Goal: Task Accomplishment & Management: Complete application form

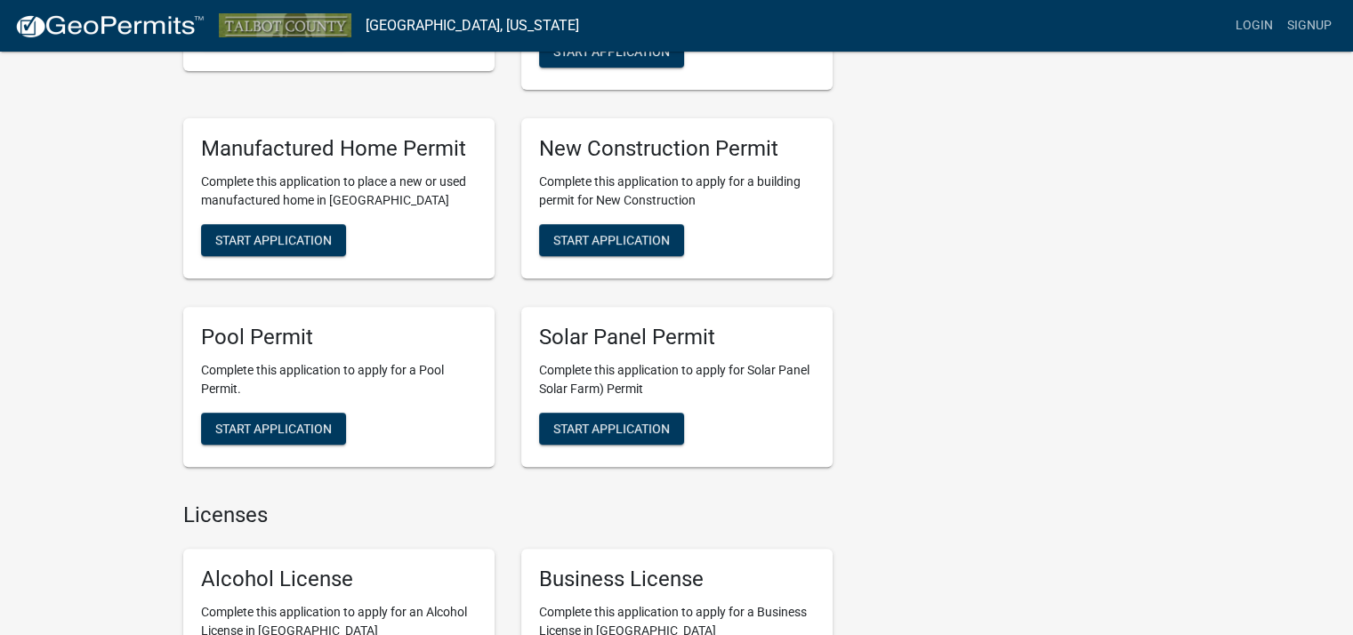
scroll to position [712, 0]
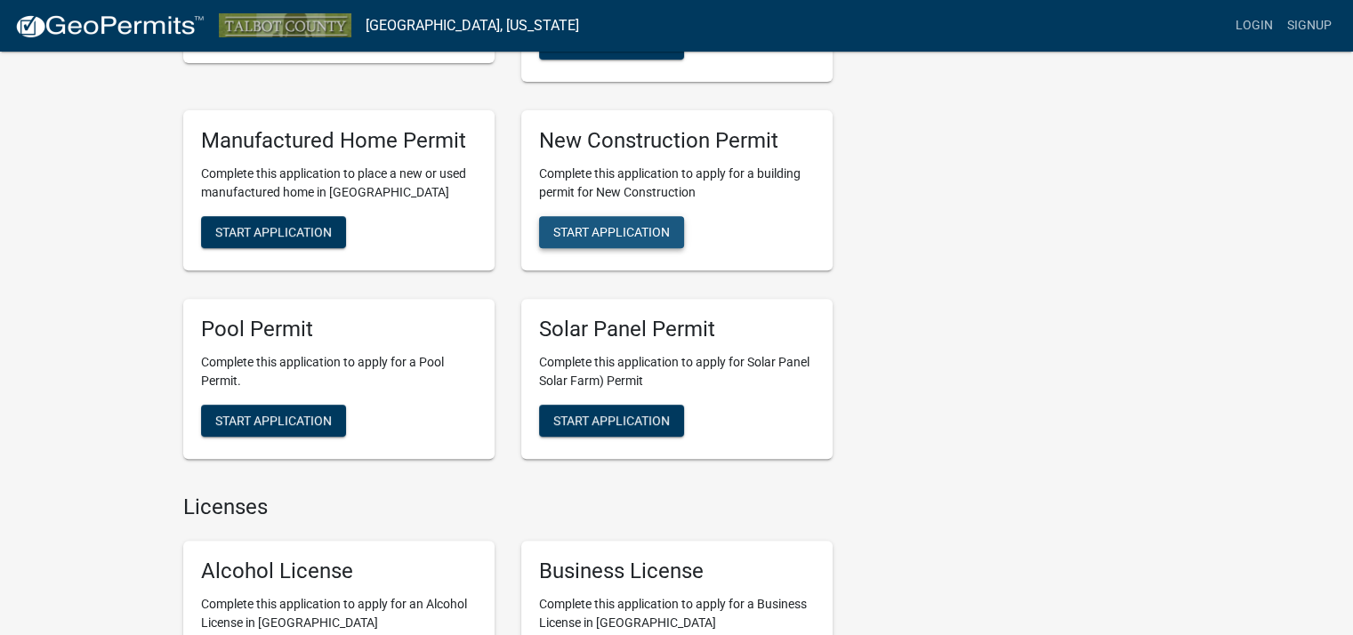
click at [649, 229] on span "Start Application" at bounding box center [611, 231] width 117 height 14
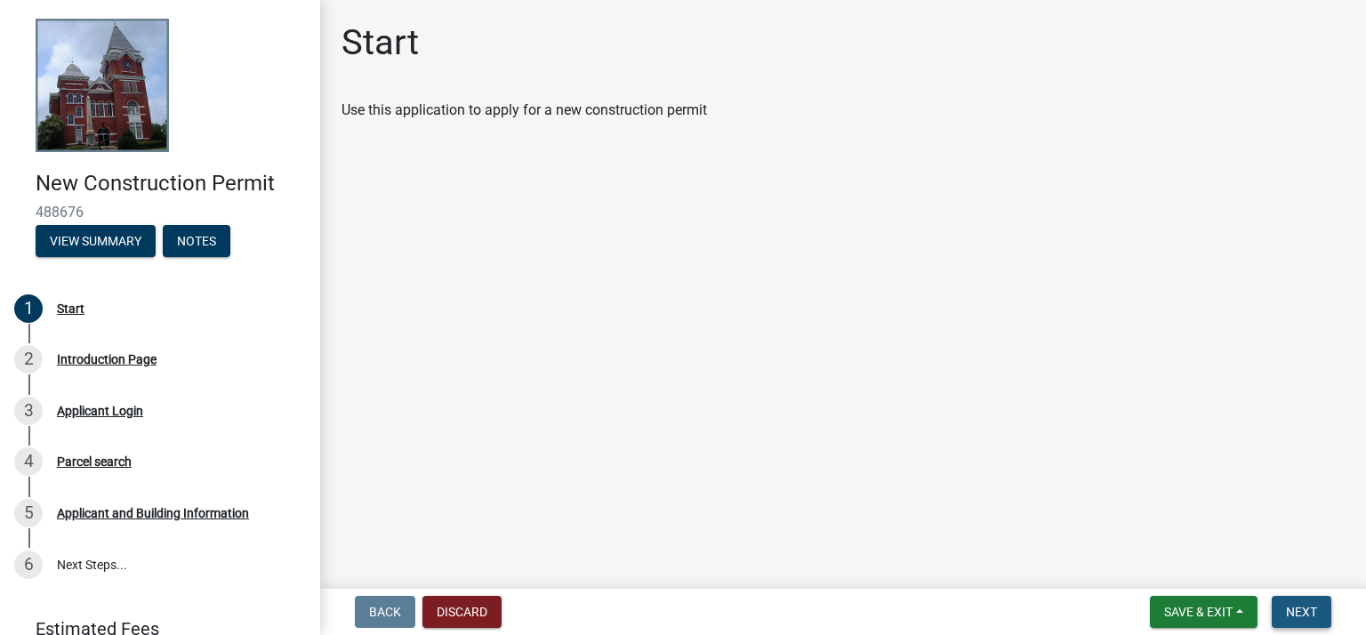
click at [1298, 599] on button "Next" at bounding box center [1302, 612] width 60 height 32
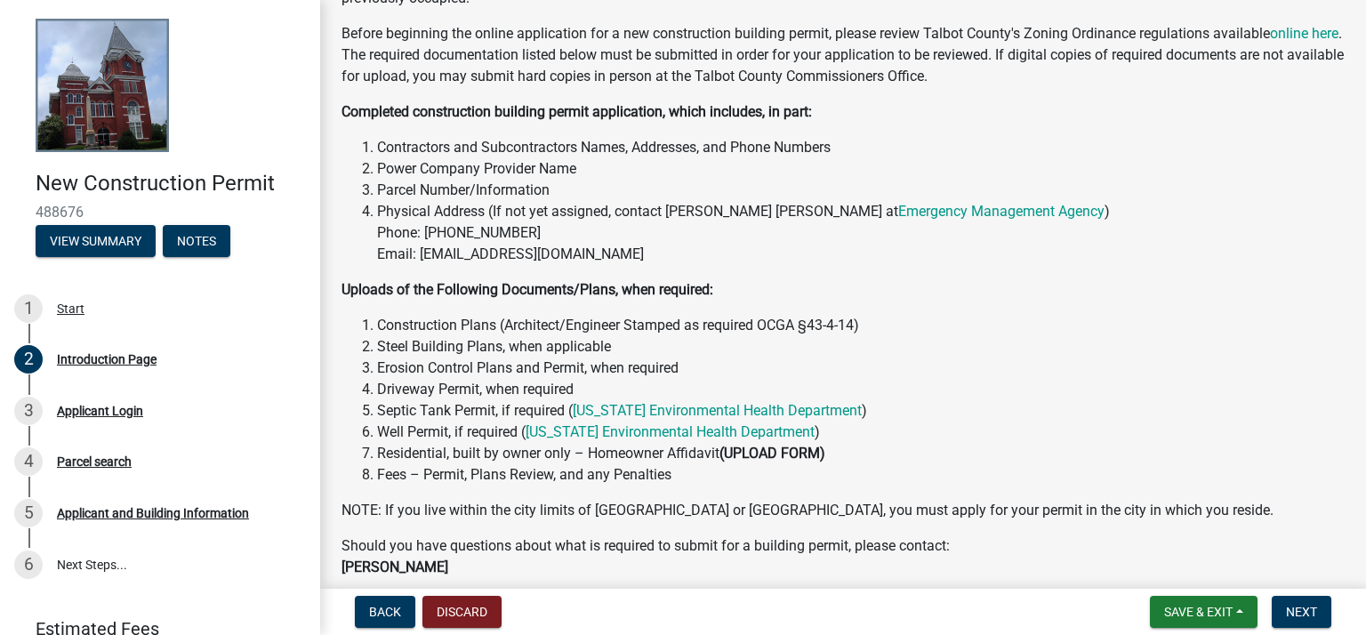
scroll to position [178, 0]
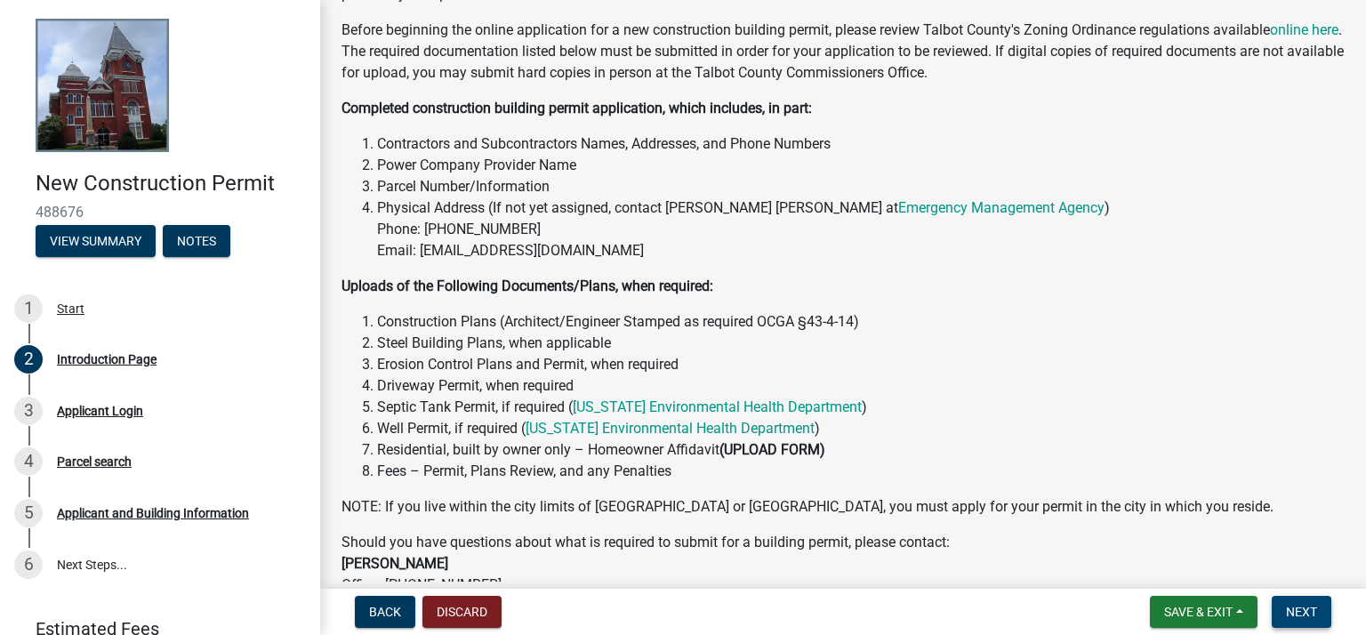
click at [1302, 607] on span "Next" at bounding box center [1301, 612] width 31 height 14
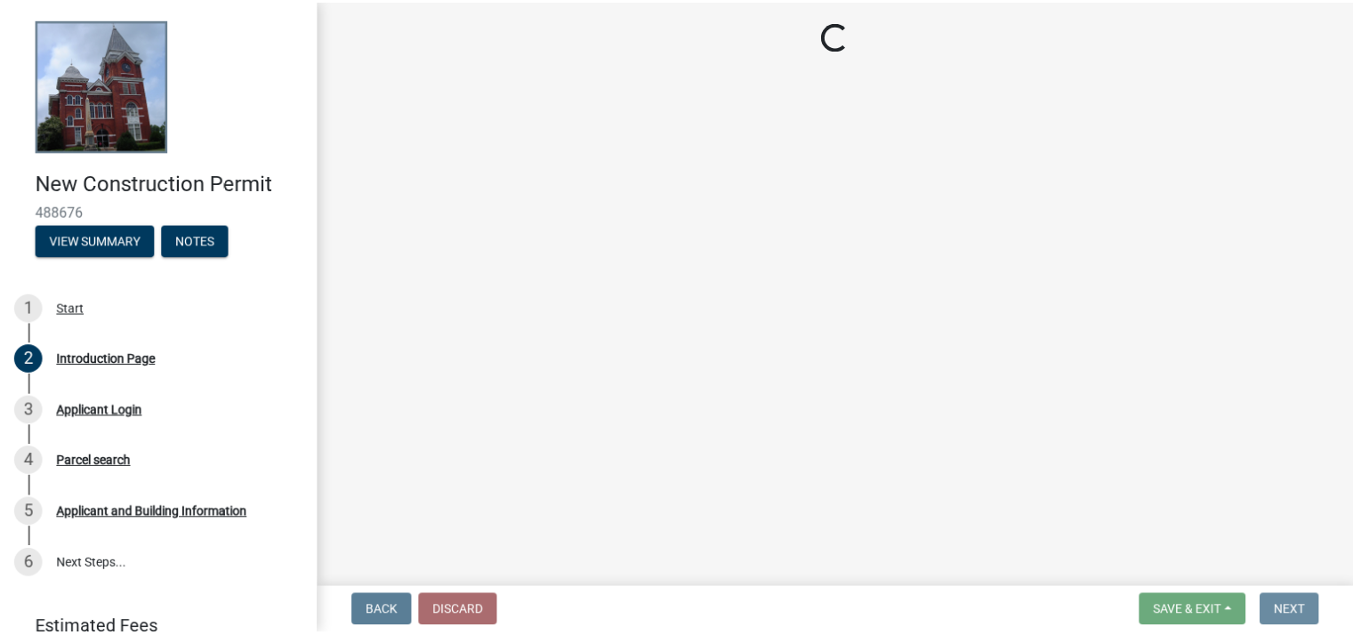
scroll to position [0, 0]
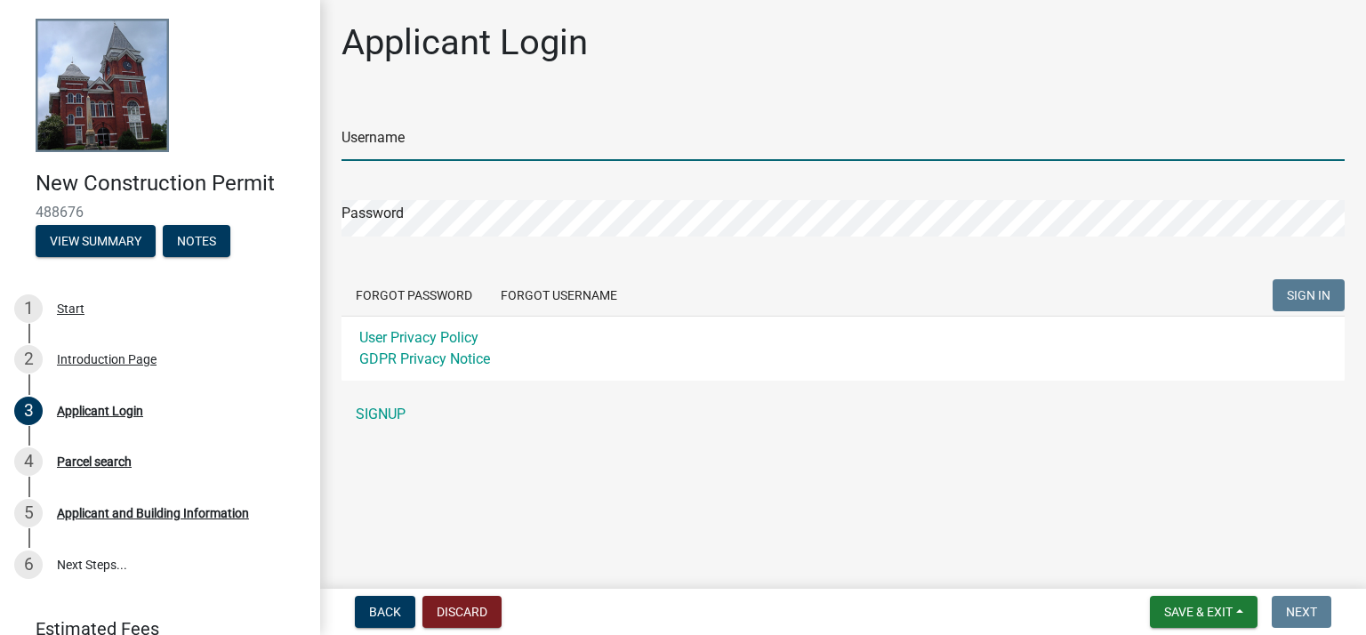
click at [467, 134] on input "Username" at bounding box center [843, 143] width 1003 height 36
type input "D"
type input "dhehman"
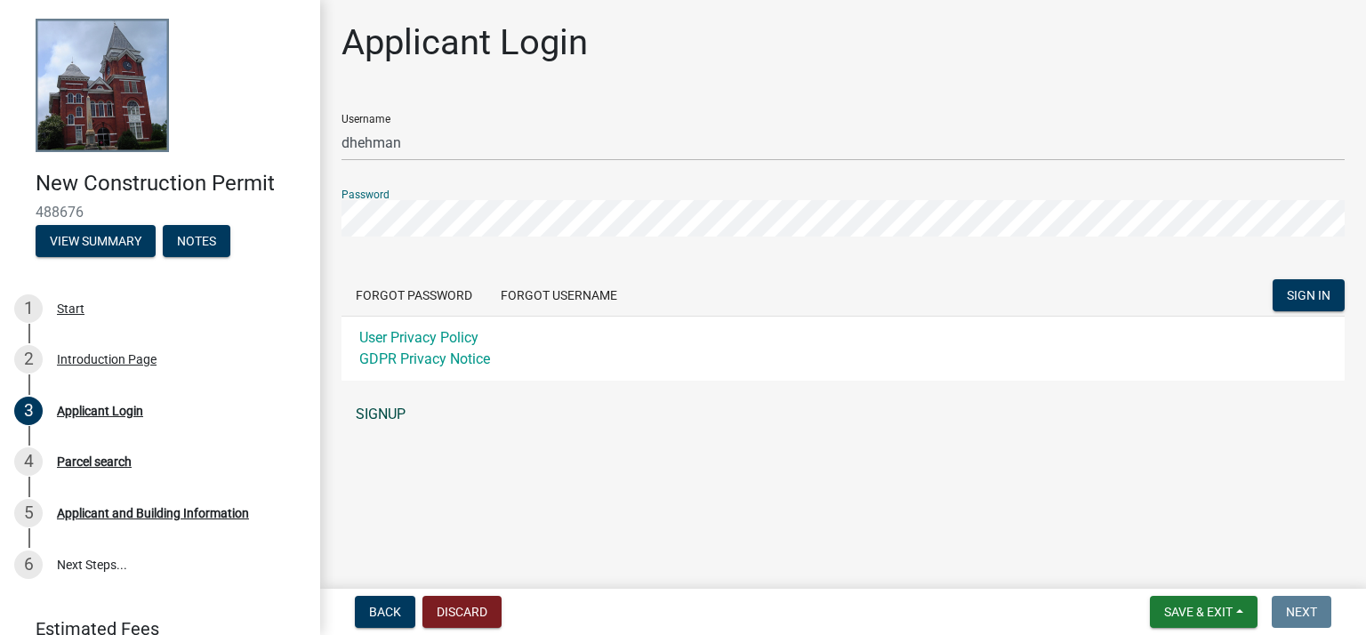
click at [397, 416] on link "SIGNUP" at bounding box center [843, 415] width 1003 height 36
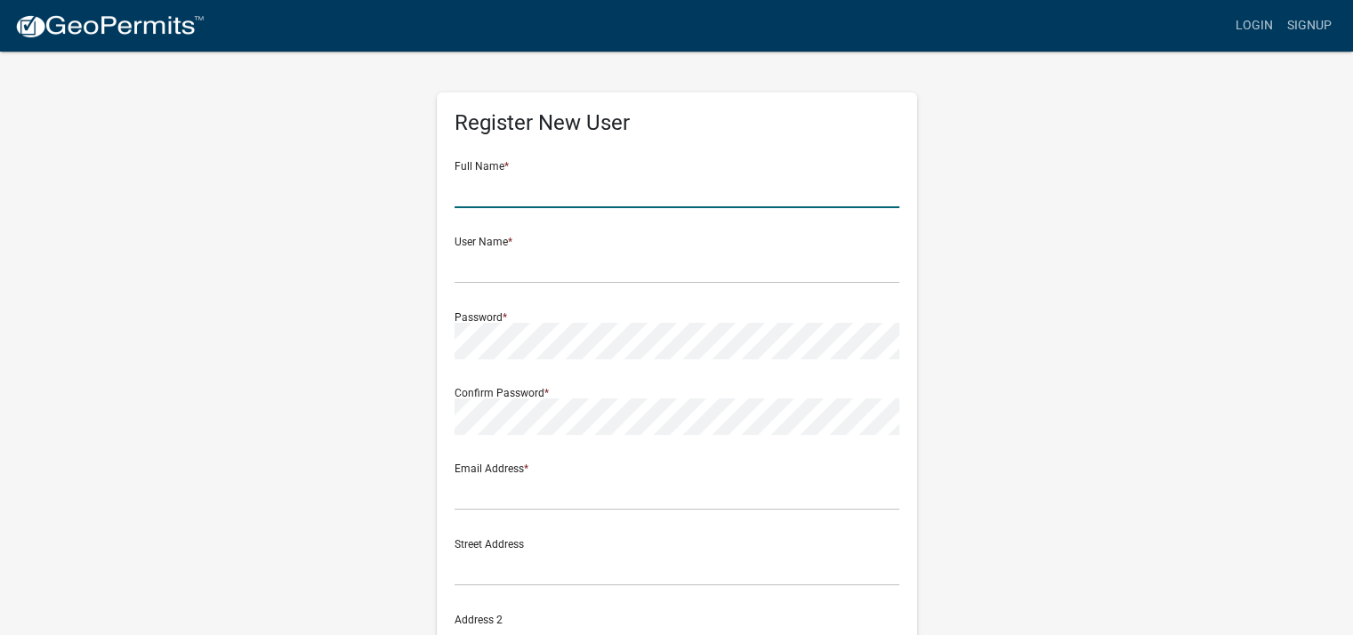
click at [566, 194] on input "text" at bounding box center [676, 190] width 445 height 36
type input "David Hehman"
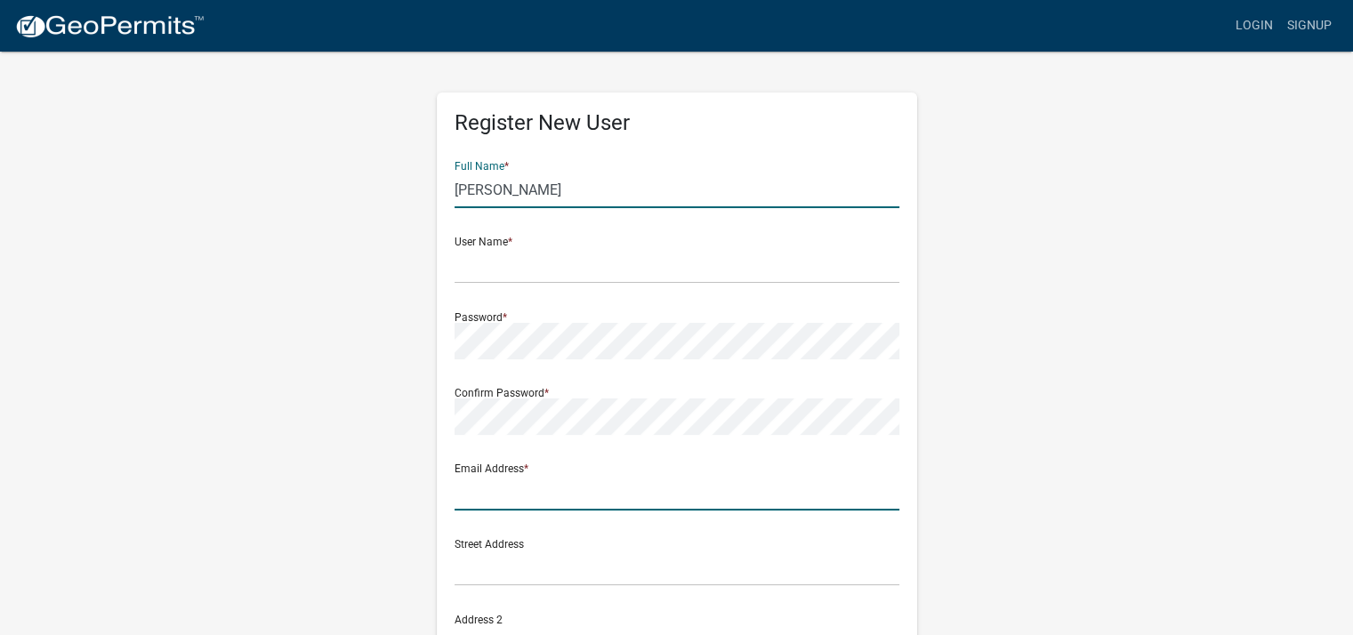
type input "david@creationcrate.com"
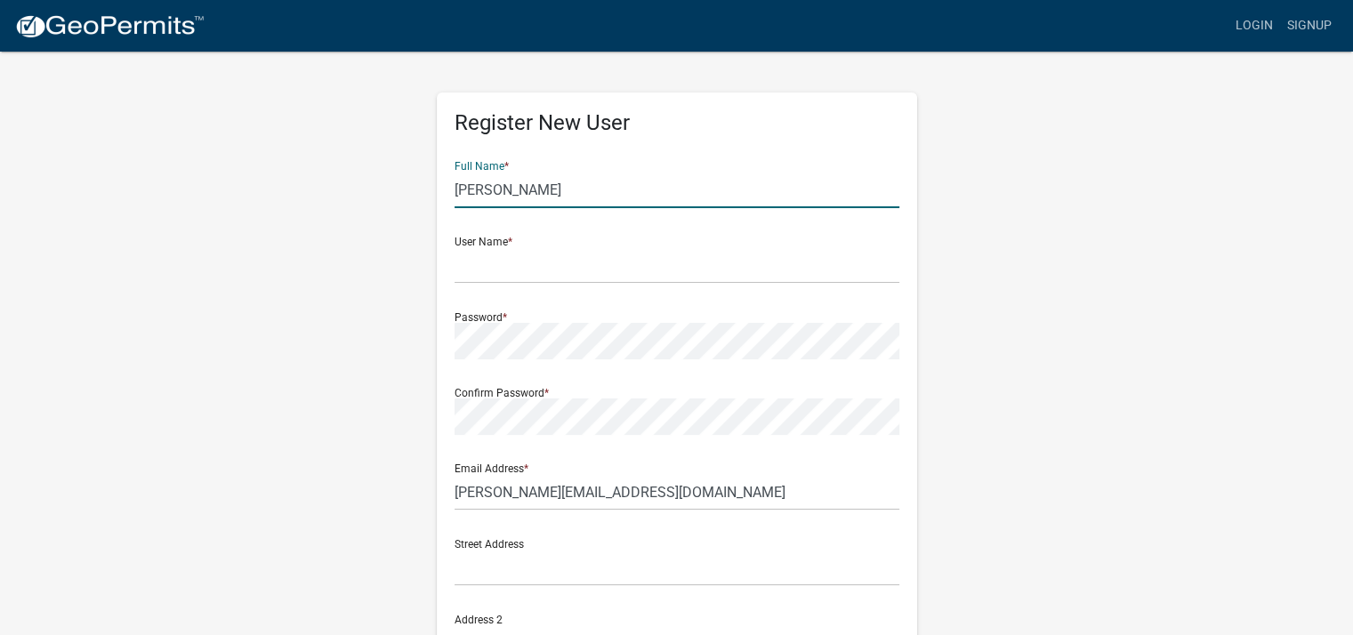
type input "7064129817"
type input "343 Sullivan Cir"
type input "Pine Mountain"
type input "Georgia"
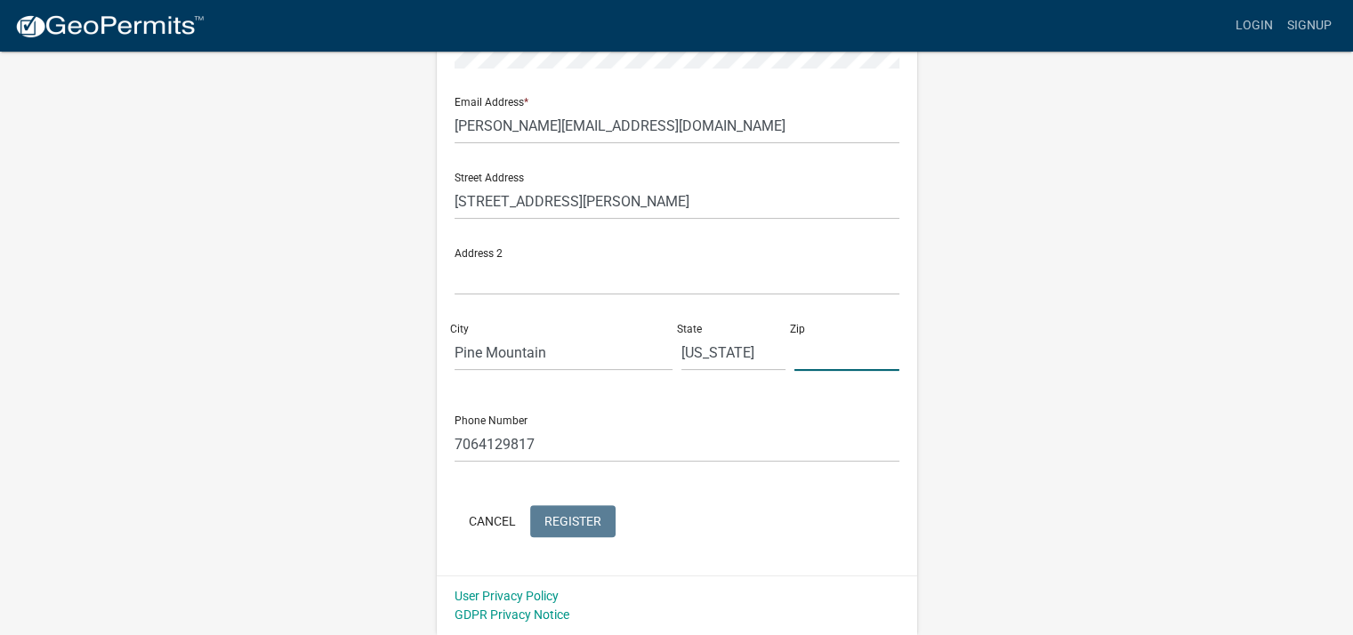
type input "31822"
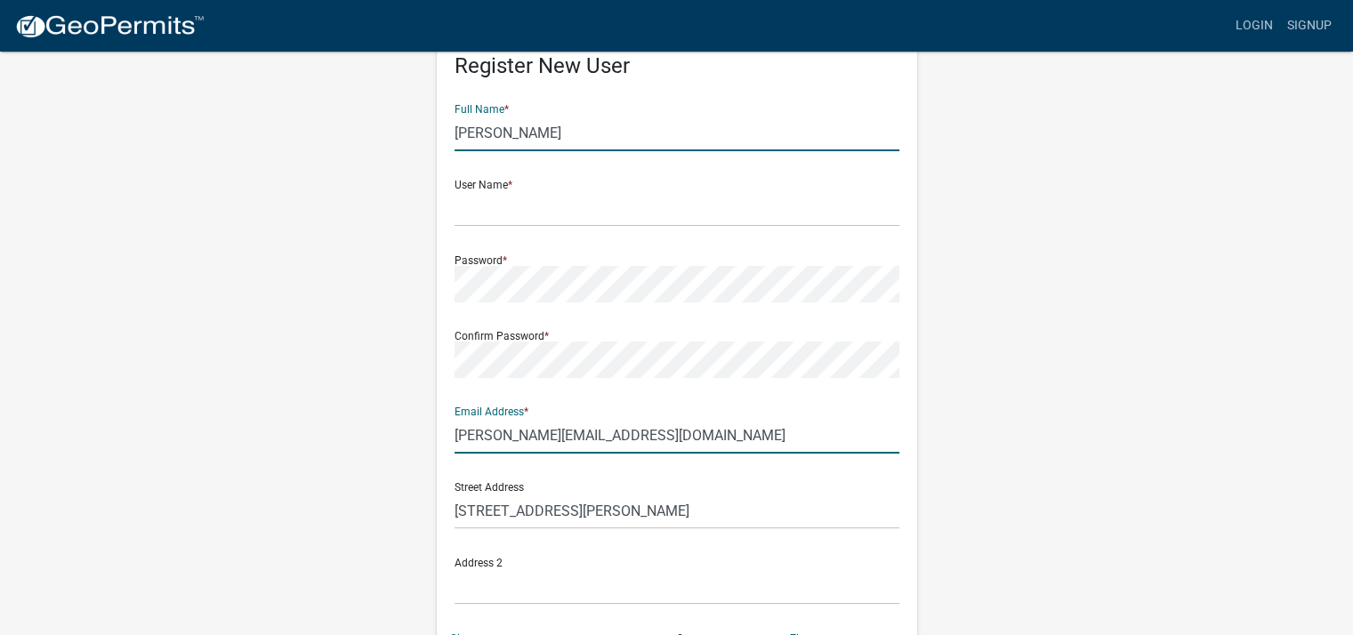
scroll to position [89, 0]
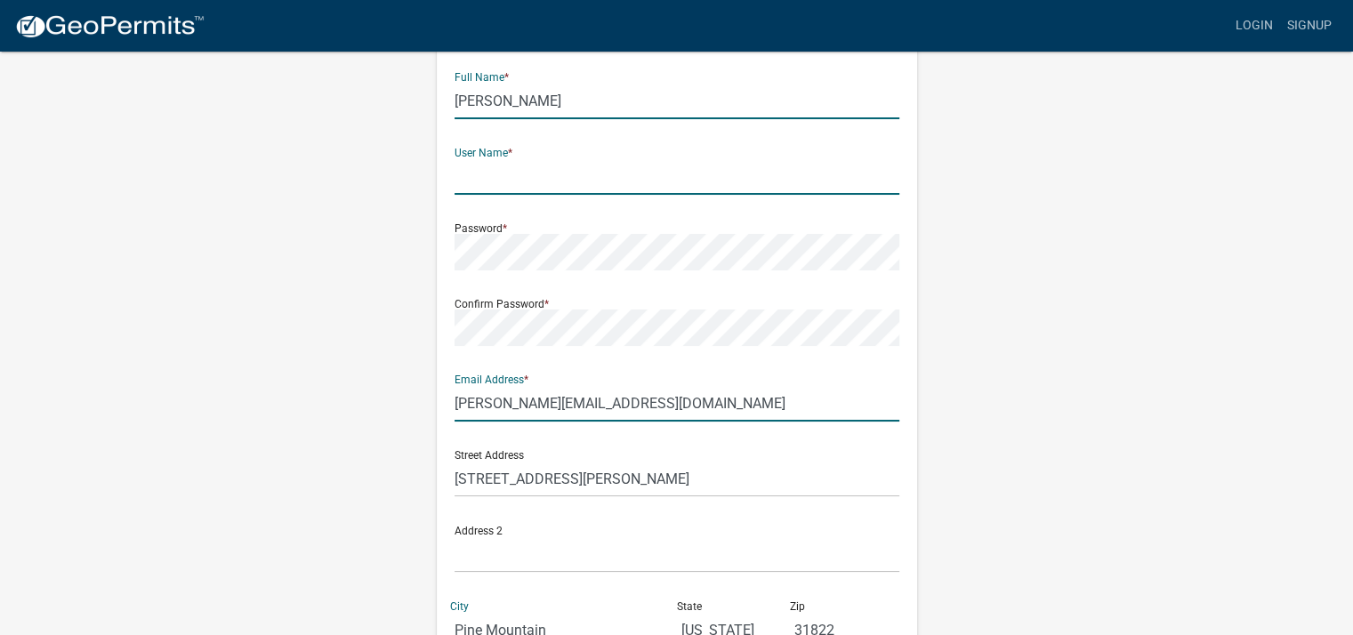
click at [587, 179] on input "text" at bounding box center [676, 176] width 445 height 36
type input "dhehman"
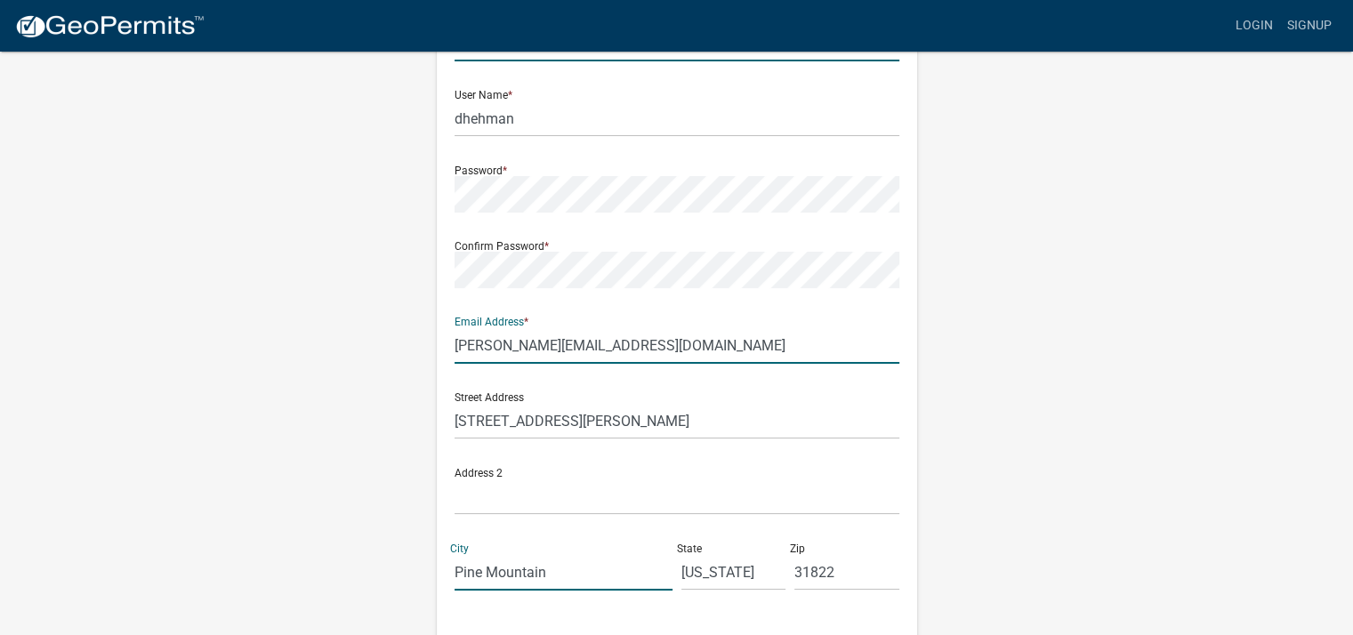
scroll to position [267, 0]
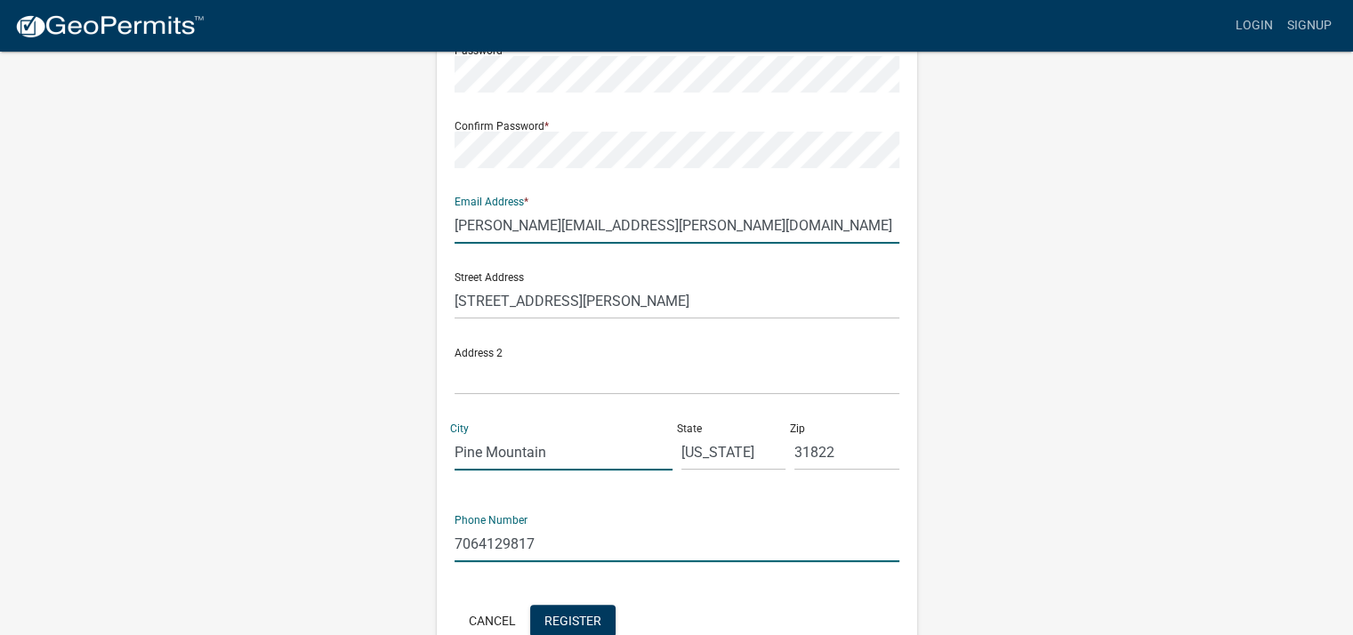
type input "david.hehman@gmail.com"
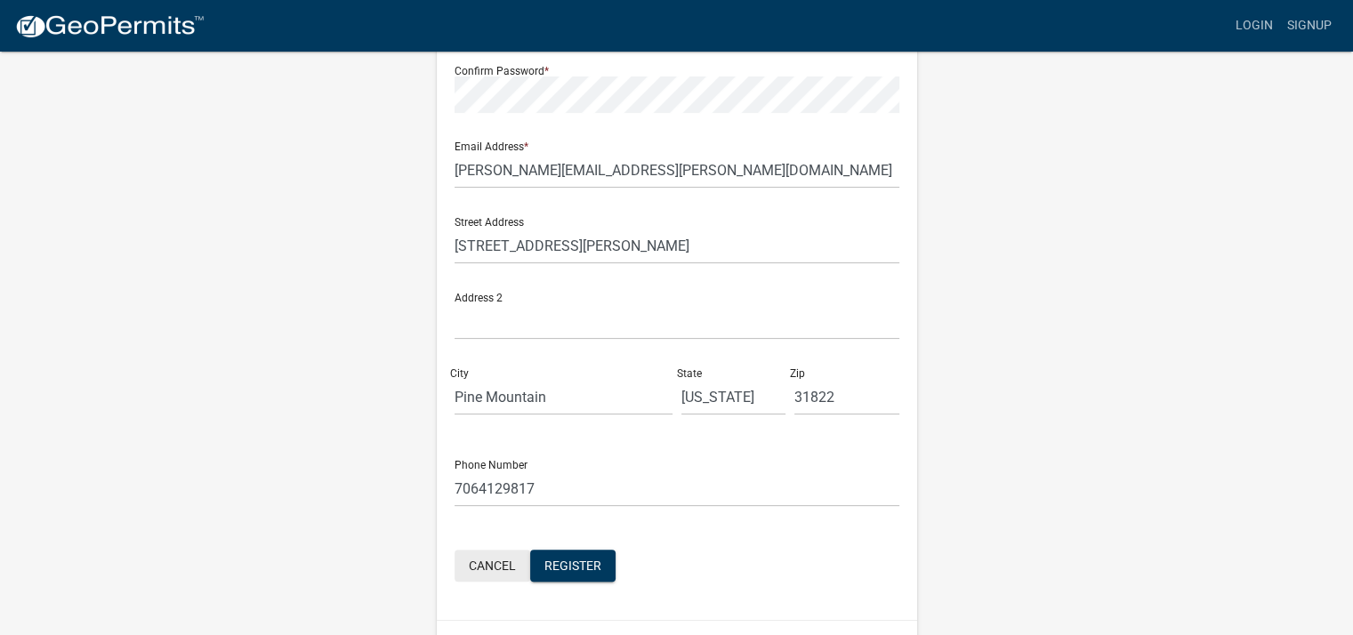
scroll to position [366, 0]
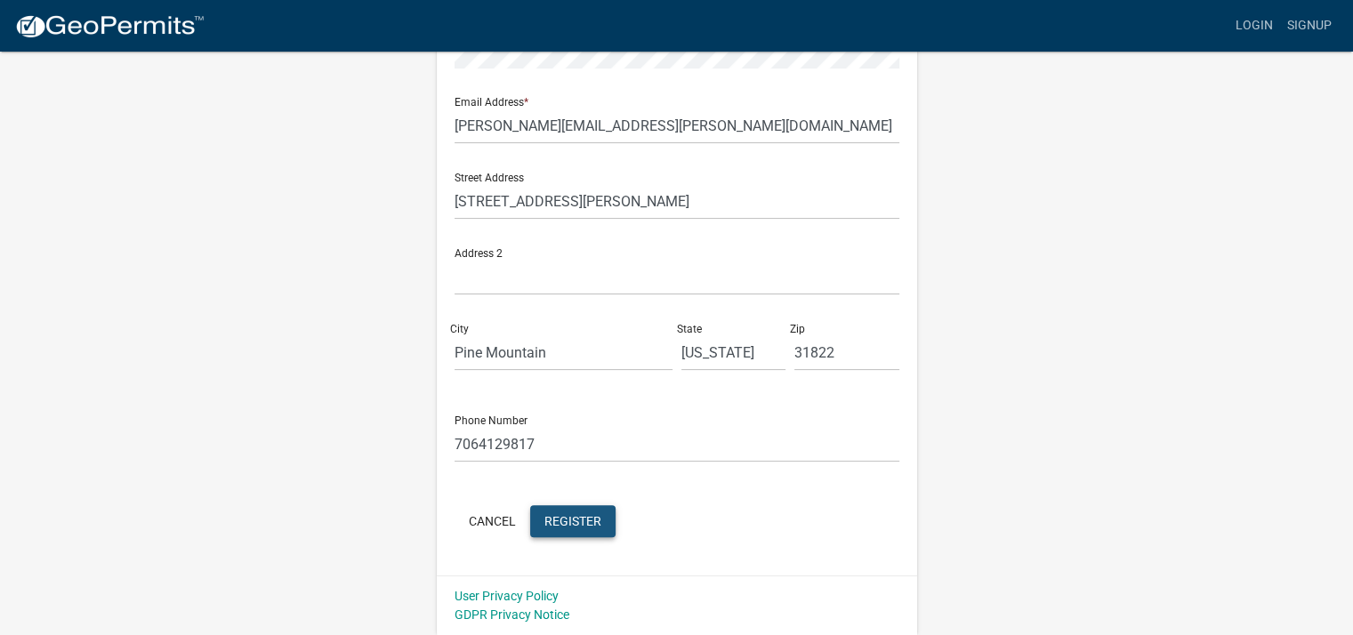
click at [541, 516] on button "Register" at bounding box center [572, 521] width 85 height 32
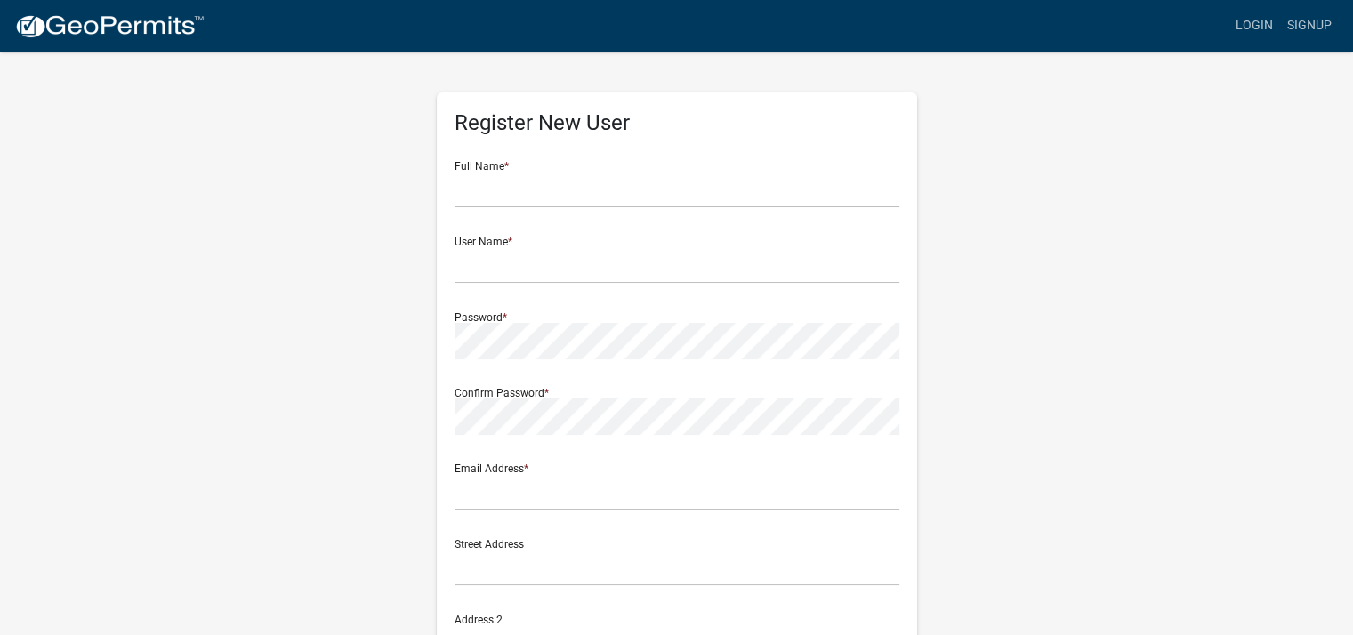
click at [1222, 134] on wm-register-view "more_horiz Login Signup Register New User Full Name * User Name * Password * Co…" at bounding box center [676, 501] width 1353 height 1002
click at [1246, 28] on link "Login" at bounding box center [1254, 26] width 52 height 34
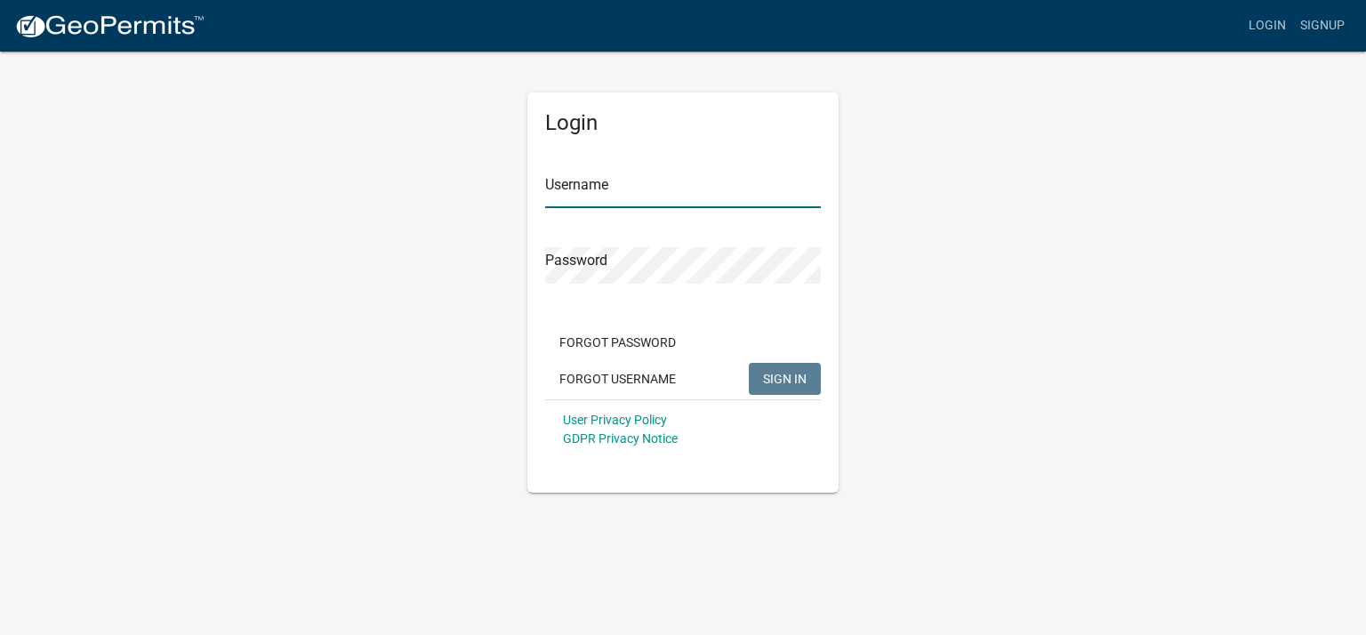
type input "dhehman"
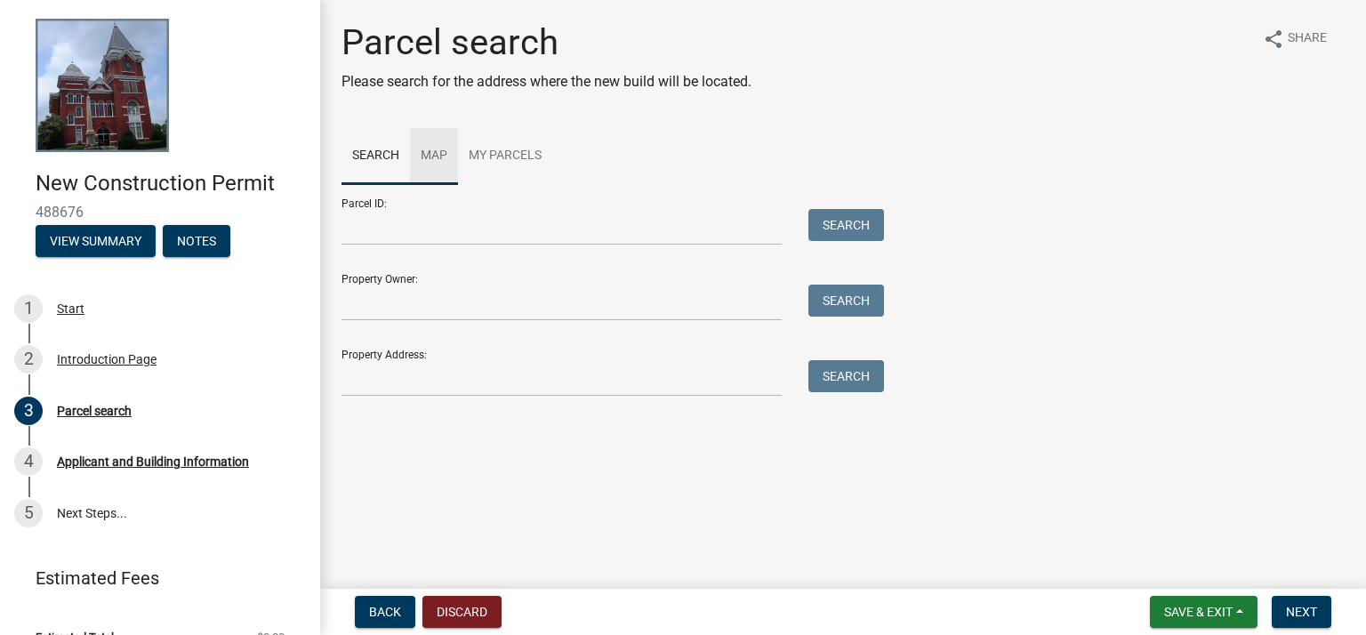
click at [440, 156] on link "Map" at bounding box center [434, 156] width 48 height 57
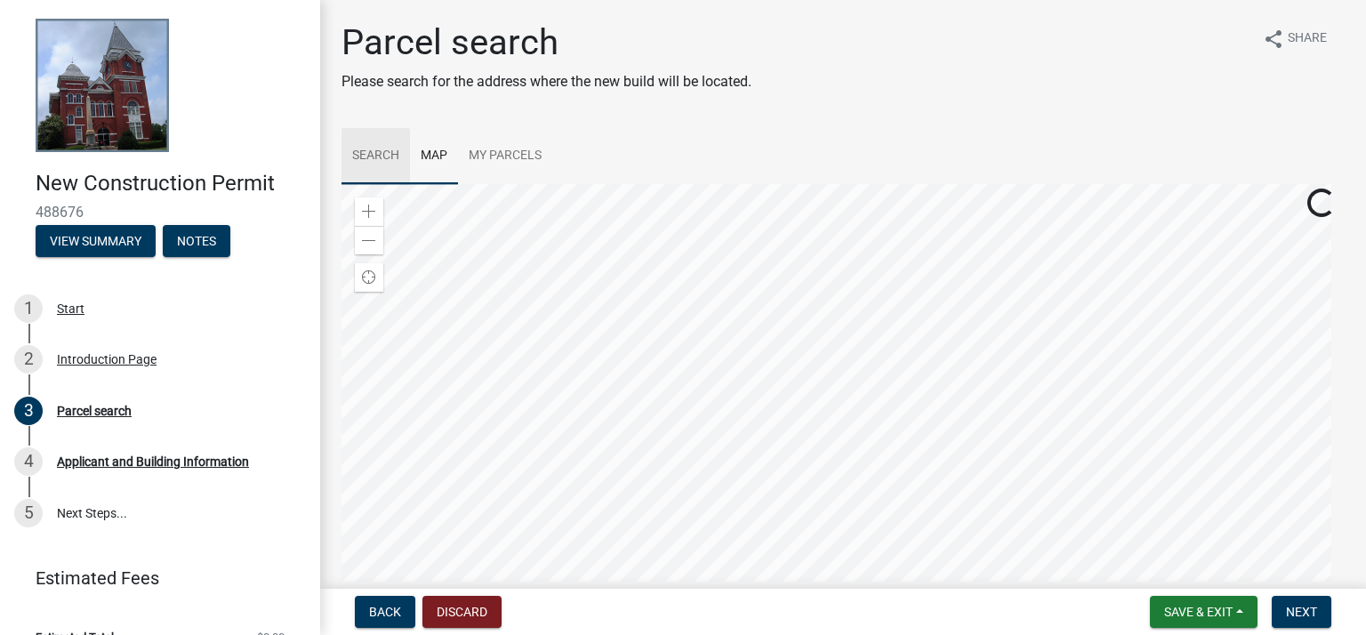
click at [381, 156] on link "Search" at bounding box center [376, 156] width 68 height 57
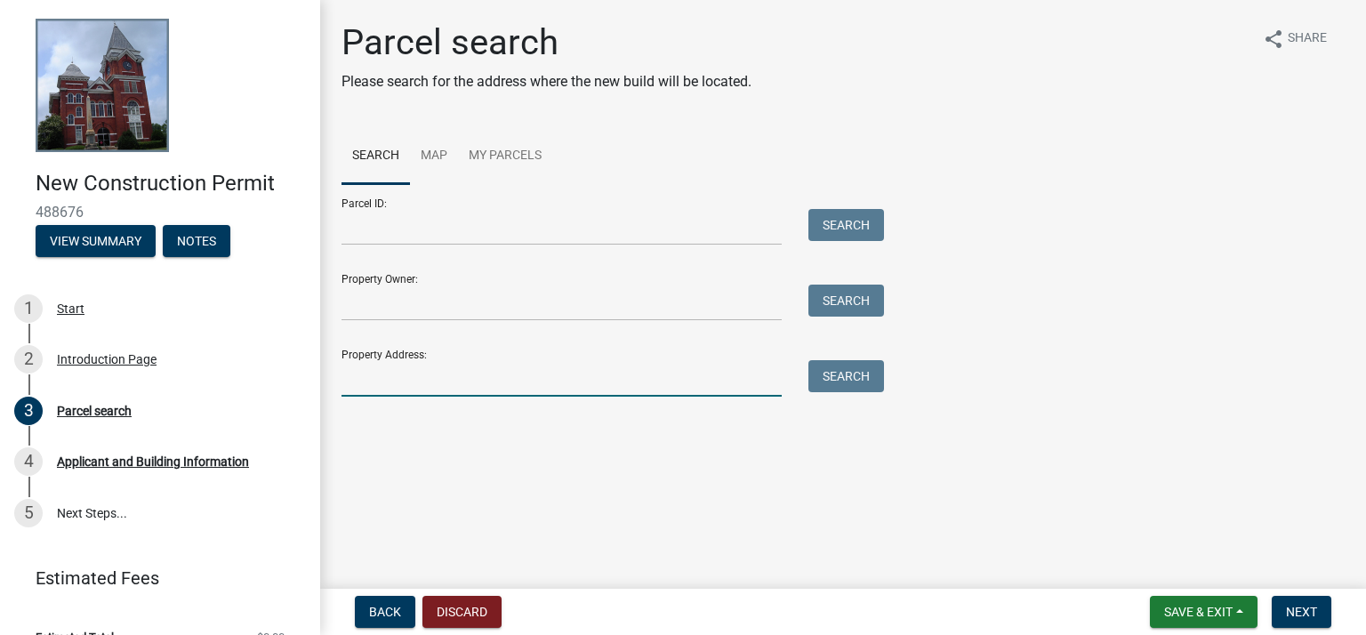
click at [471, 384] on input "Property Address:" at bounding box center [562, 378] width 440 height 36
click at [588, 390] on input "343 Sullivan Cir" at bounding box center [562, 378] width 440 height 36
click at [585, 386] on input "343 Sullivan Cir" at bounding box center [562, 378] width 440 height 36
click at [584, 384] on input "343 Sullivan Cir" at bounding box center [562, 378] width 440 height 36
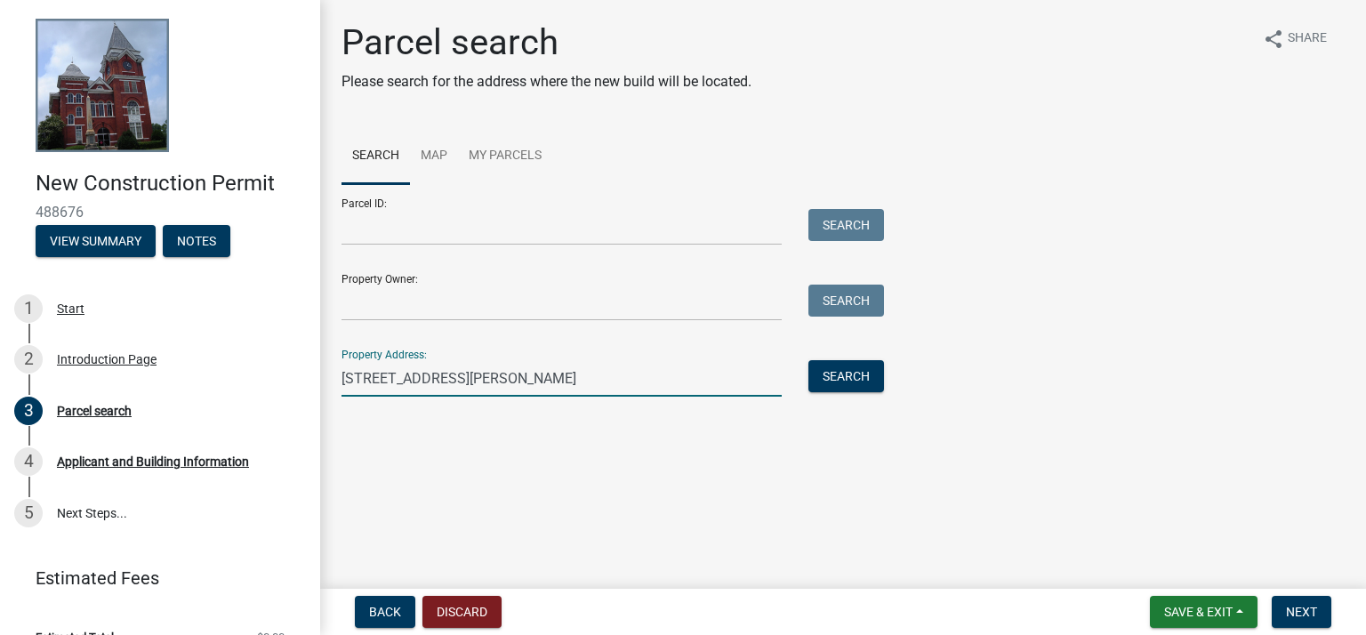
click at [584, 383] on input "343 Sullivan Cir" at bounding box center [562, 378] width 440 height 36
type input "8965 Tuck Persons Hwy"
click at [873, 378] on button "Search" at bounding box center [846, 376] width 76 height 32
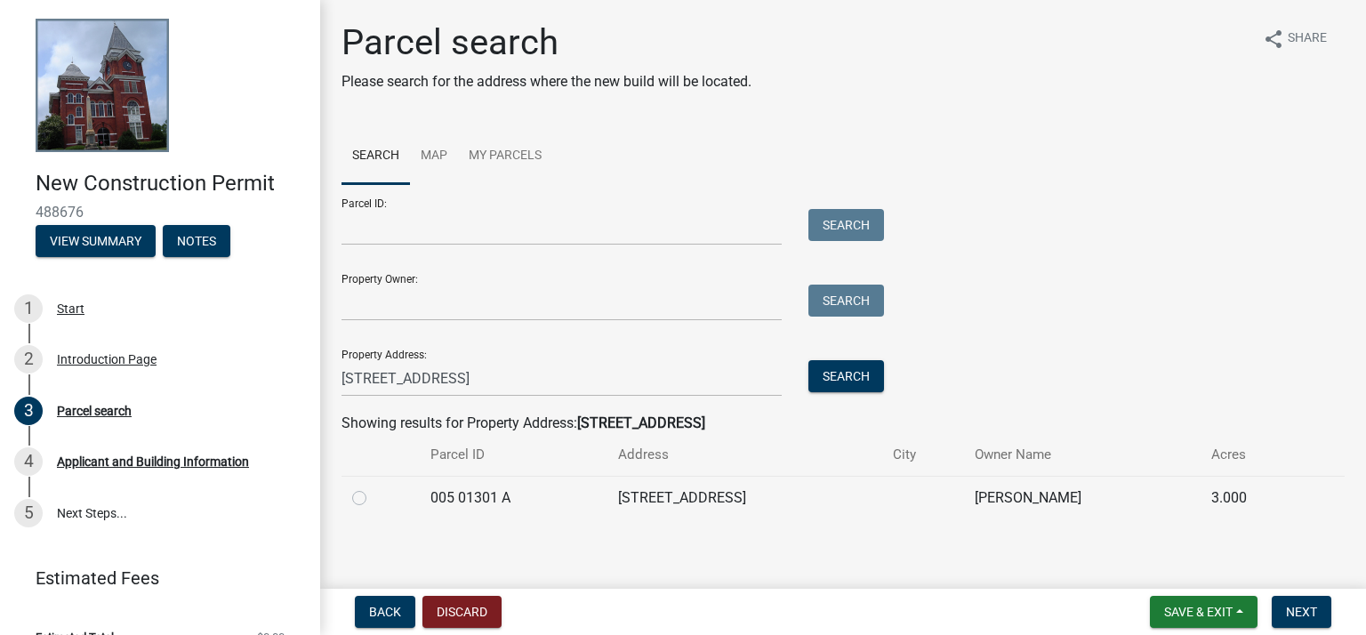
click at [374, 487] on label at bounding box center [374, 487] width 0 height 0
click at [374, 499] on A "radio" at bounding box center [380, 493] width 12 height 12
radio A "true"
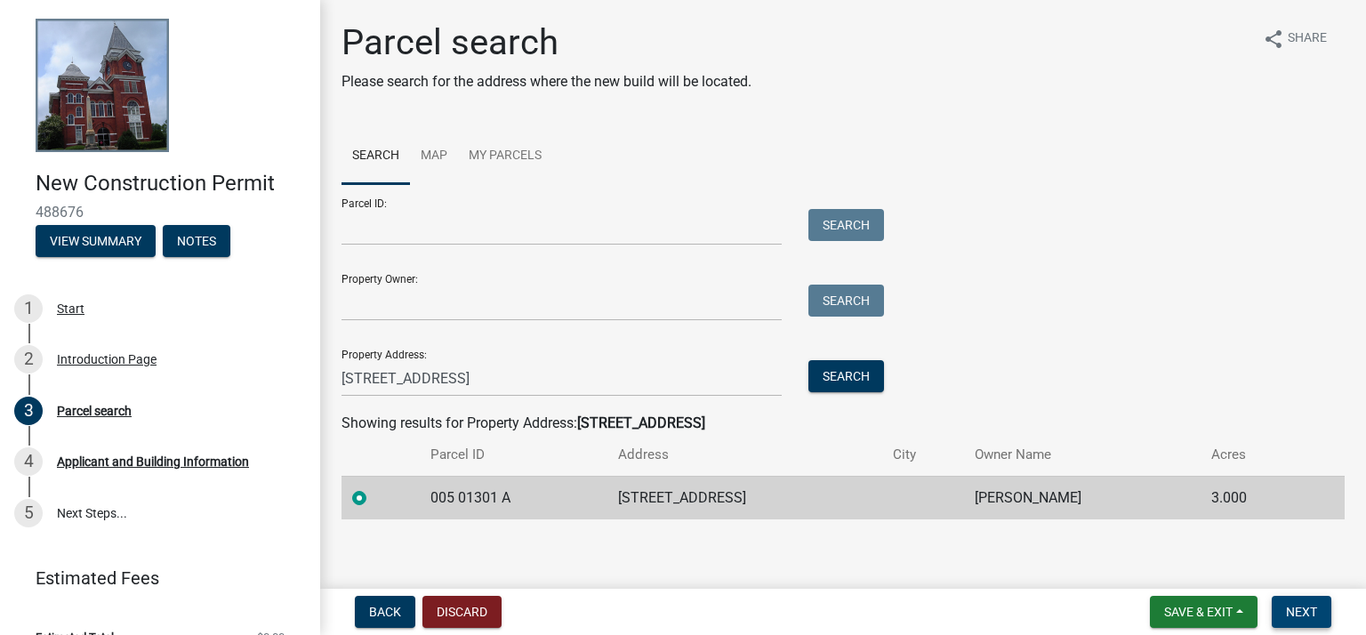
click at [1298, 605] on span "Next" at bounding box center [1301, 612] width 31 height 14
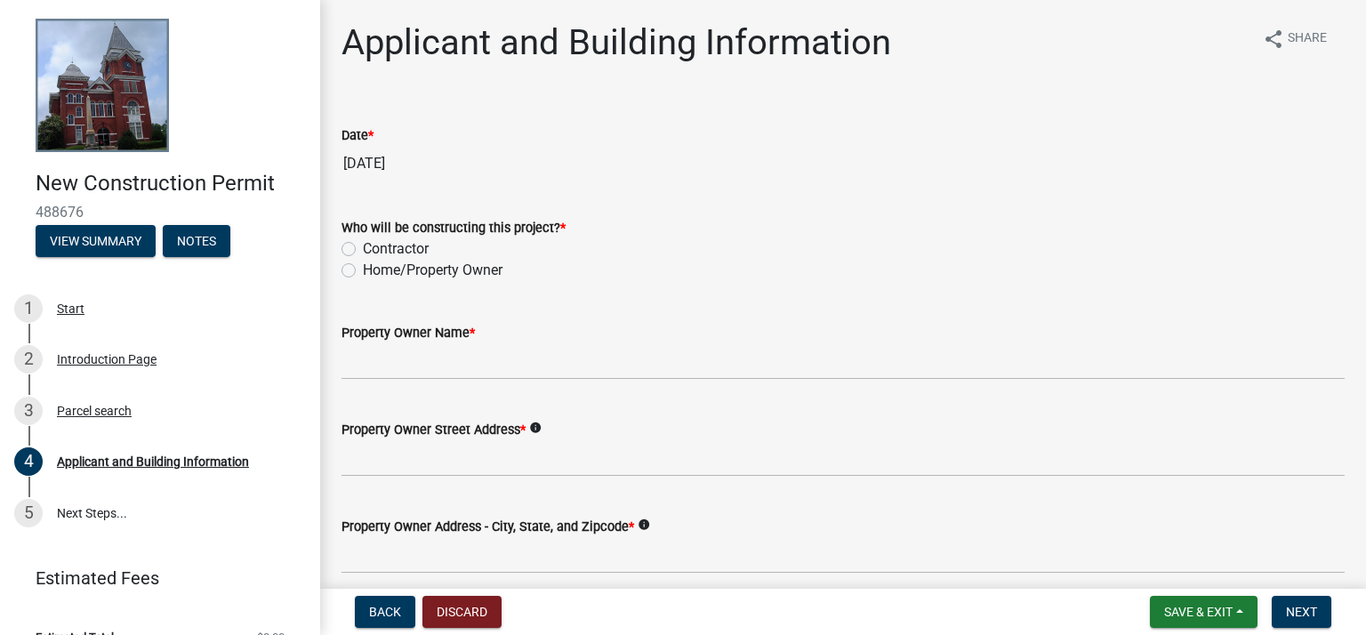
click at [363, 270] on label "Home/Property Owner" at bounding box center [433, 270] width 140 height 21
click at [363, 270] on input "Home/Property Owner" at bounding box center [369, 266] width 12 height 12
radio input "true"
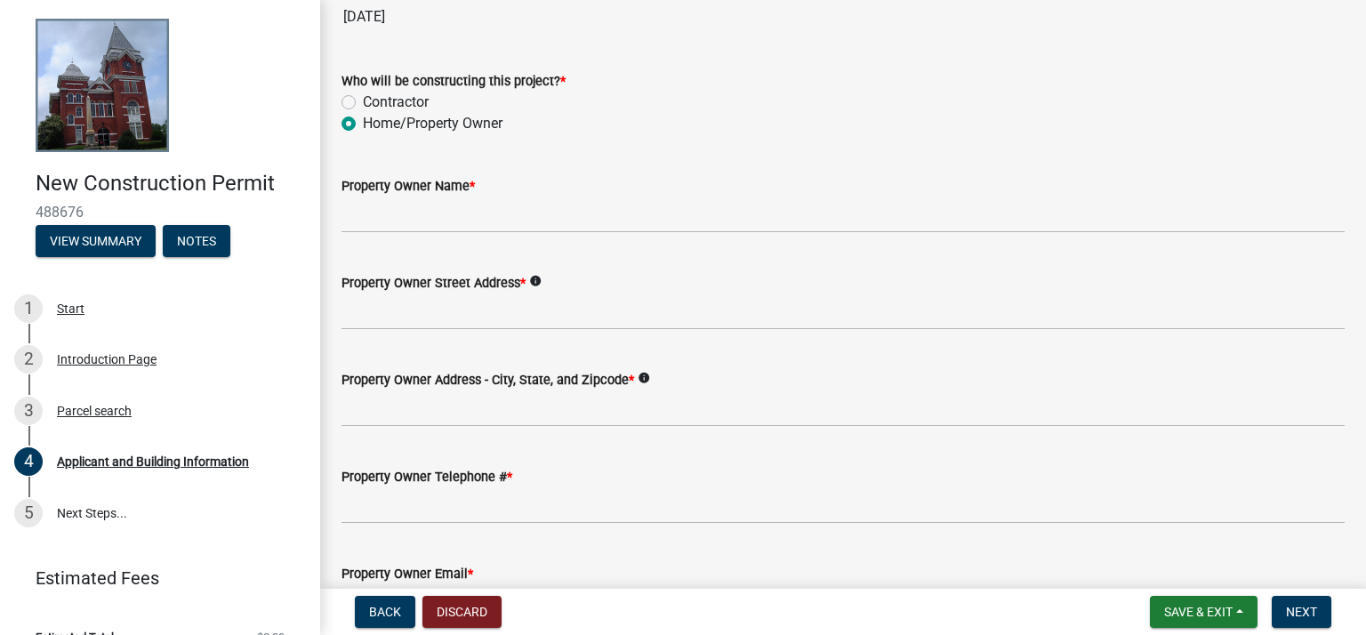
scroll to position [178, 0]
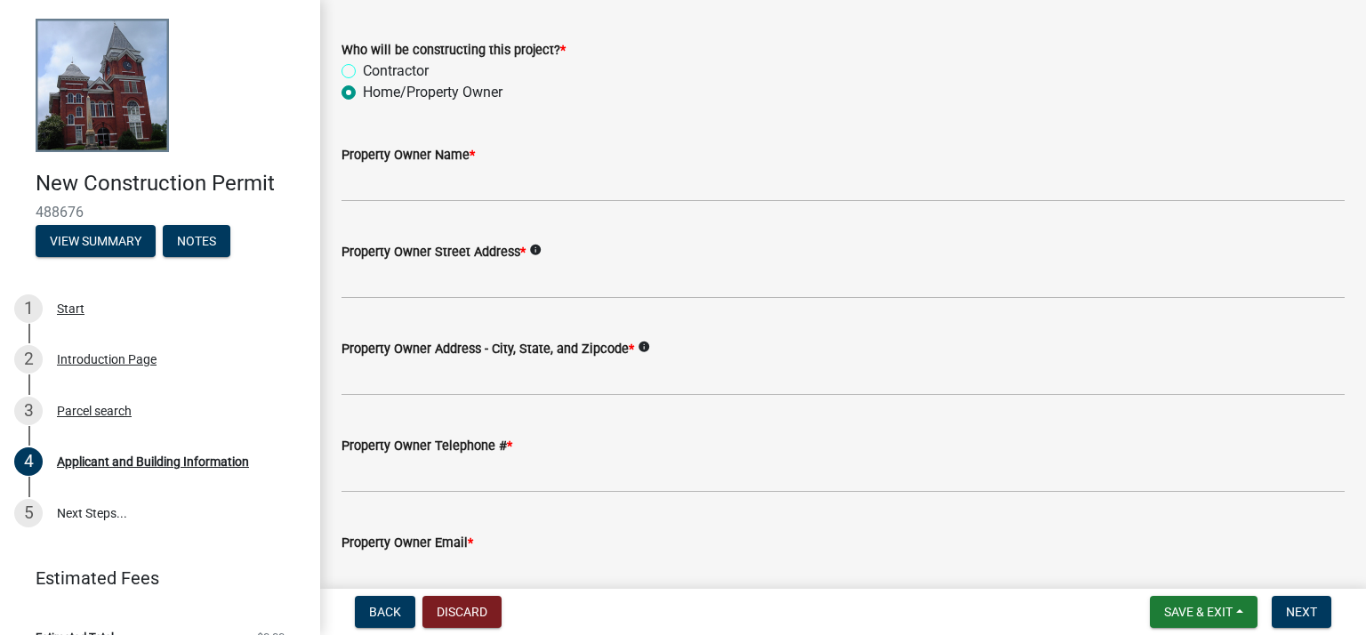
click at [363, 60] on input "Contractor" at bounding box center [369, 66] width 12 height 12
radio input "true"
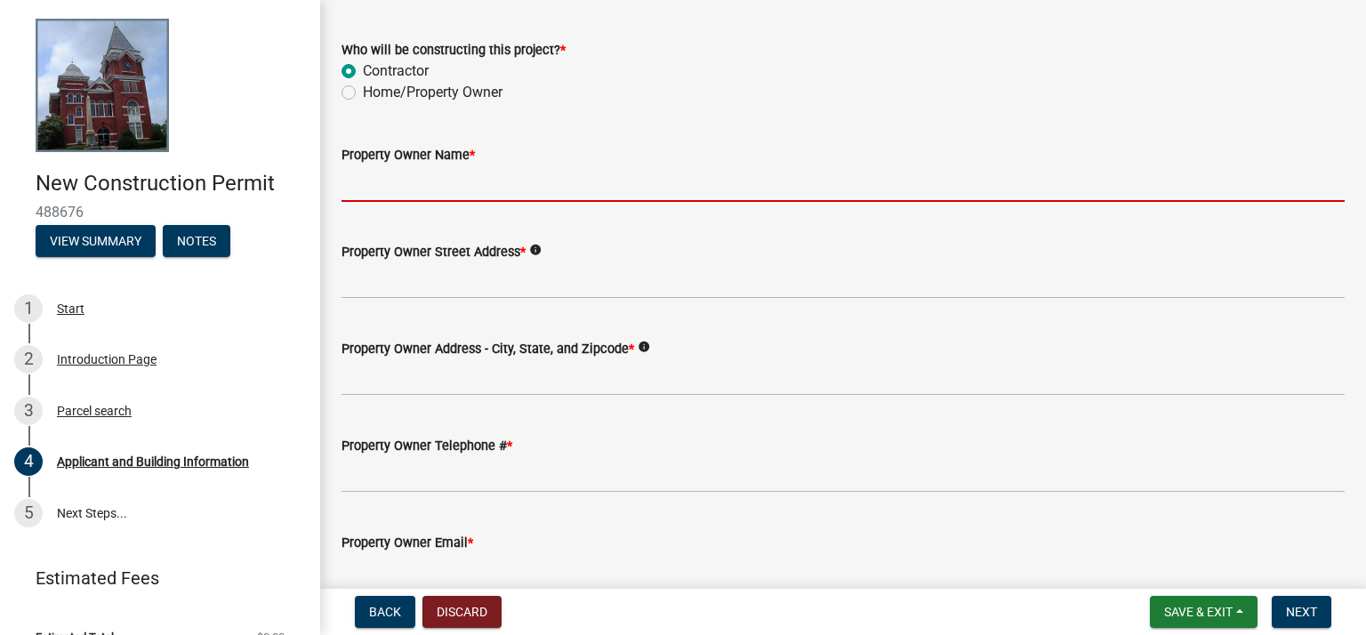
click at [534, 176] on input "Property Owner Name *" at bounding box center [843, 183] width 1003 height 36
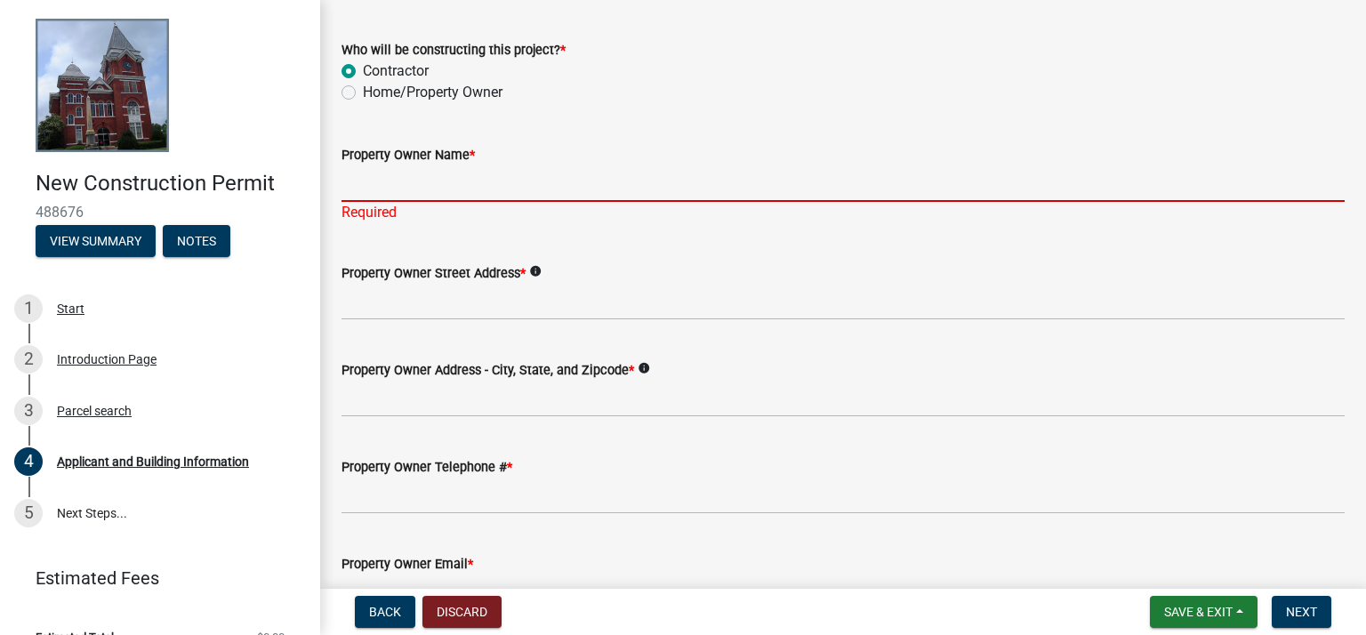
click at [416, 191] on input "Property Owner Name *" at bounding box center [843, 183] width 1003 height 36
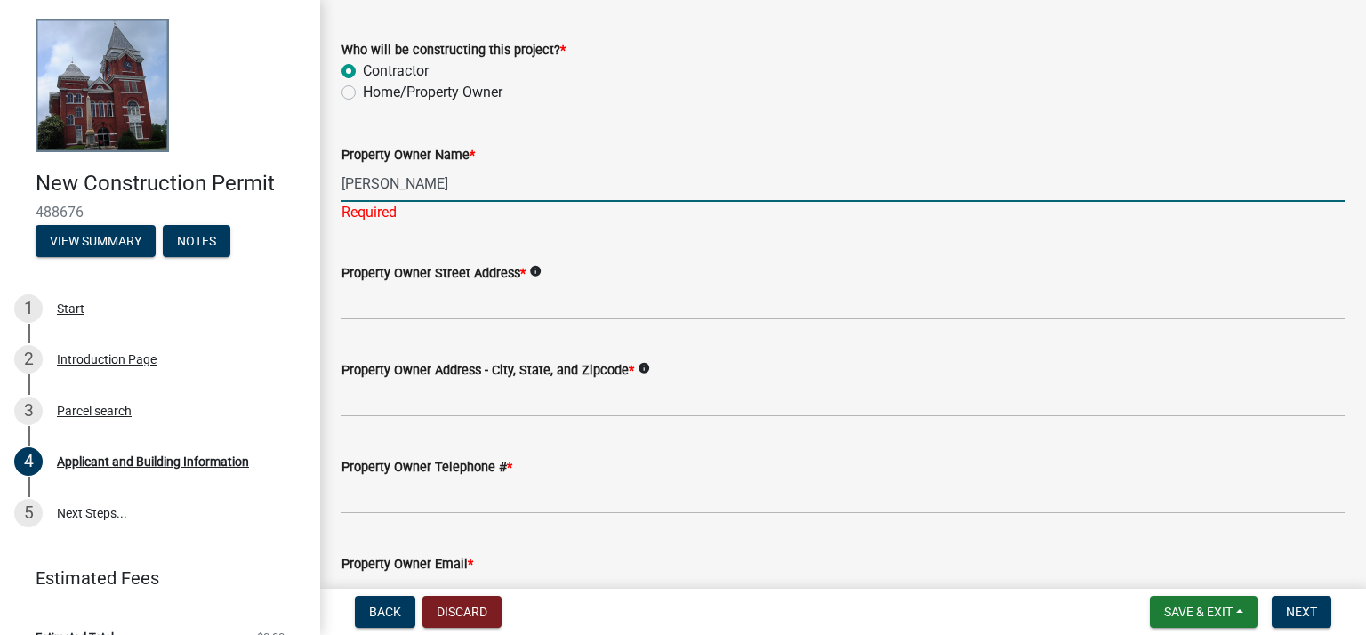
type input "Theresa Dykes"
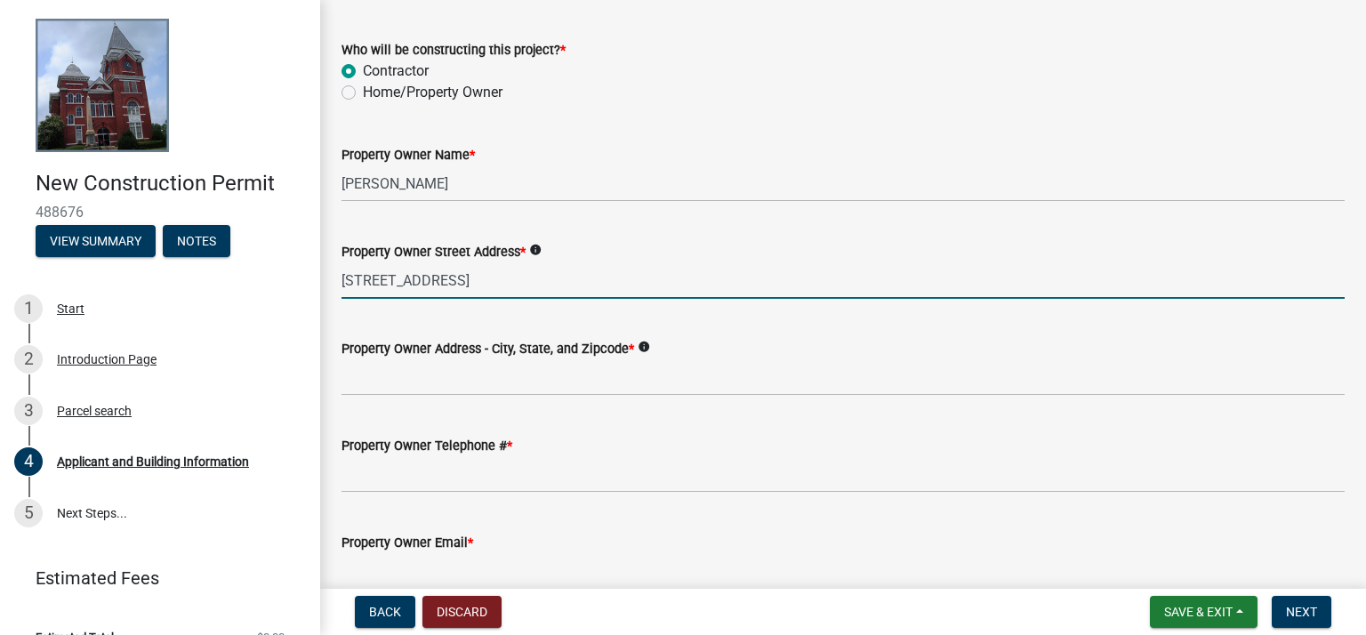
type input "8965 Tuck Persons Hwy"
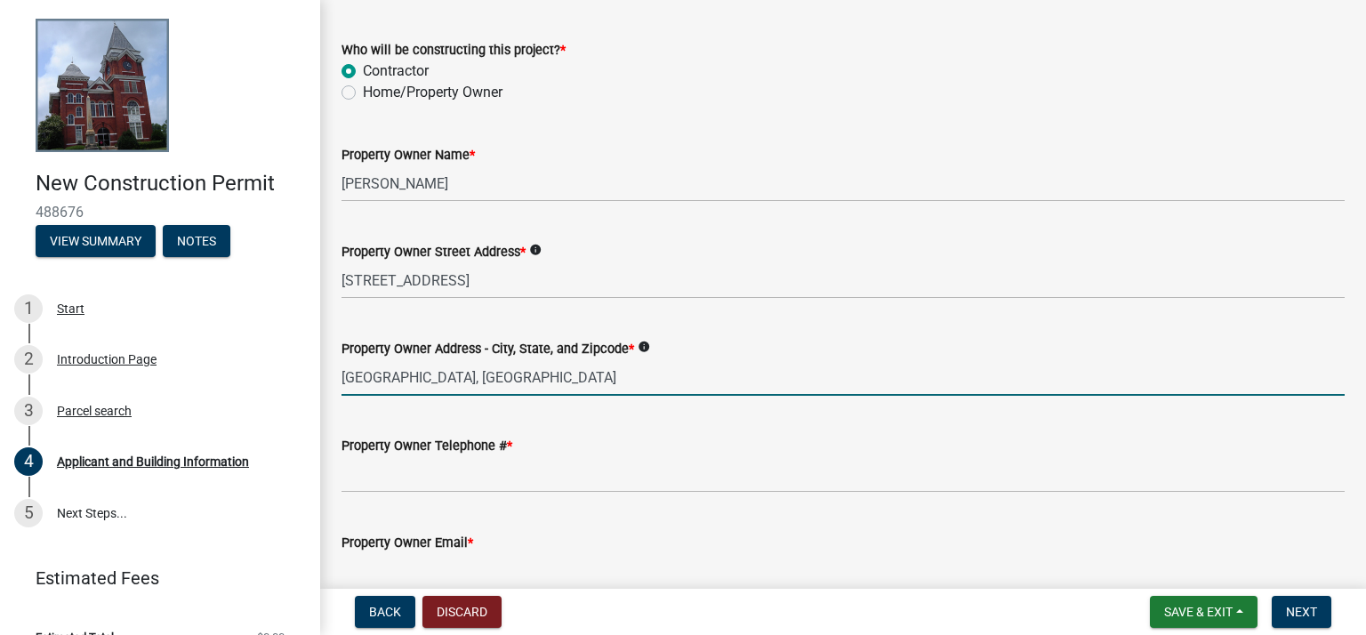
click at [490, 374] on input "Waverly Hall, GA" at bounding box center [843, 377] width 1003 height 36
type input "Waverly Hall, GA 31831"
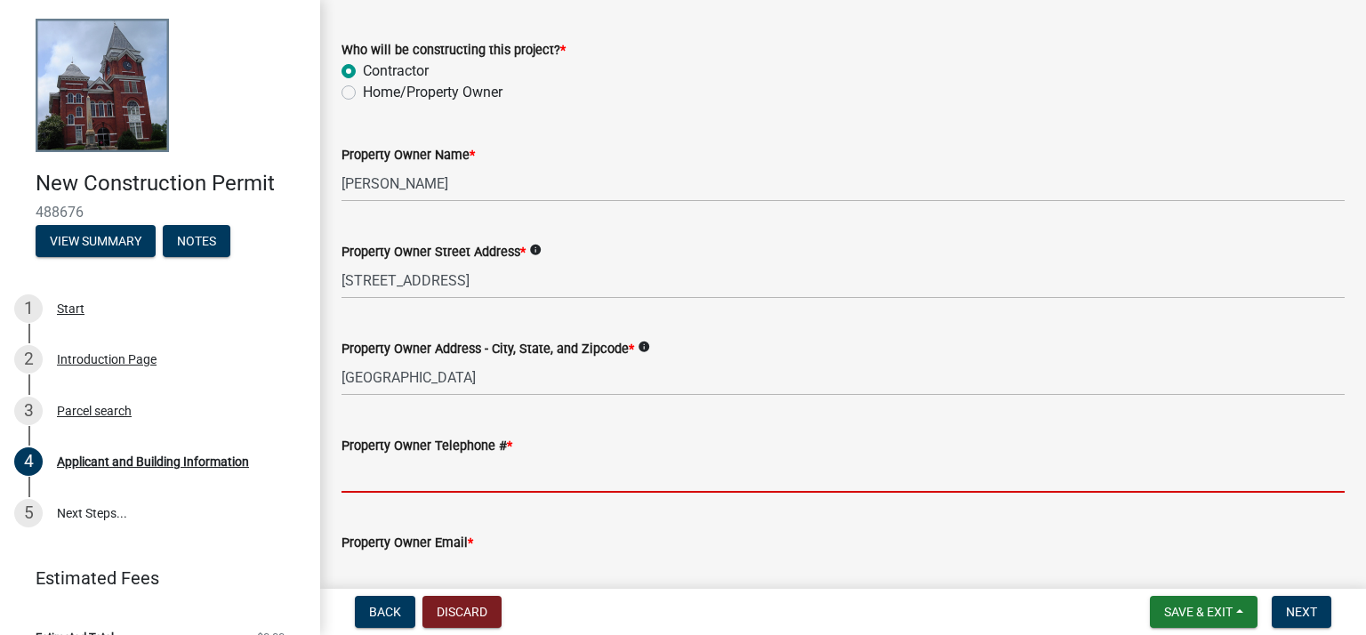
click at [470, 476] on input "Property Owner Telephone # *" at bounding box center [843, 474] width 1003 height 36
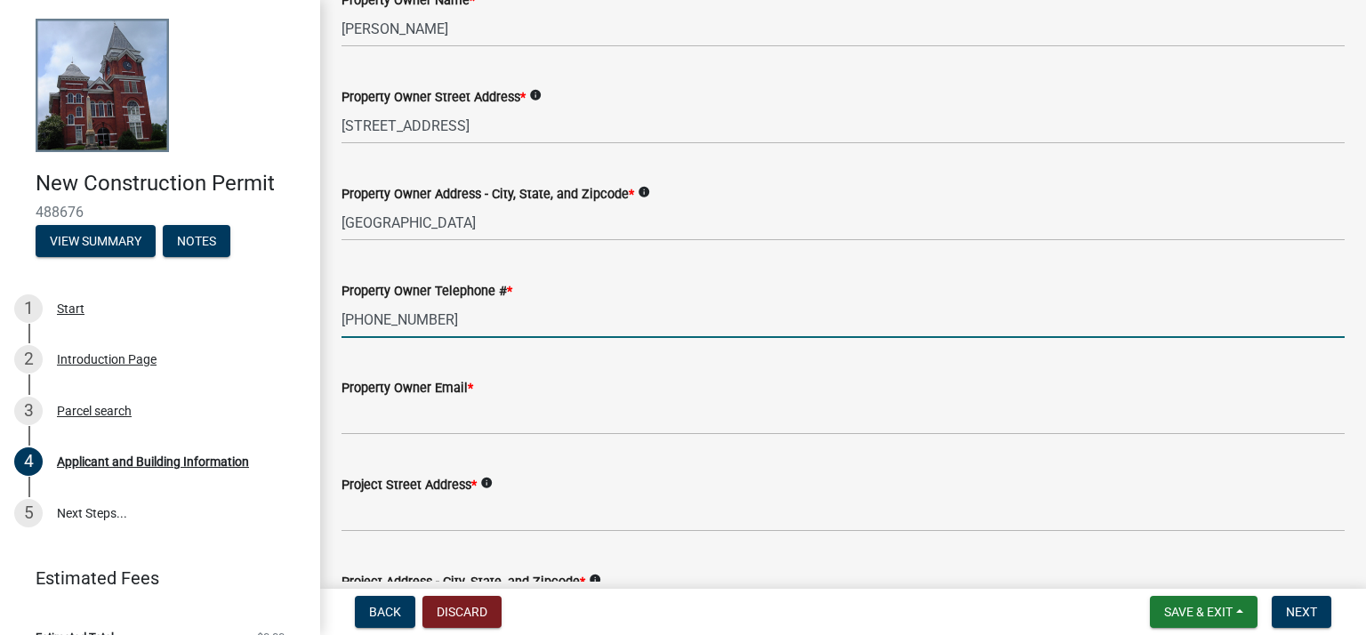
scroll to position [445, 0]
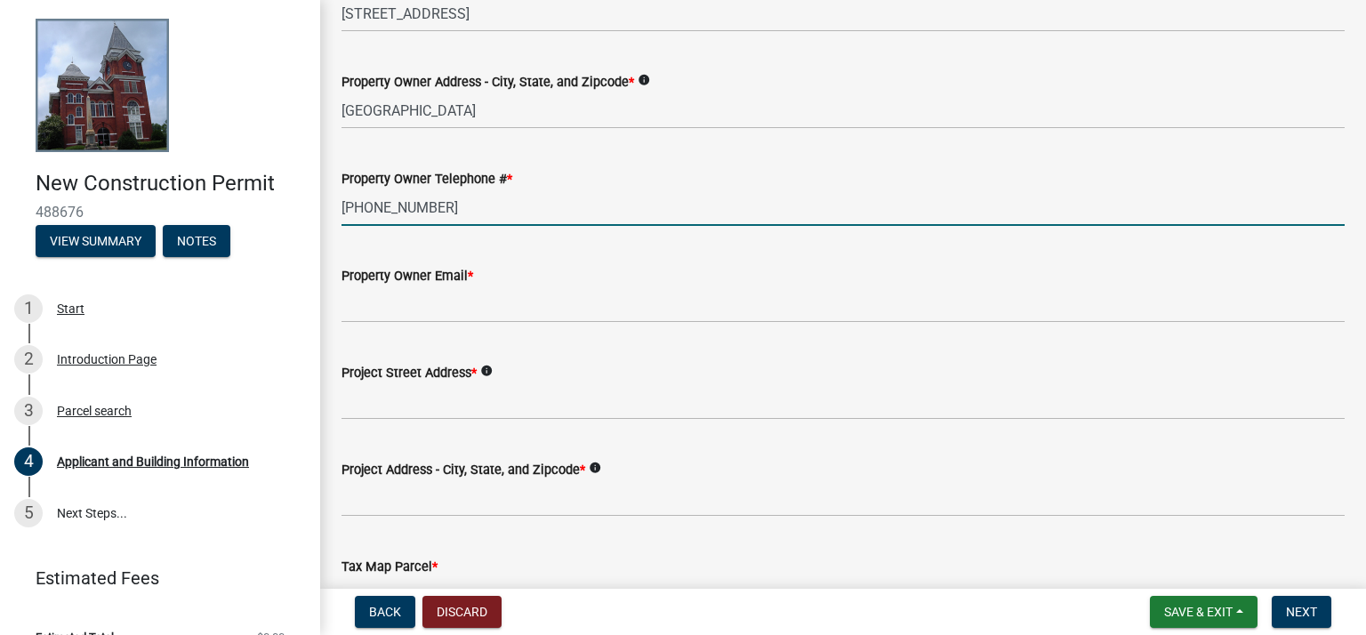
type input "478-697-8824"
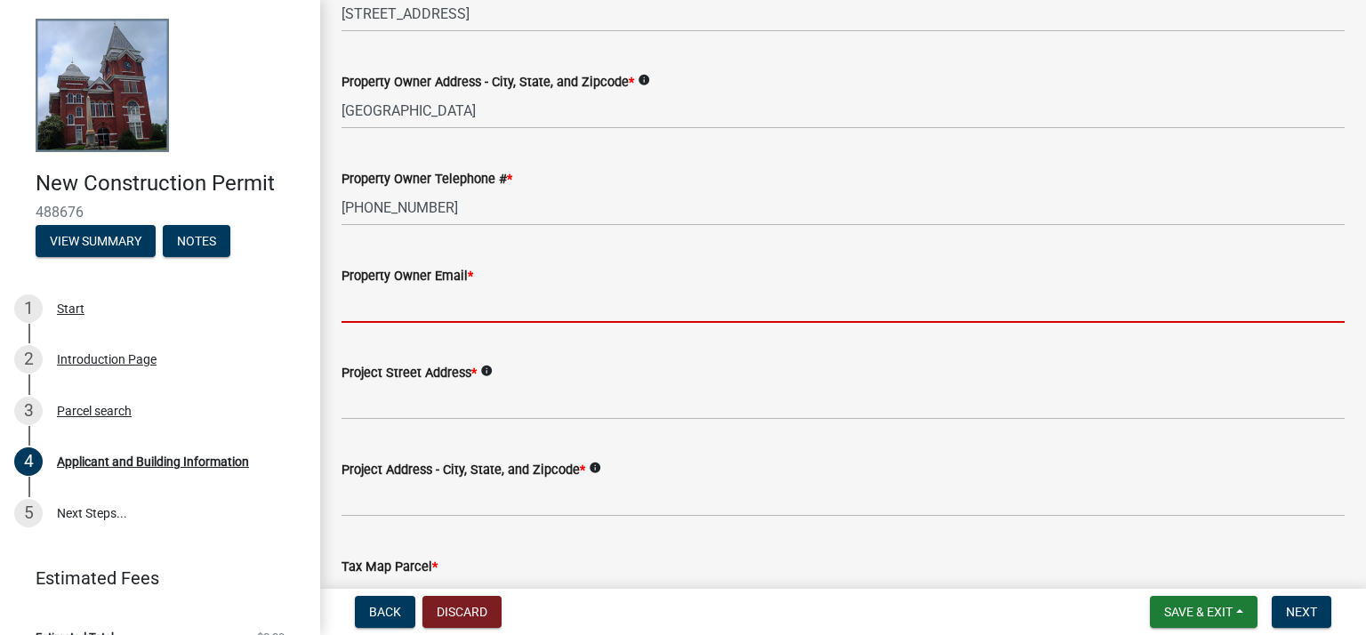
click at [430, 302] on input "Property Owner Email *" at bounding box center [843, 304] width 1003 height 36
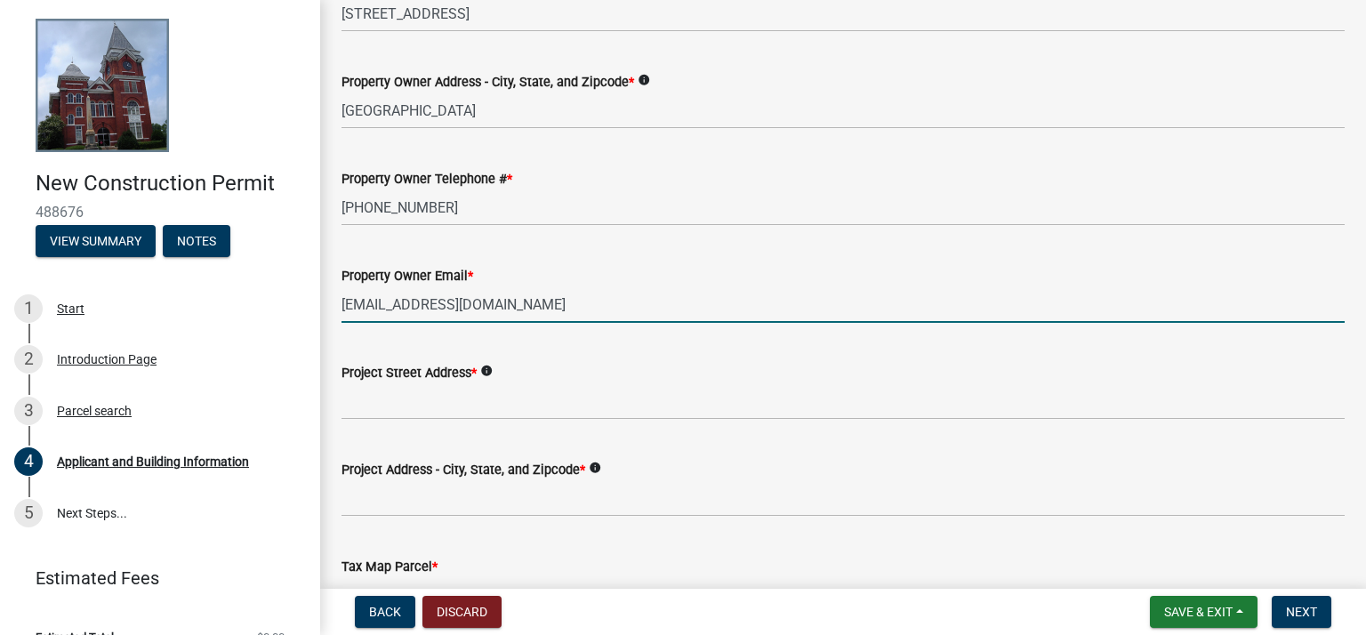
type input "terry8751@gmail.com"
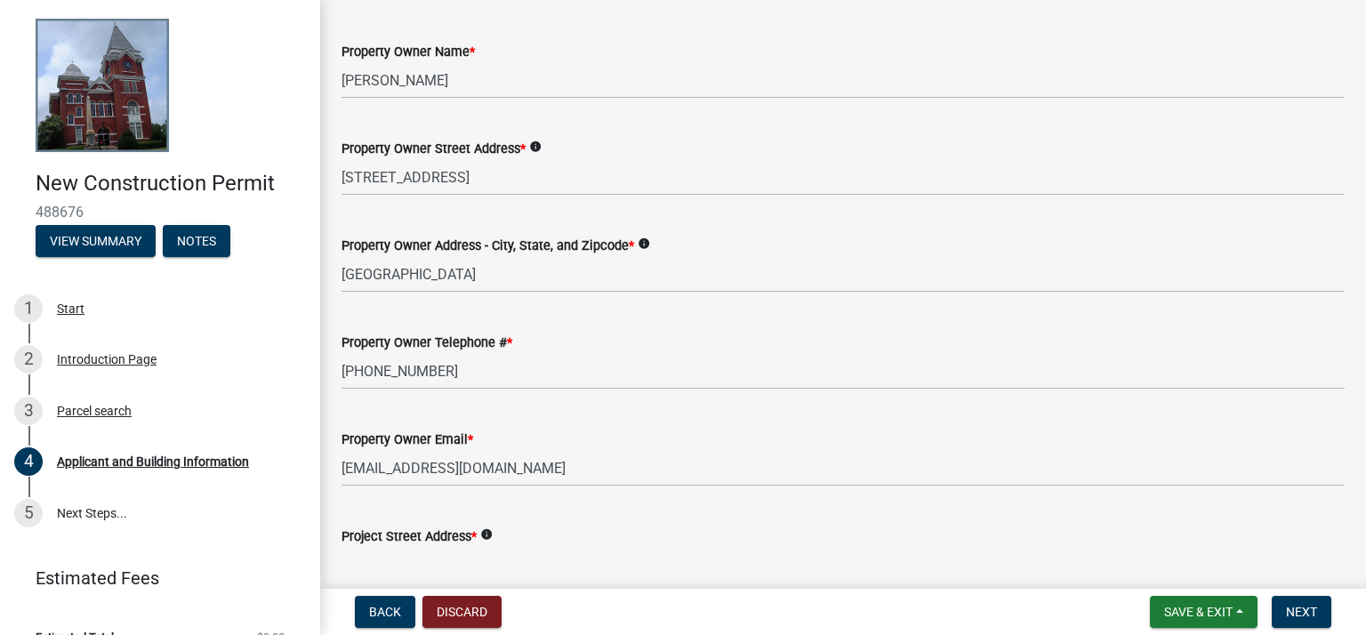
scroll to position [267, 0]
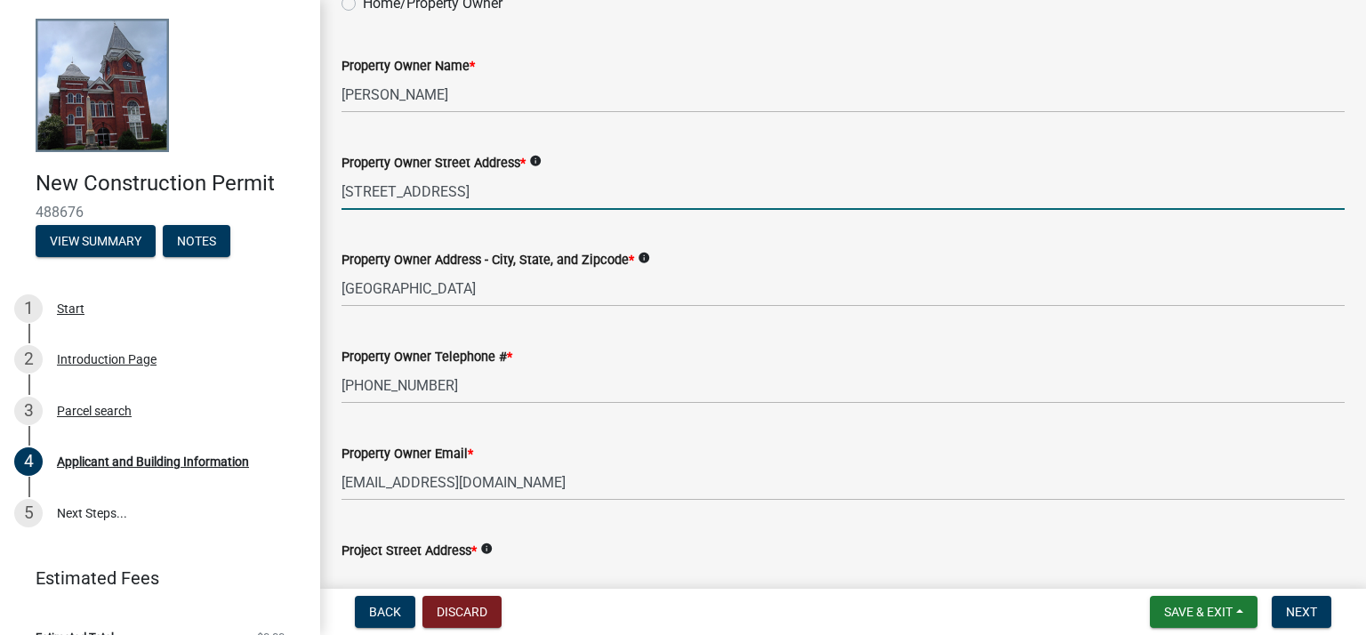
drag, startPoint x: 508, startPoint y: 190, endPoint x: 340, endPoint y: 187, distance: 168.1
click at [340, 187] on div "Property Owner Street Address * info 8965 Tuck Persons Hwy" at bounding box center [843, 168] width 1030 height 83
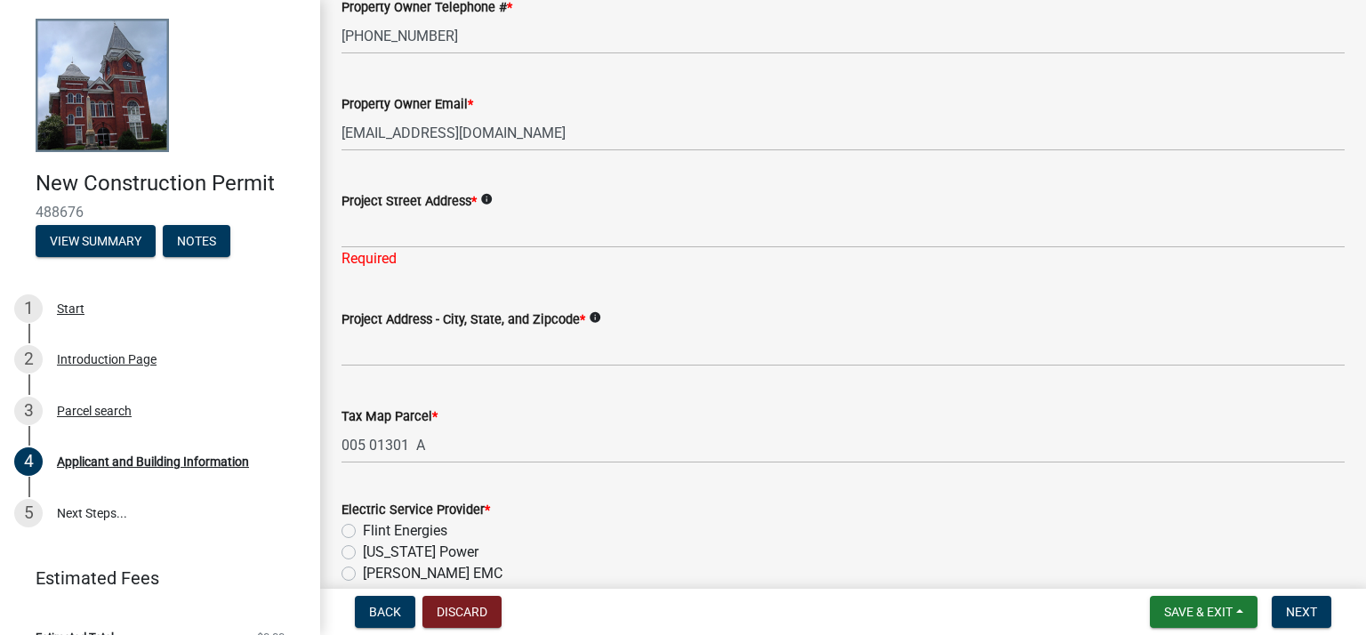
scroll to position [623, 0]
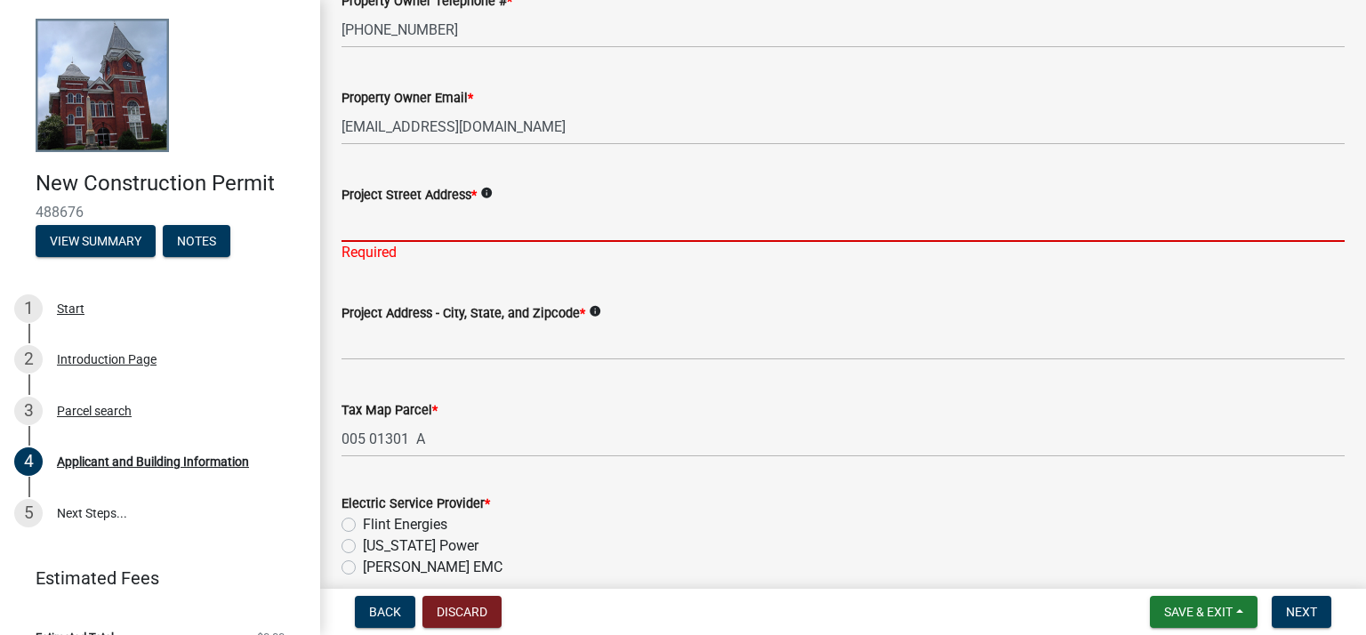
click at [450, 228] on input "Project Street Address *" at bounding box center [843, 223] width 1003 height 36
paste input "8965 Tuck Persons Hwy"
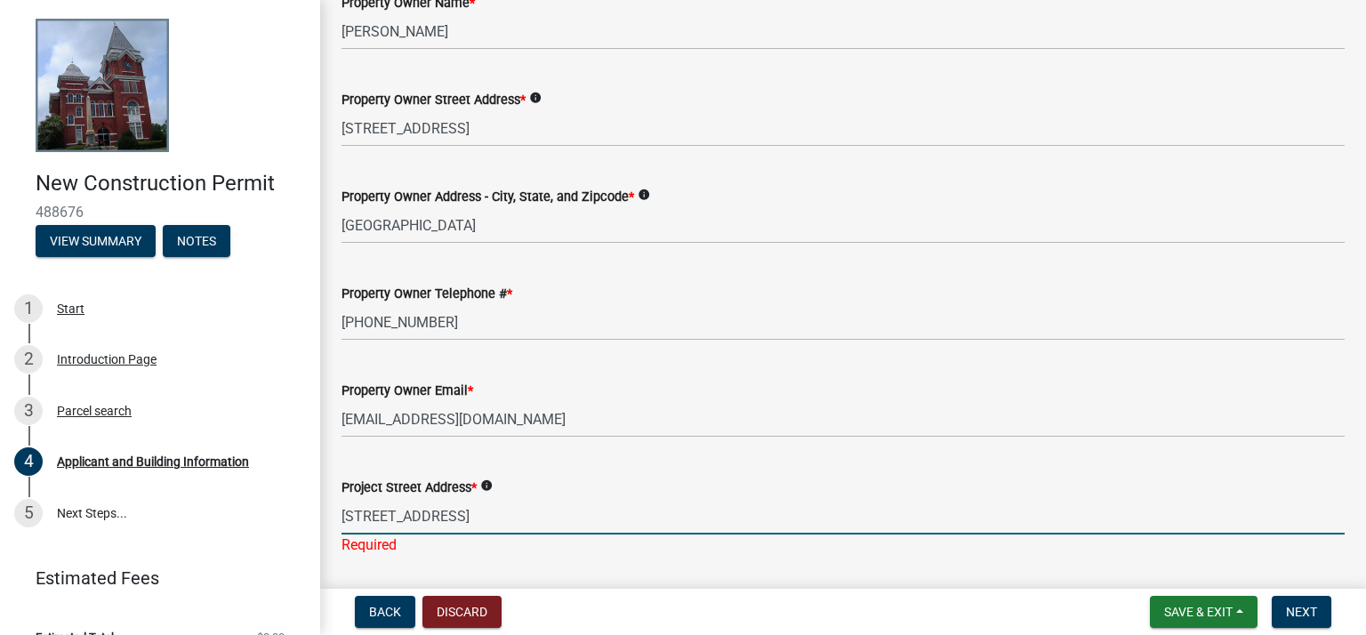
scroll to position [267, 0]
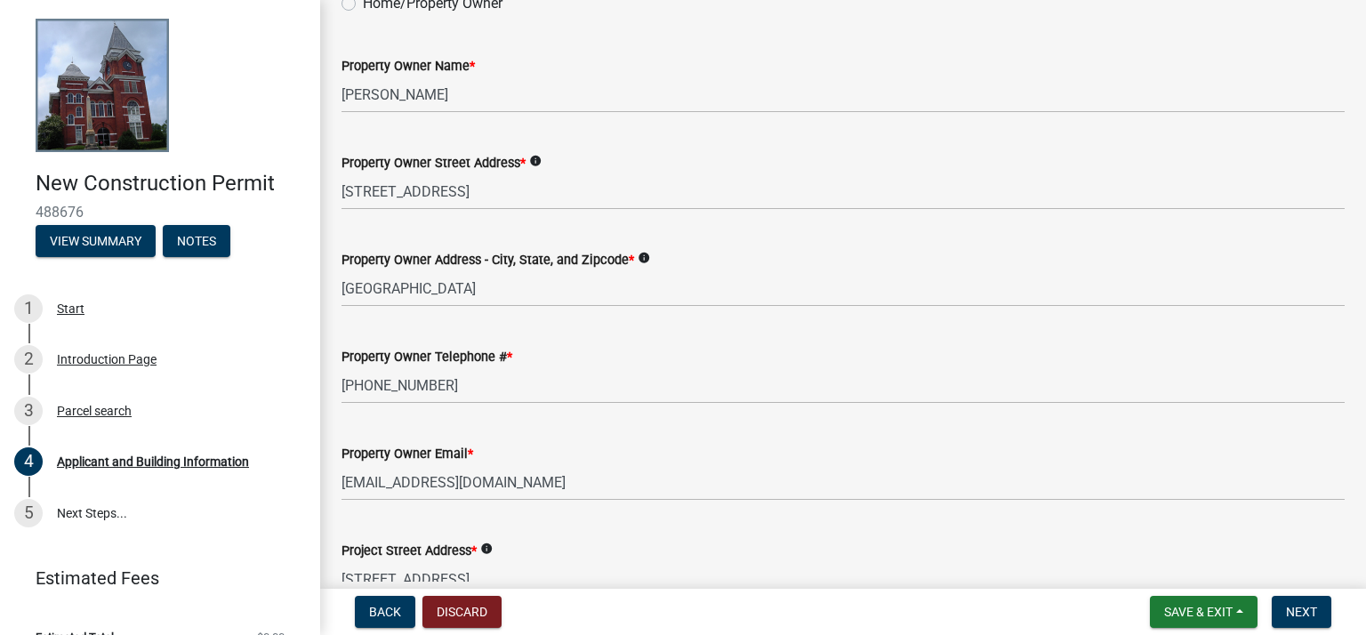
type input "8965 Tuck Persons Hwy"
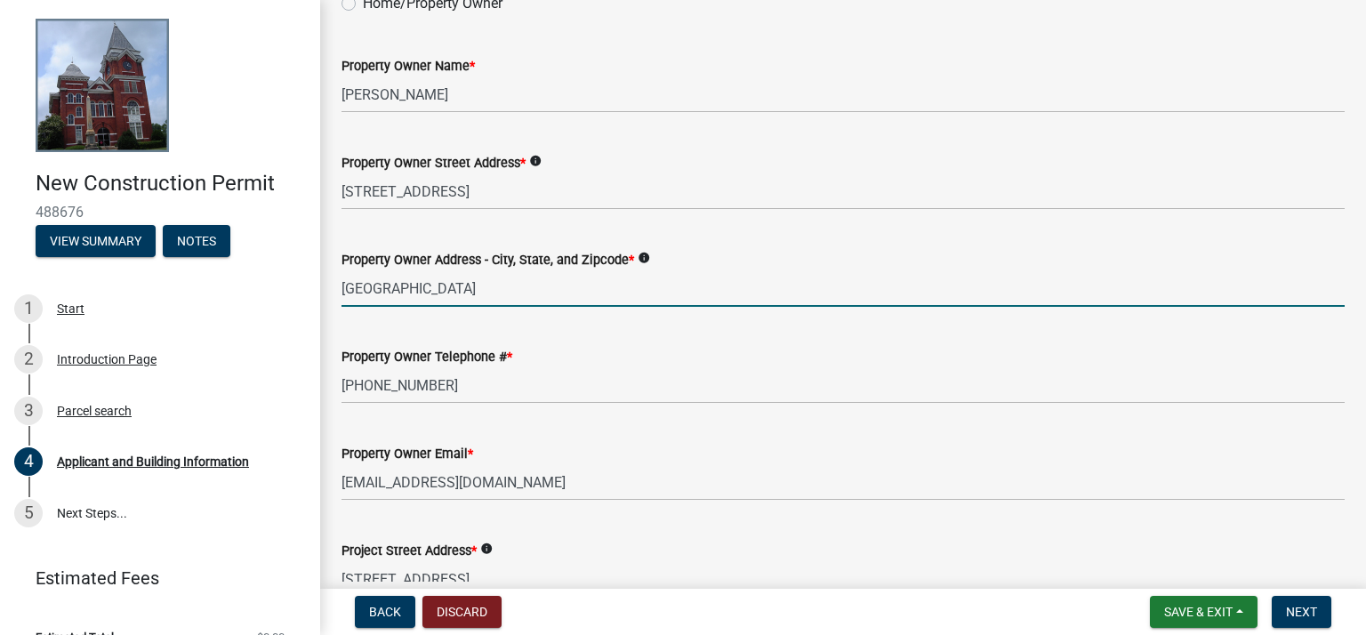
drag, startPoint x: 501, startPoint y: 289, endPoint x: 345, endPoint y: 286, distance: 155.7
click at [345, 286] on input "Waverly Hall, GA 31831" at bounding box center [843, 288] width 1003 height 36
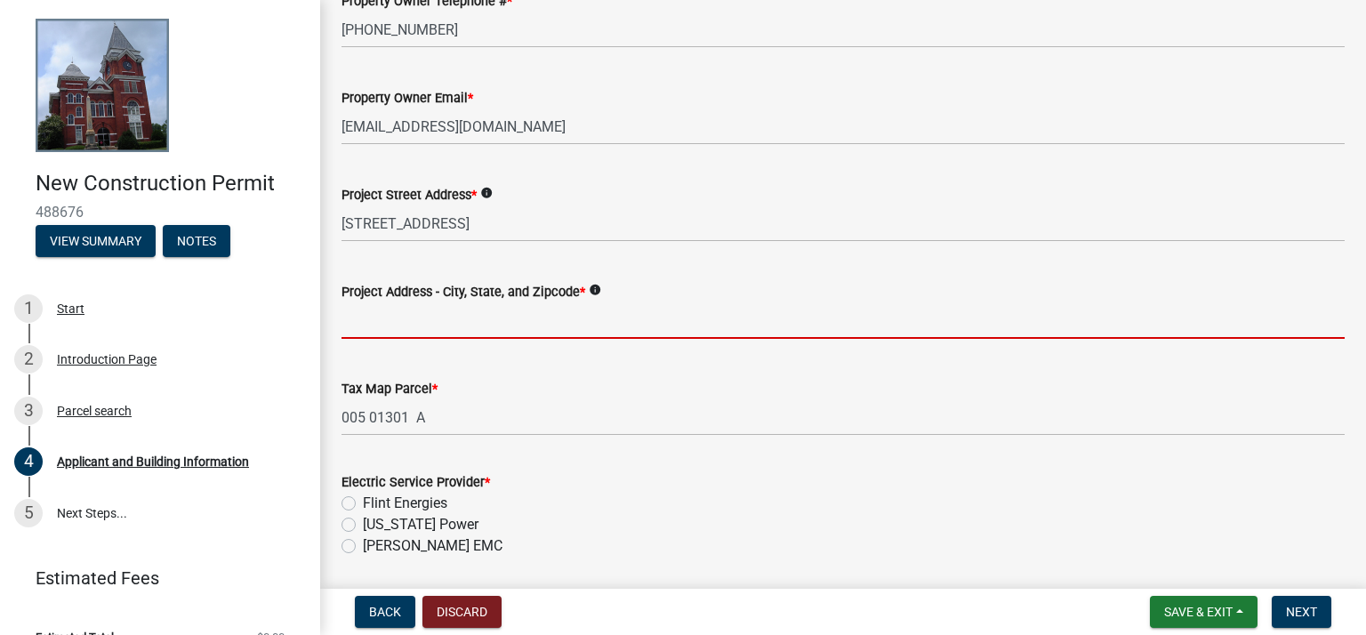
click at [483, 318] on input "Project Address - City, State, and Zipcode *" at bounding box center [843, 320] width 1003 height 36
paste input "Waverly Hall, GA 31831"
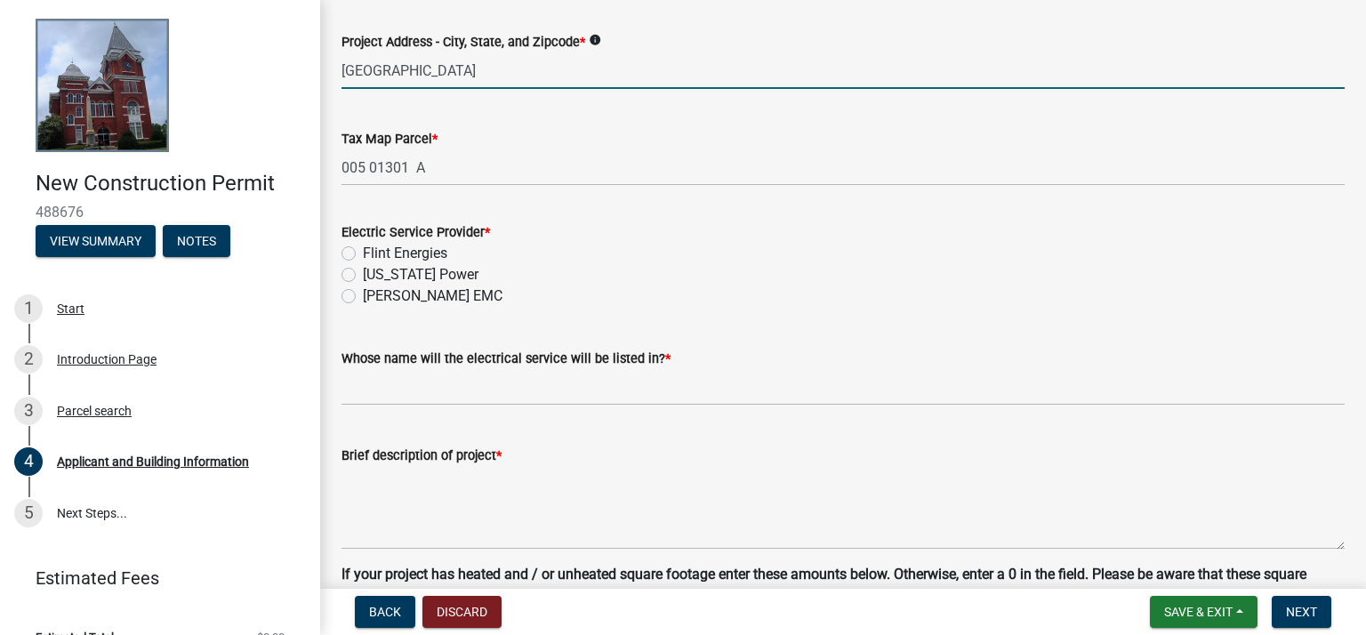
scroll to position [889, 0]
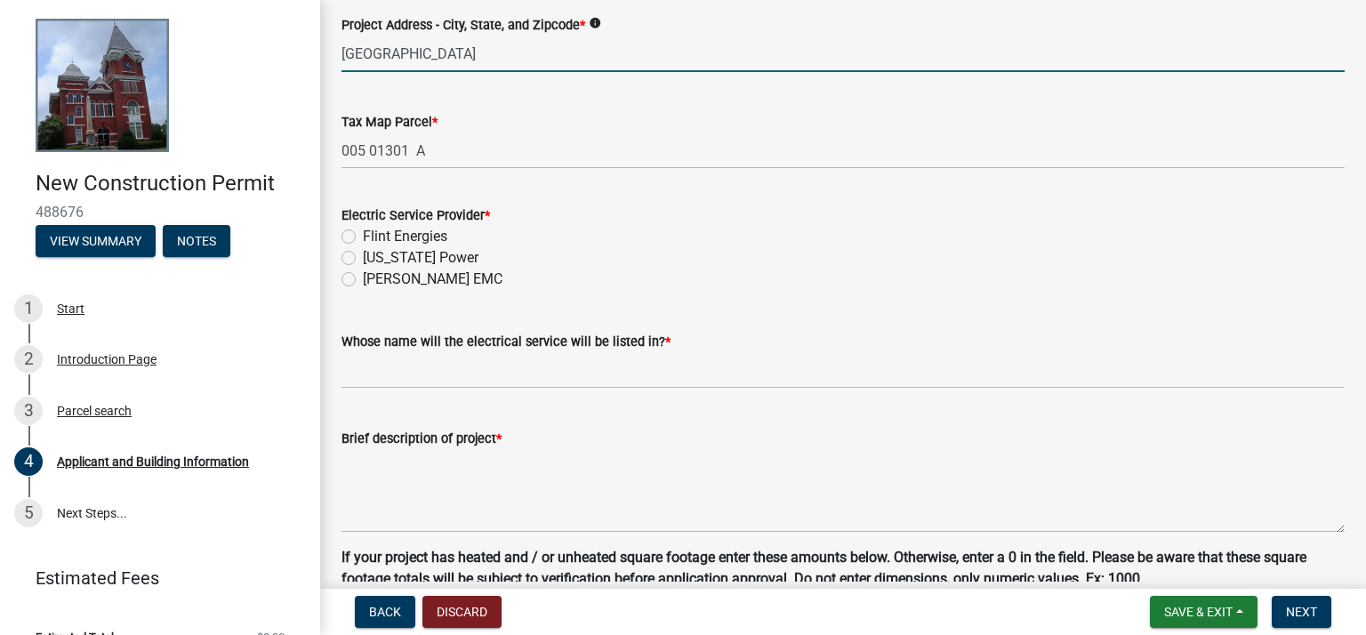
type input "Waverly Hall, GA 31831"
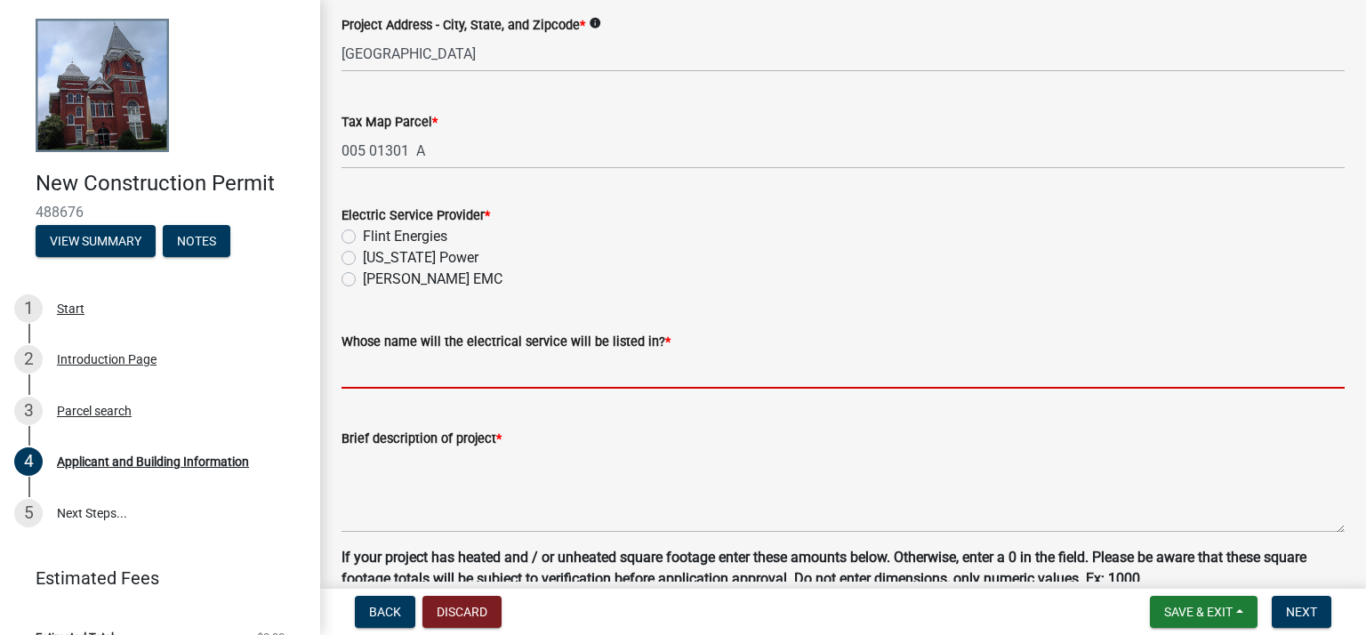
click at [544, 366] on input "Whose name will the electrical service will be listed in? *" at bounding box center [843, 370] width 1003 height 36
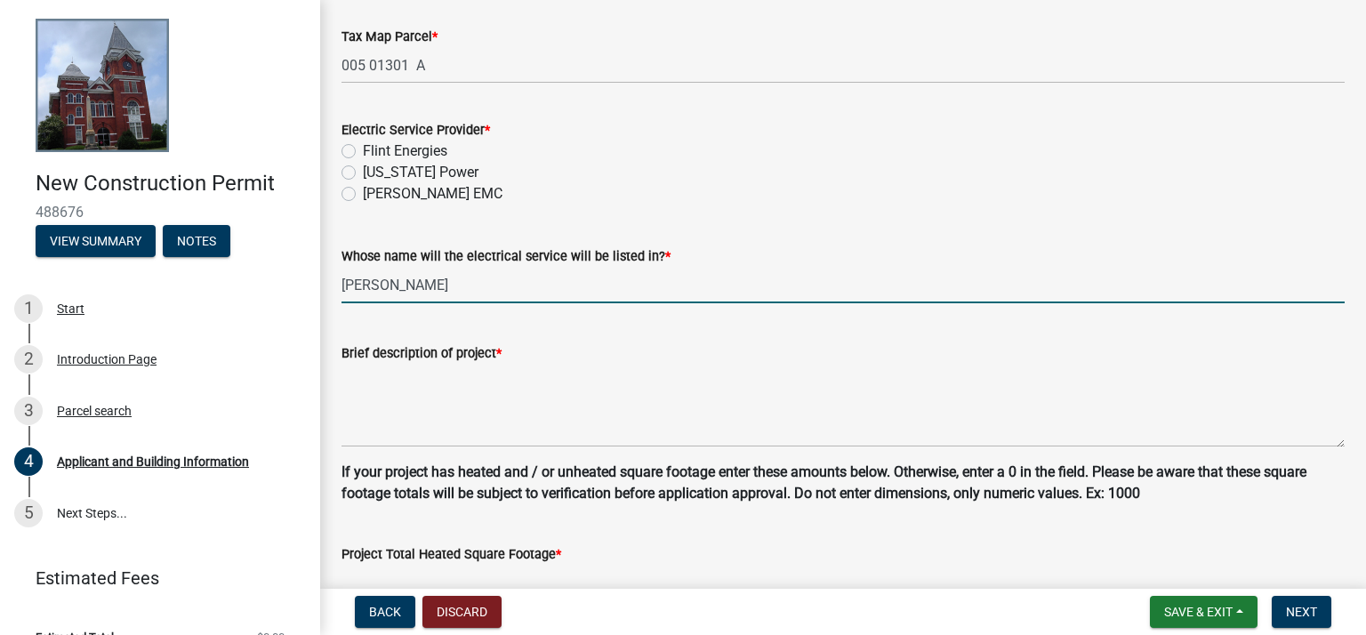
scroll to position [1067, 0]
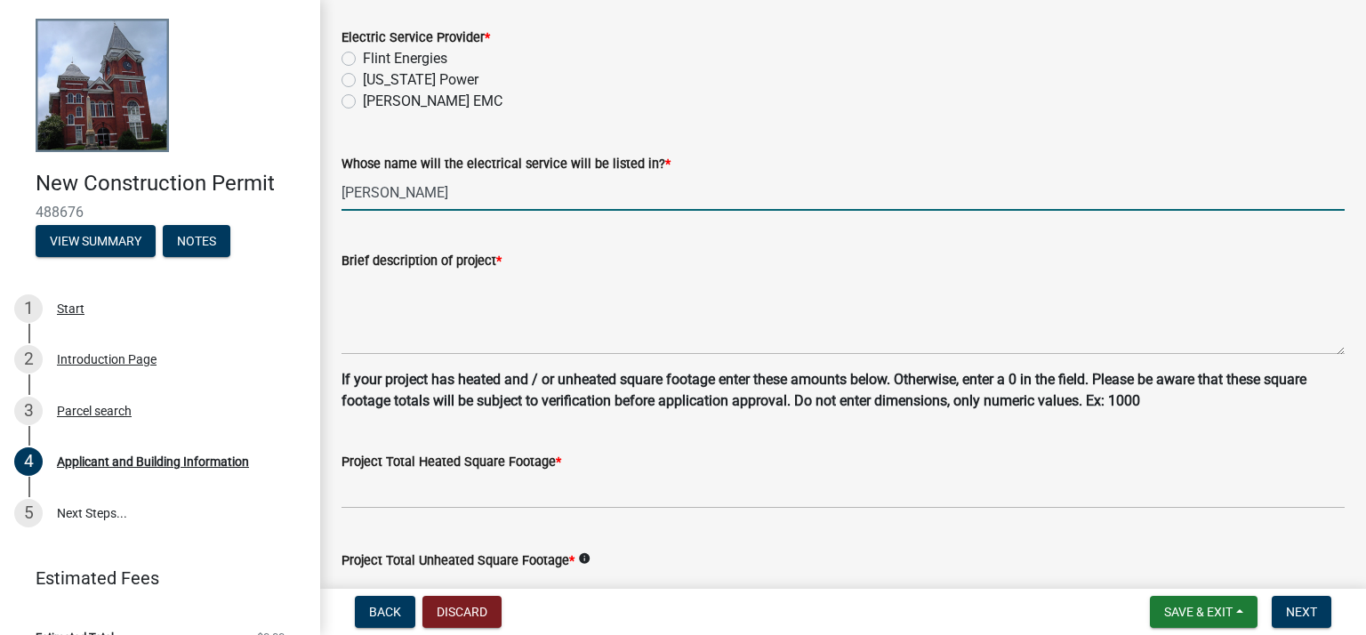
type input "Theresa Dykes"
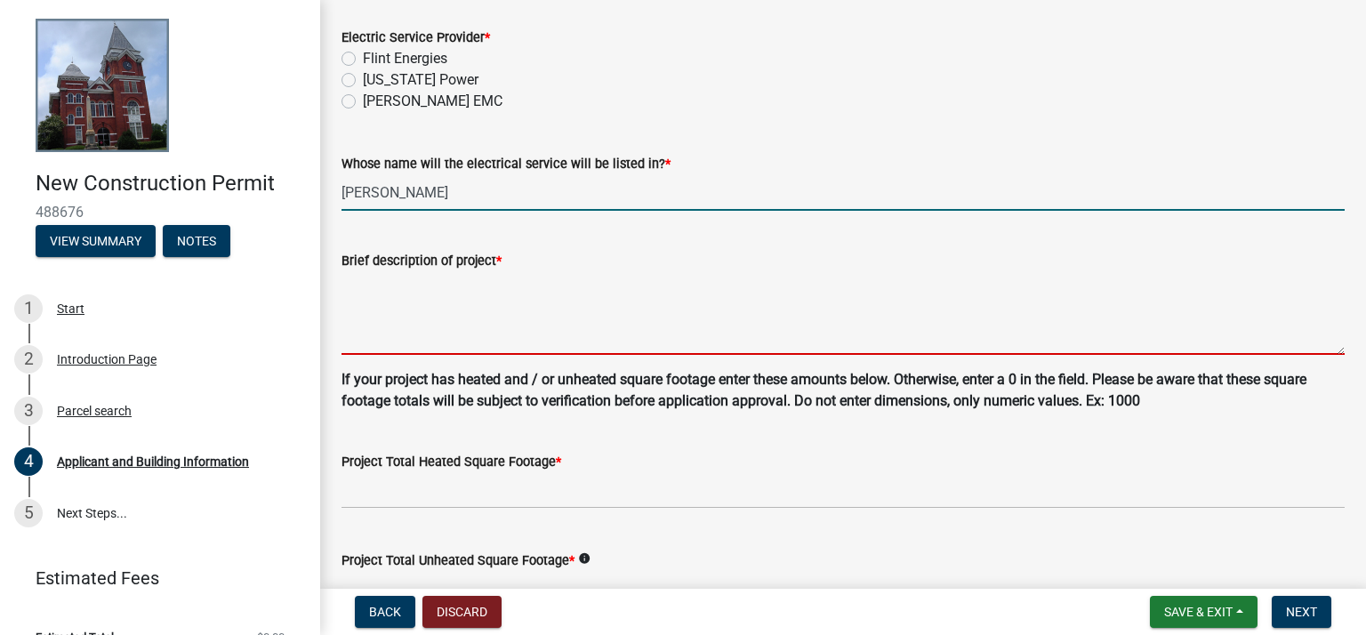
click at [403, 326] on textarea "Brief description of project *" at bounding box center [843, 313] width 1003 height 84
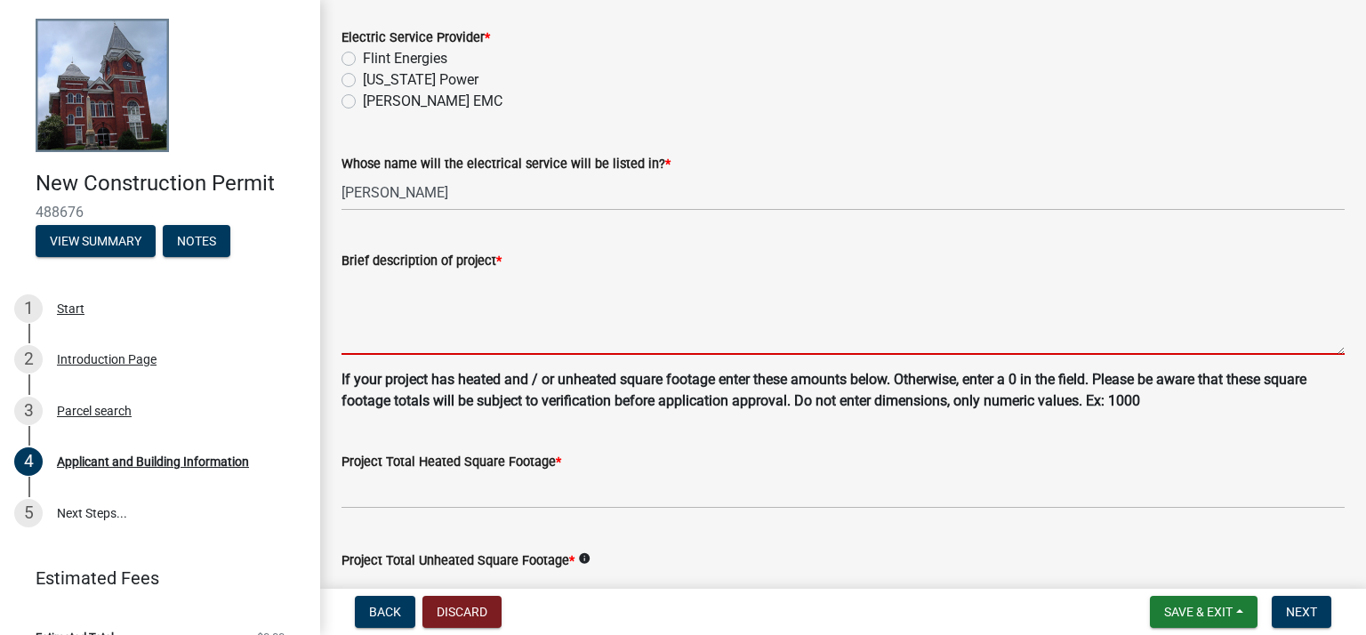
click at [402, 337] on textarea "Brief description of project *" at bounding box center [843, 313] width 1003 height 84
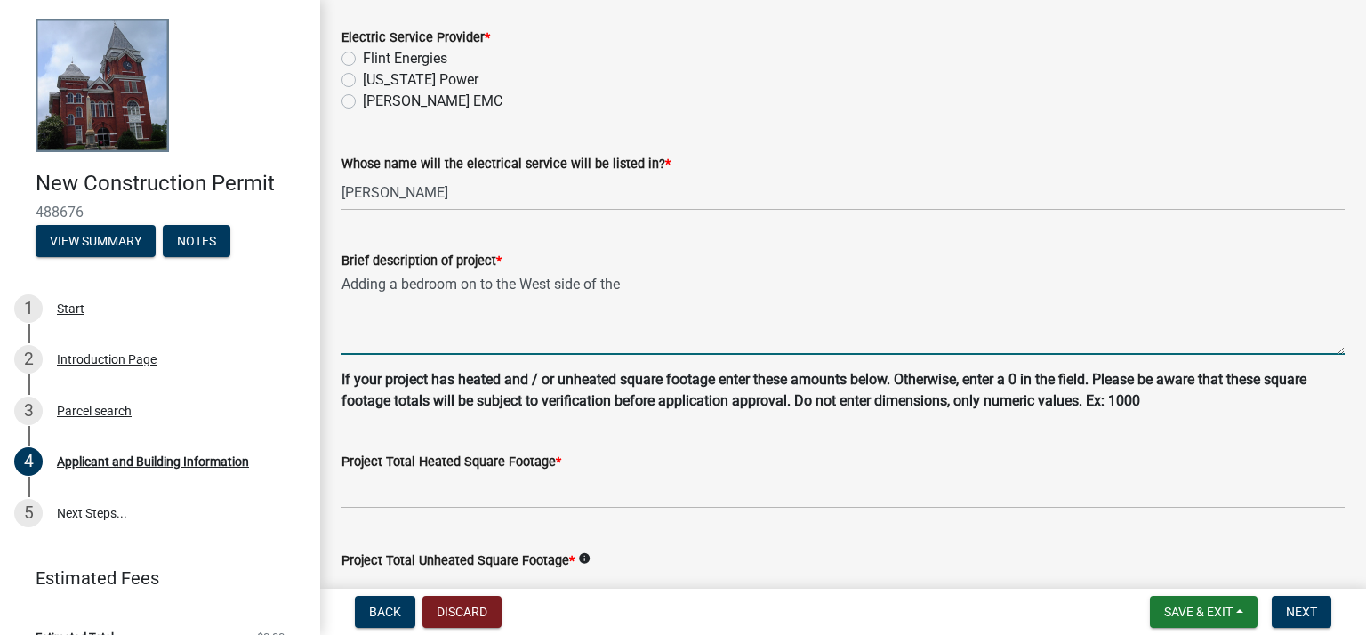
click at [398, 284] on textarea "Adding a bedroom on to the West side of the" at bounding box center [843, 313] width 1003 height 84
click at [703, 280] on textarea "Adding a 11x14 ft bedroom on to the West side of the" at bounding box center [843, 313] width 1003 height 84
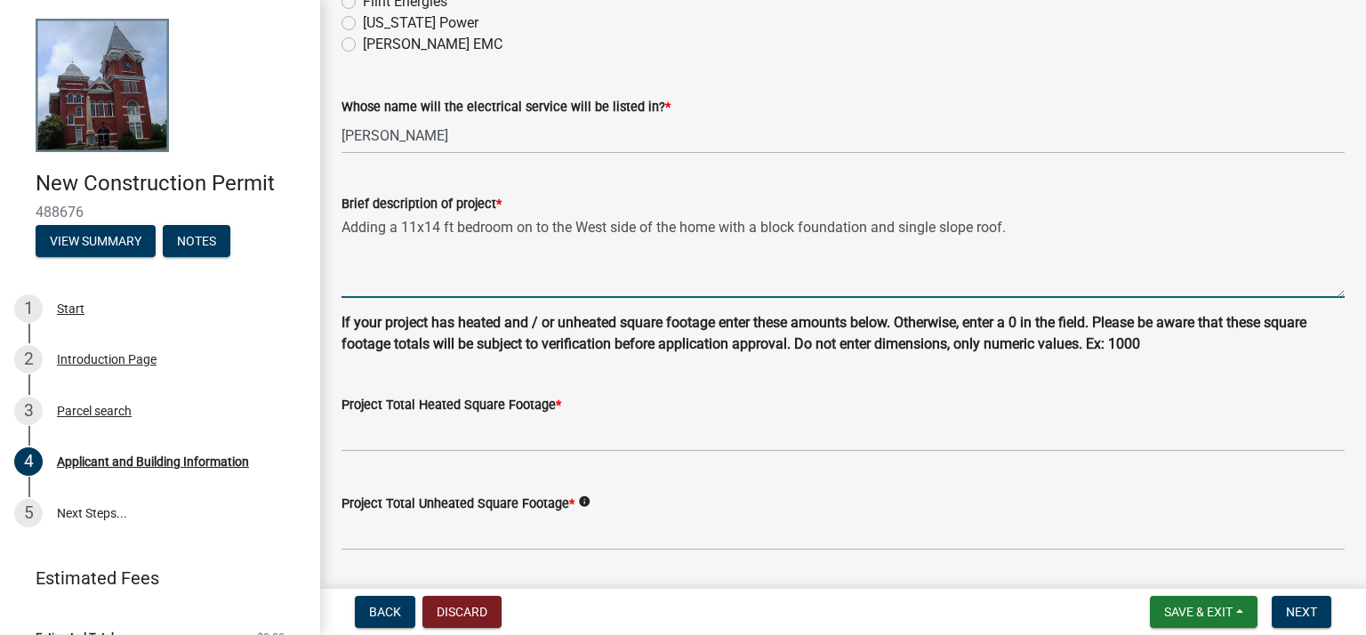
scroll to position [1156, 0]
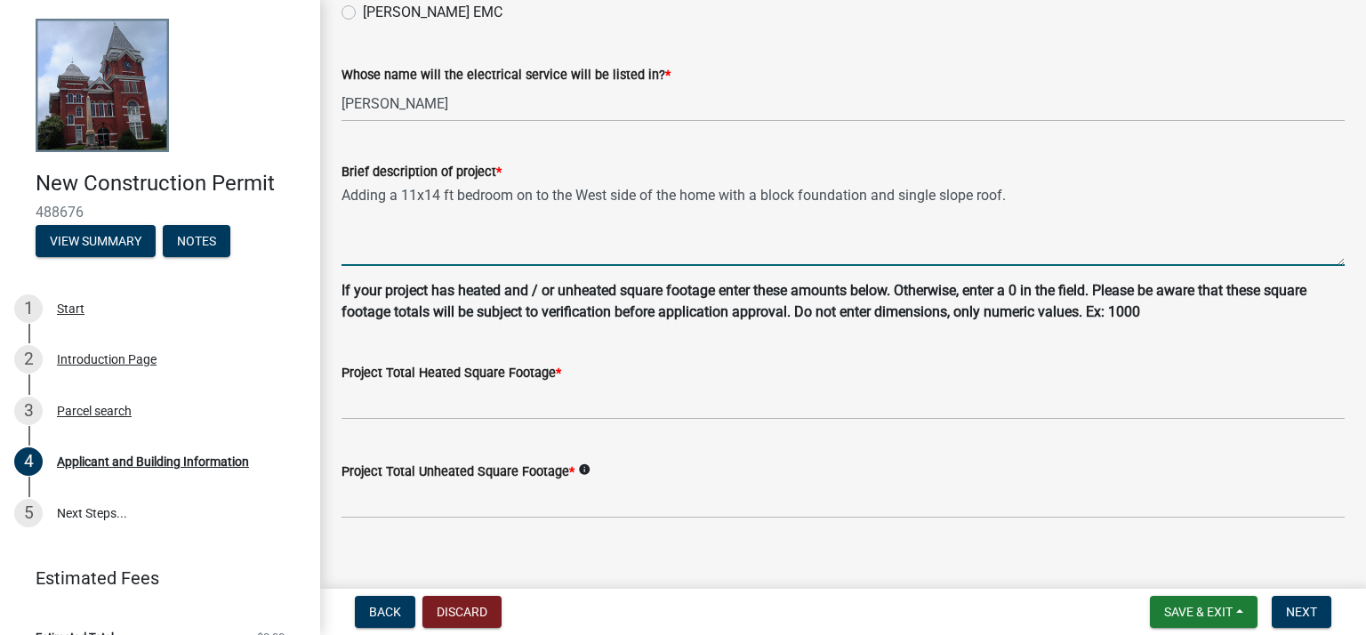
type textarea "Adding a 11x14 ft bedroom on to the West side of the home with a block foundati…"
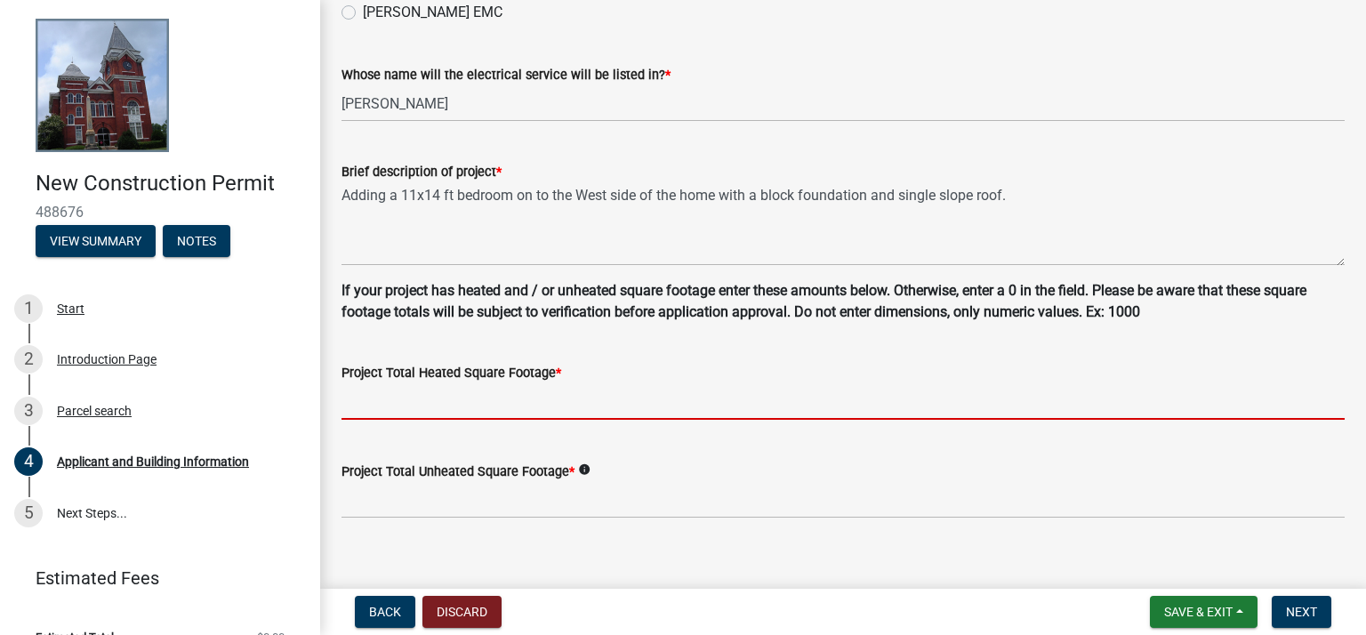
click at [535, 407] on input "text" at bounding box center [843, 401] width 1003 height 36
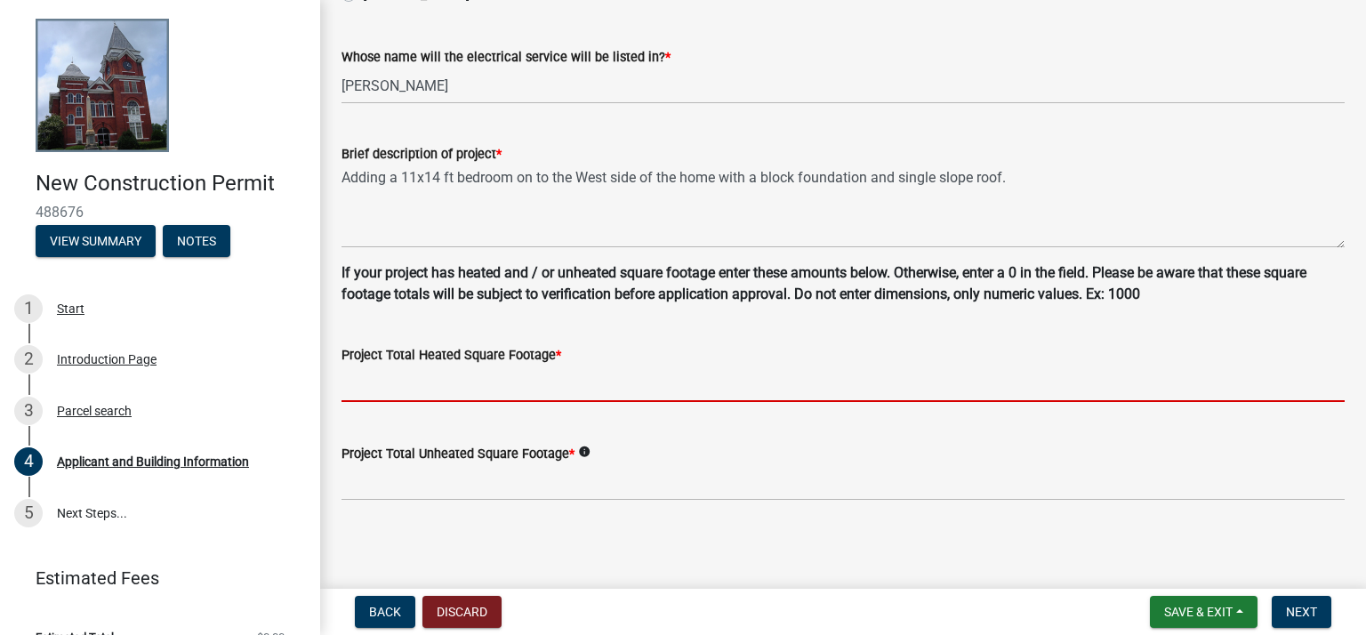
scroll to position [1178, 0]
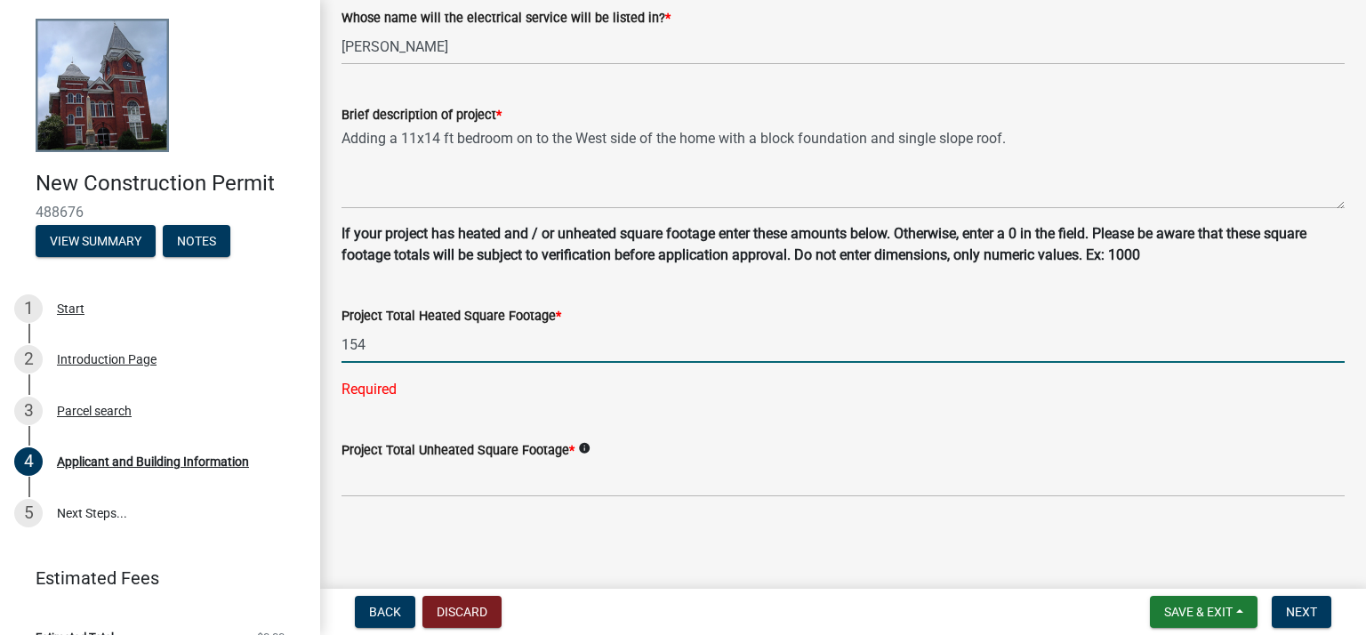
type input "154"
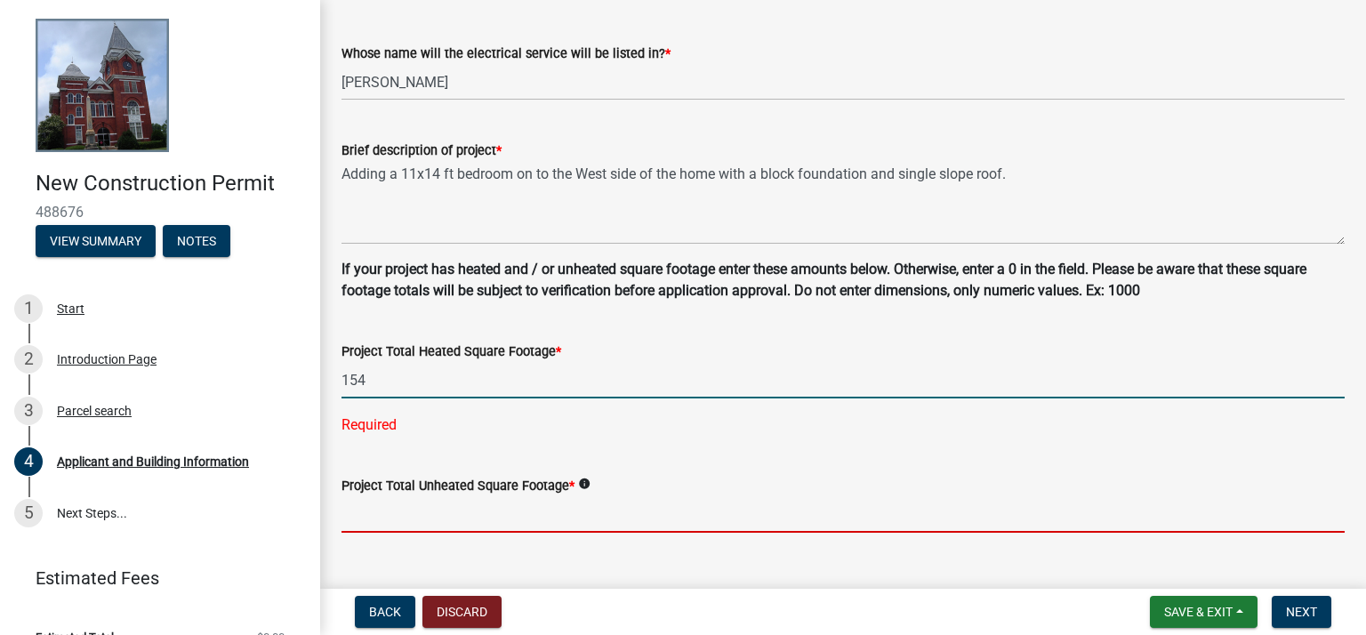
click at [541, 496] on input "text" at bounding box center [843, 514] width 1003 height 36
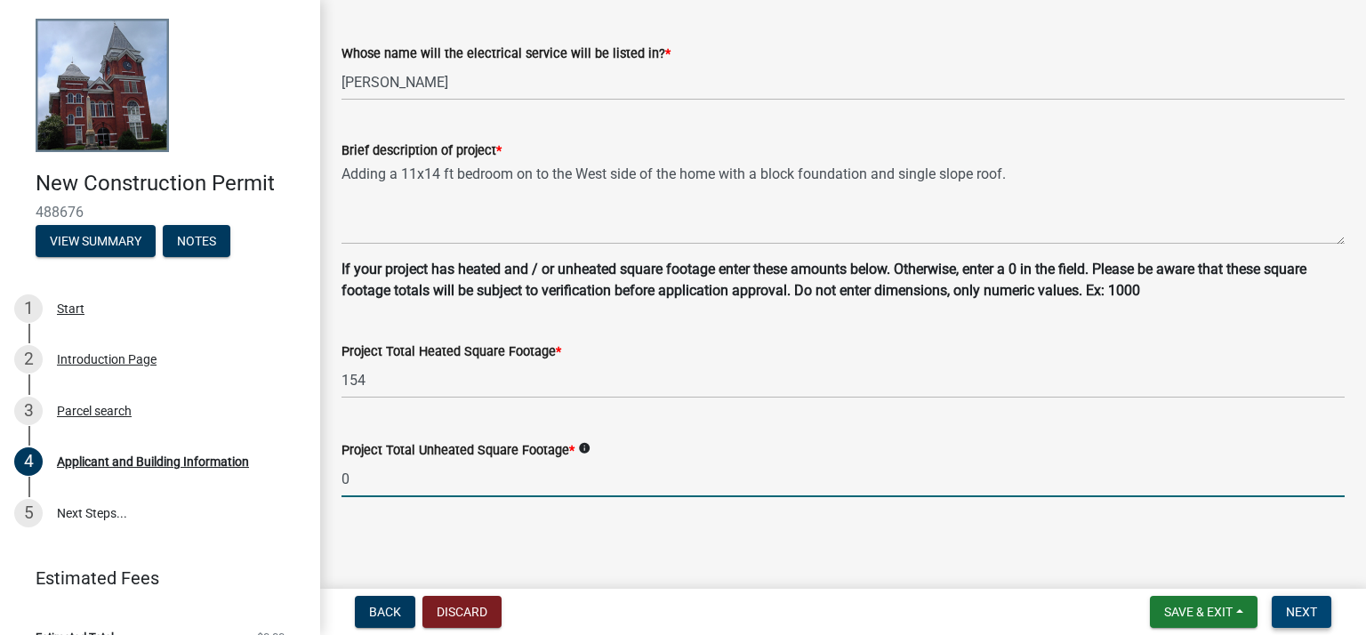
type input "0"
click at [1308, 611] on span "Next" at bounding box center [1301, 612] width 31 height 14
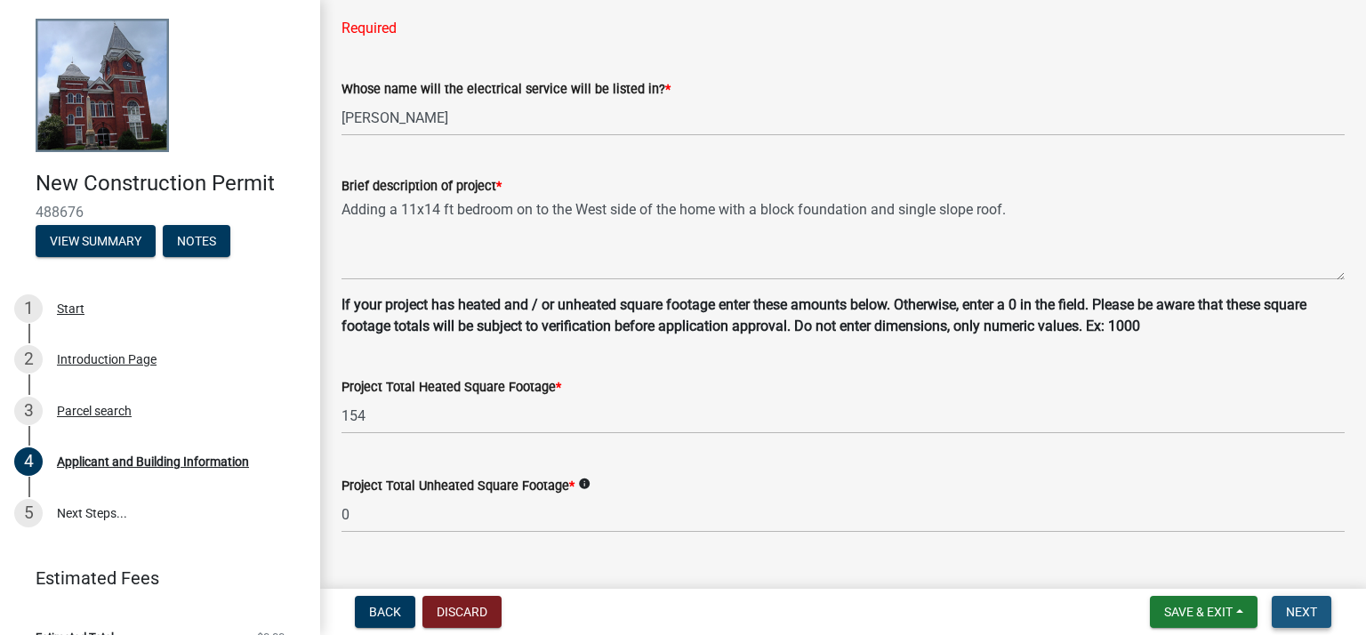
click at [1308, 611] on span "Next" at bounding box center [1301, 612] width 31 height 14
click at [1296, 608] on span "Next" at bounding box center [1301, 612] width 31 height 14
click at [1285, 599] on button "Next" at bounding box center [1302, 612] width 60 height 32
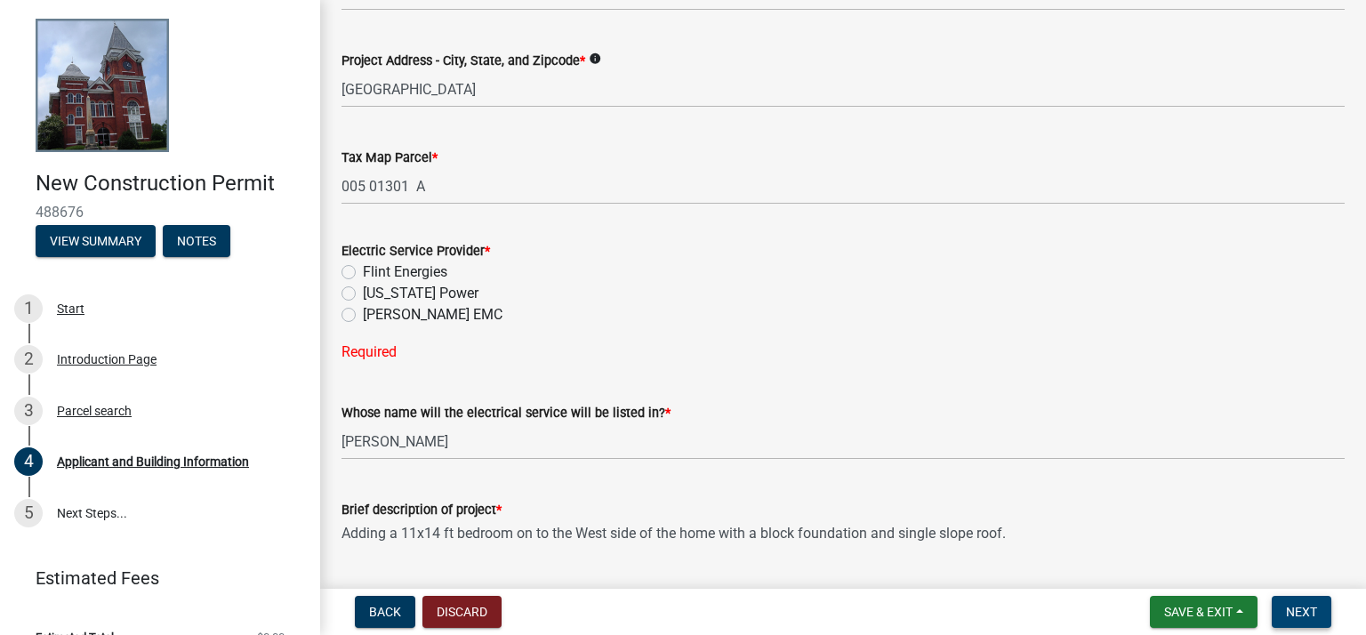
scroll to position [768, 0]
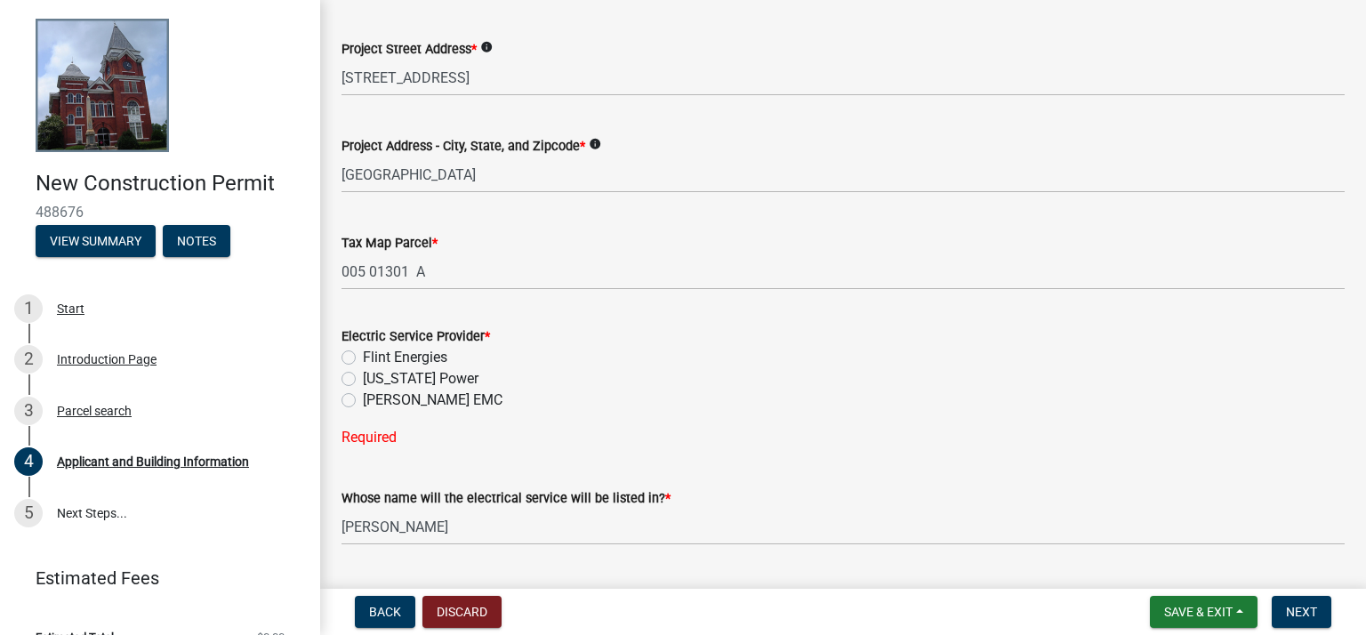
click at [363, 355] on label "Flint Energies" at bounding box center [405, 357] width 84 height 21
click at [363, 355] on input "Flint Energies" at bounding box center [369, 353] width 12 height 12
radio input "true"
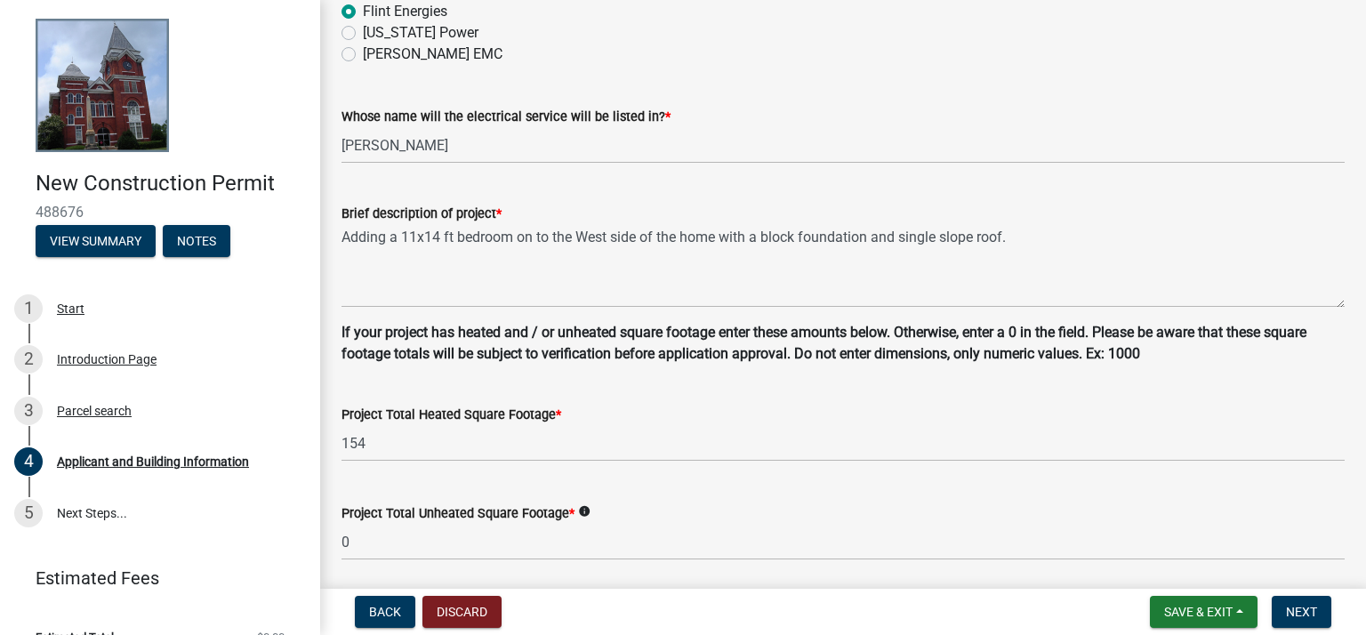
scroll to position [1178, 0]
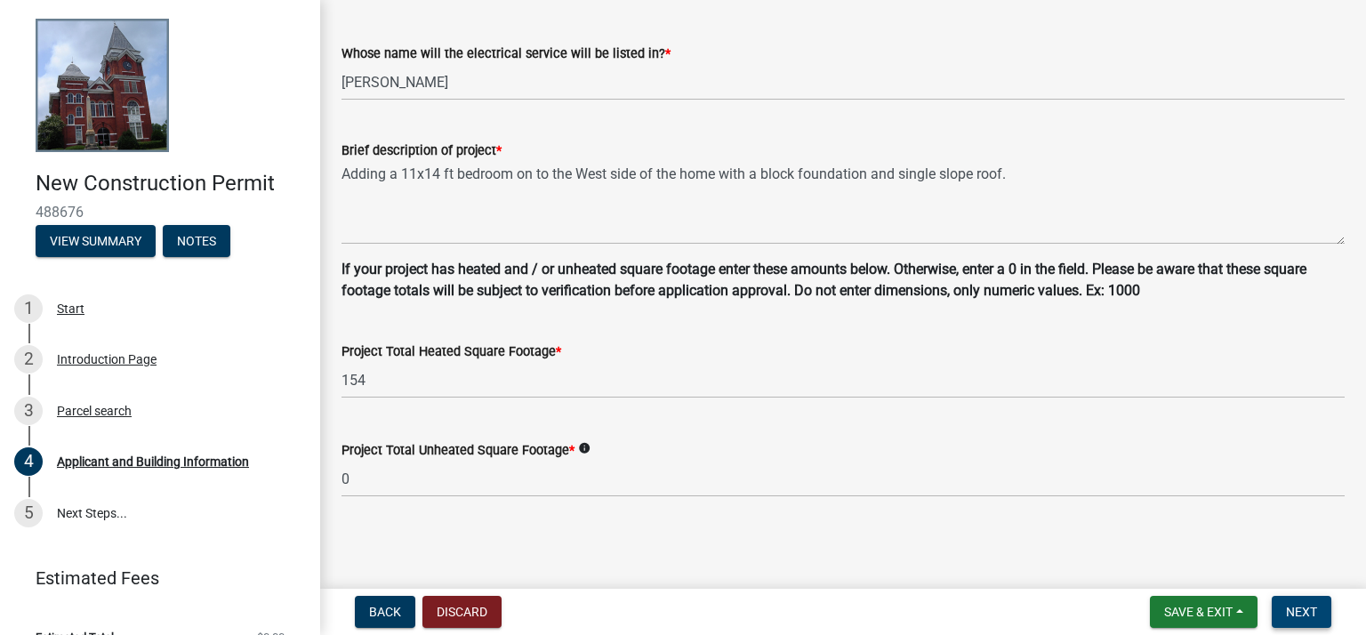
click at [1302, 607] on span "Next" at bounding box center [1301, 612] width 31 height 14
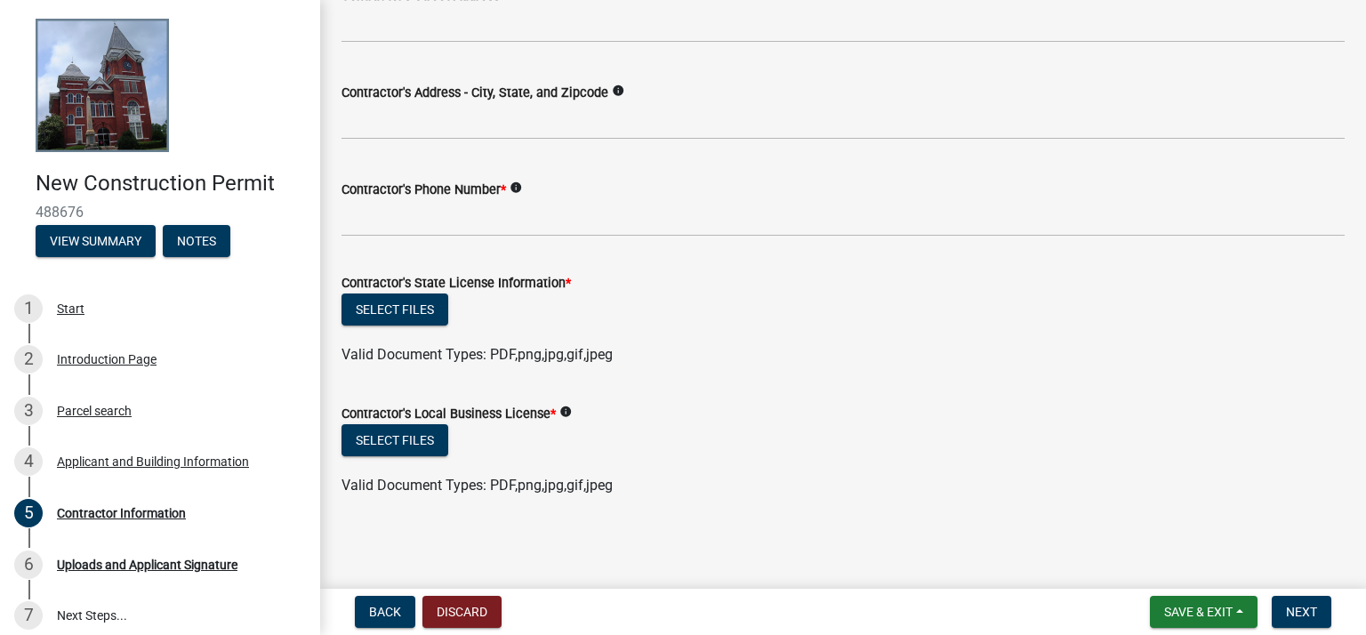
scroll to position [0, 0]
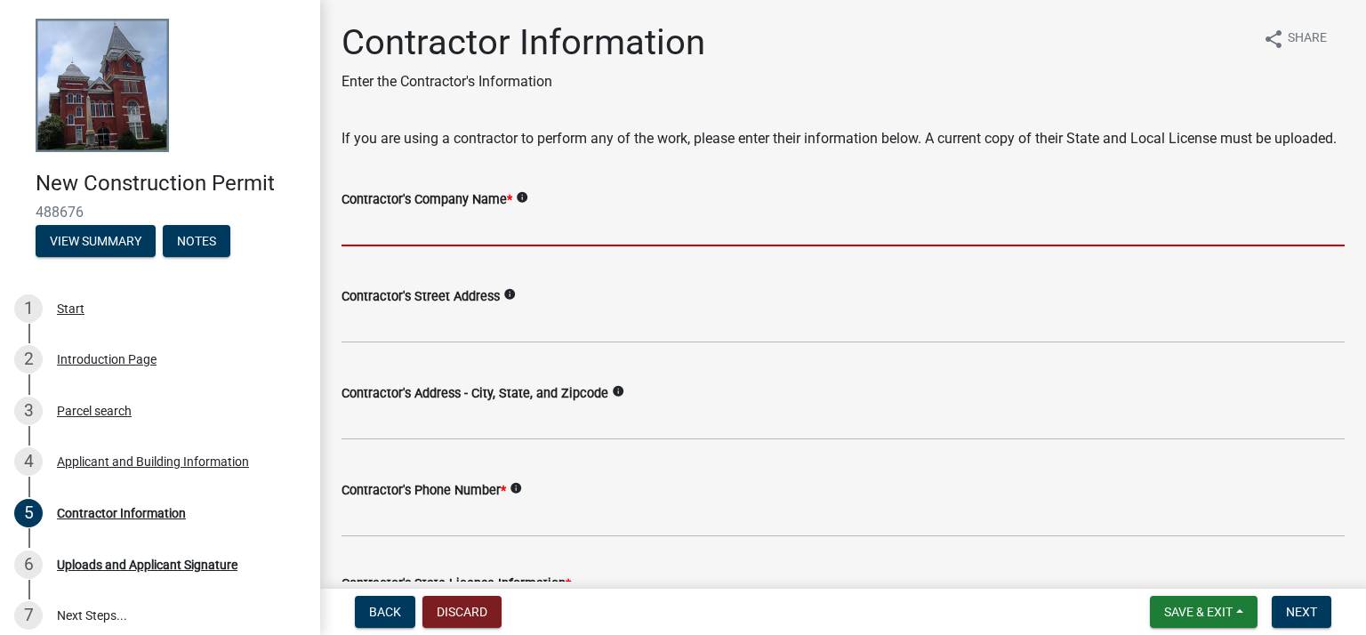
click at [504, 246] on input "Contractor's Company Name *" at bounding box center [843, 228] width 1003 height 36
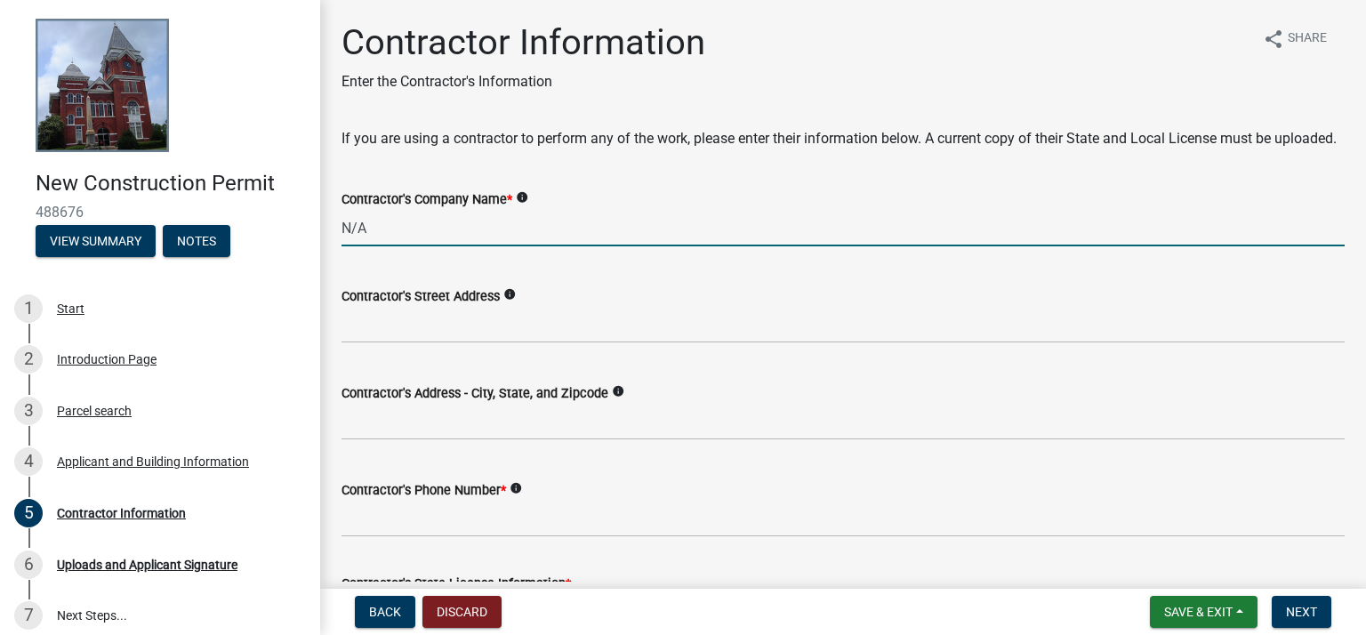
drag, startPoint x: 372, startPoint y: 247, endPoint x: 328, endPoint y: 248, distance: 43.6
click at [328, 246] on div "Contractor's Company Name * info N/A" at bounding box center [843, 205] width 1030 height 83
type input "N/A"
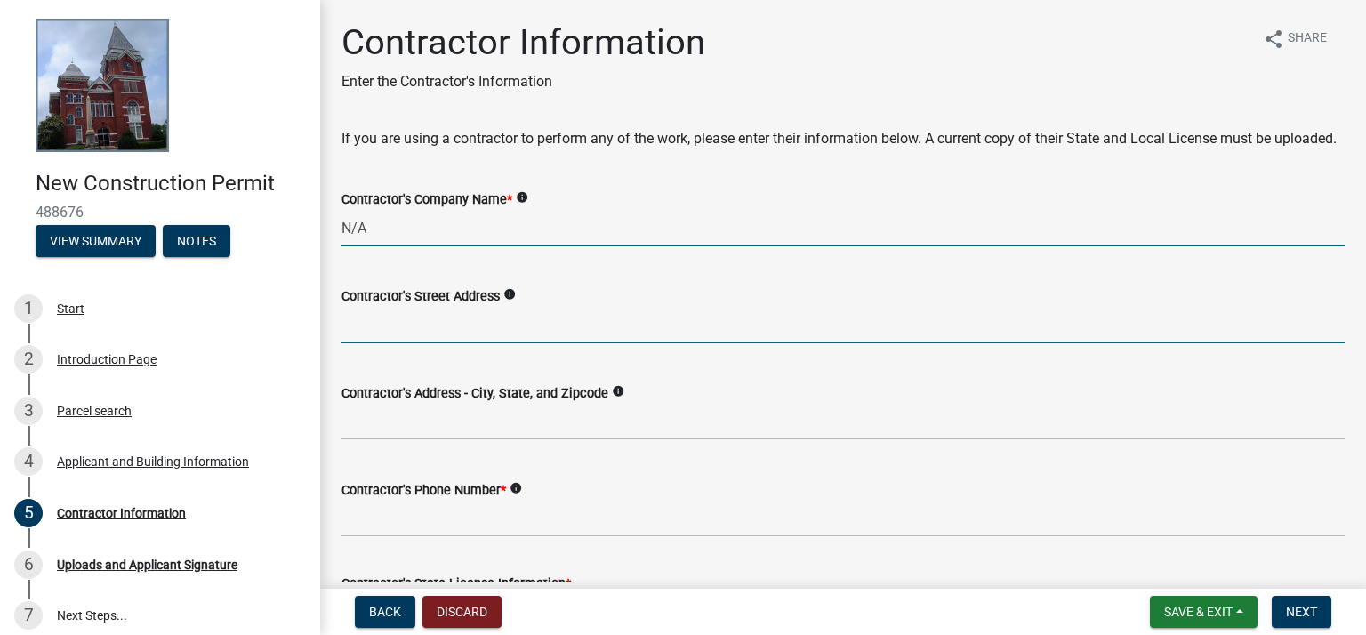
click at [363, 343] on input "Contractor's Street Address" at bounding box center [843, 325] width 1003 height 36
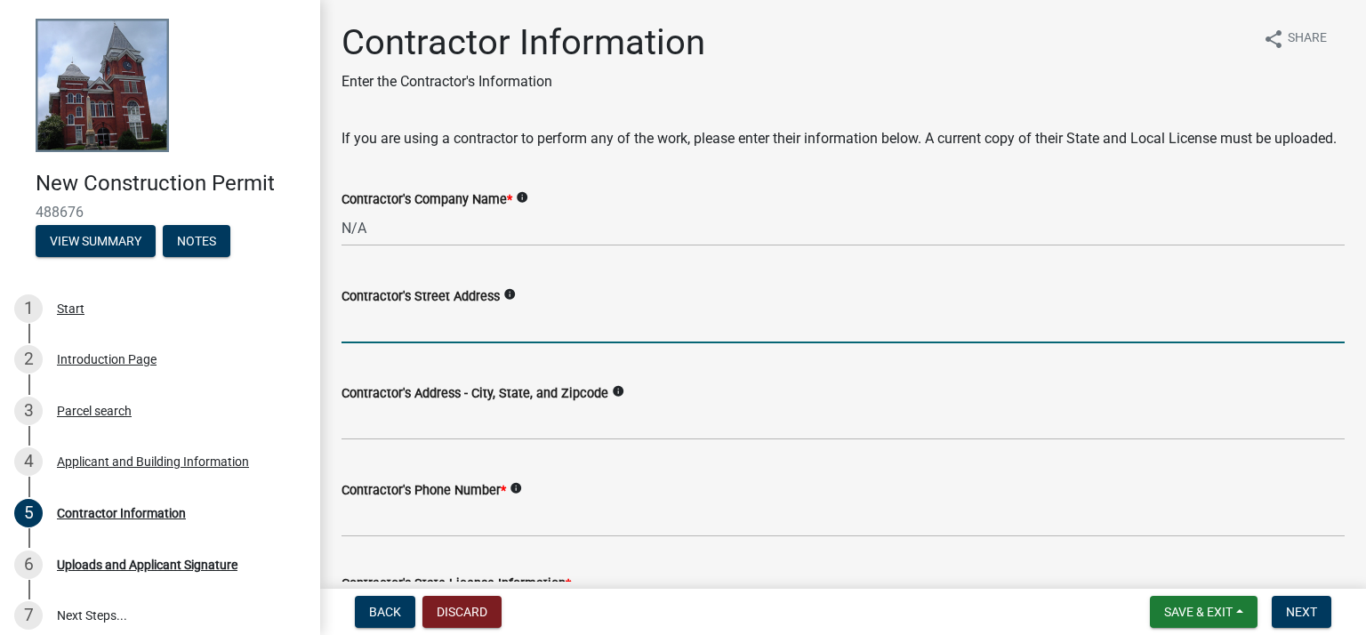
paste input "N/A"
type input "N/A"
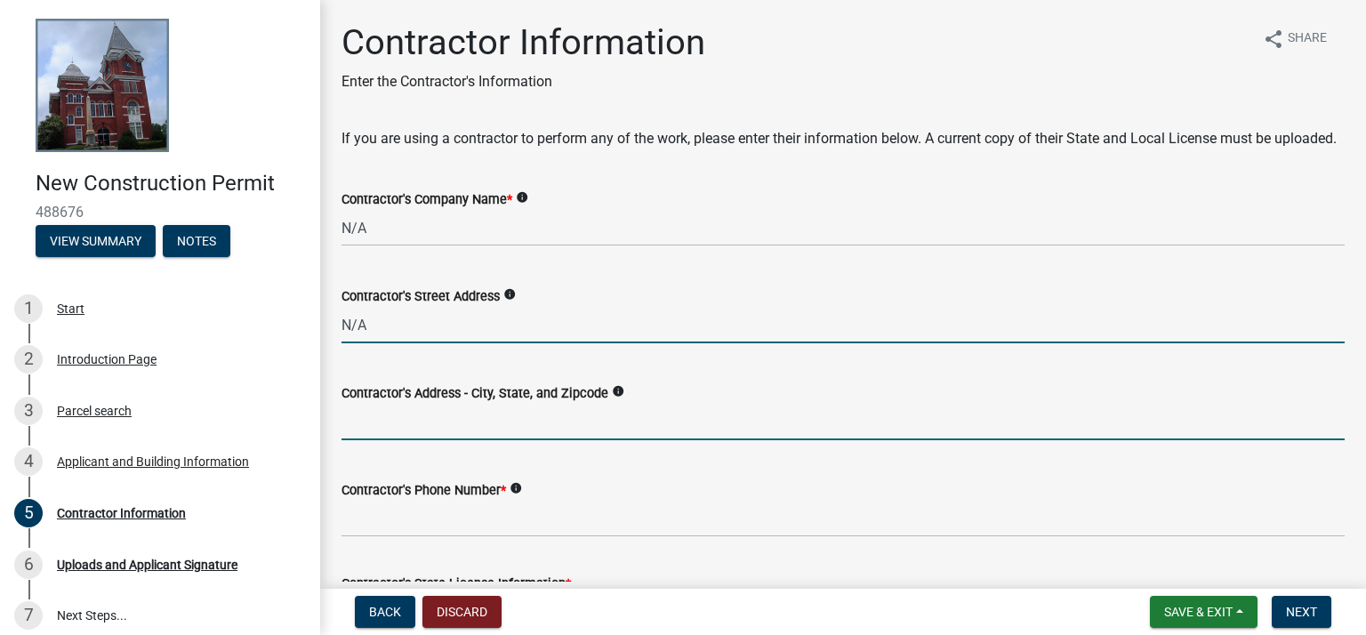
click at [371, 440] on input "Contractor's Address - City, State, and Zipcode" at bounding box center [843, 422] width 1003 height 36
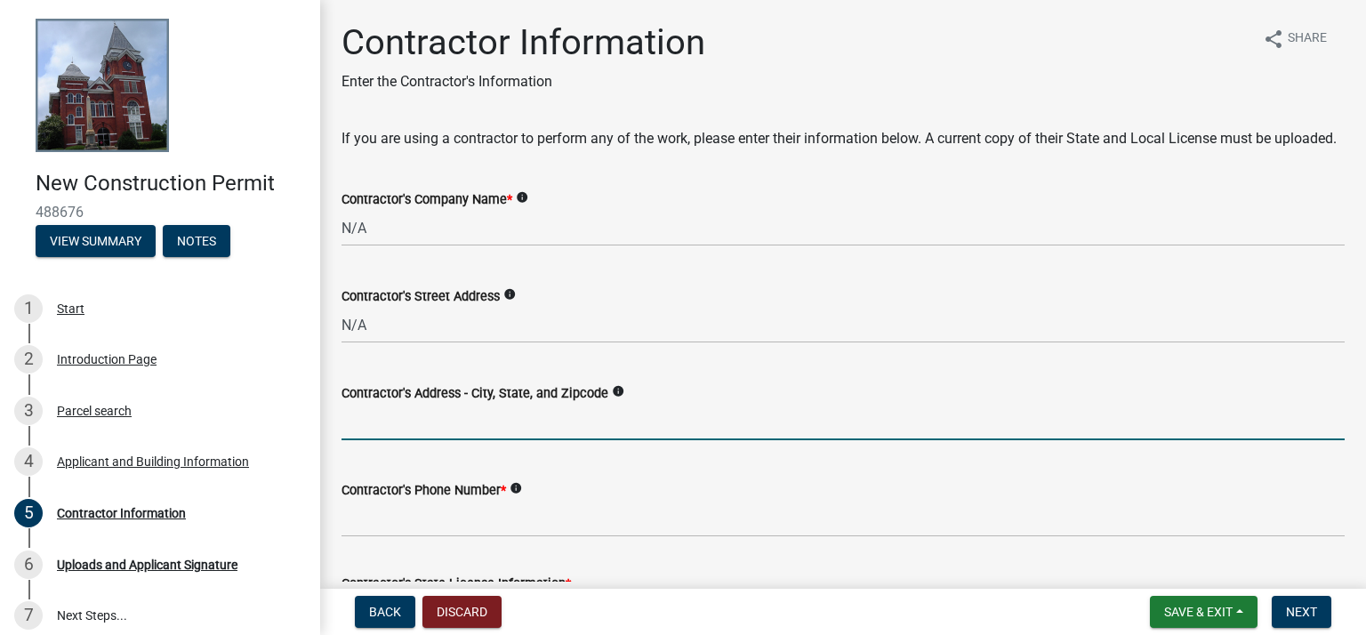
paste input "N/A"
type input "N/A"
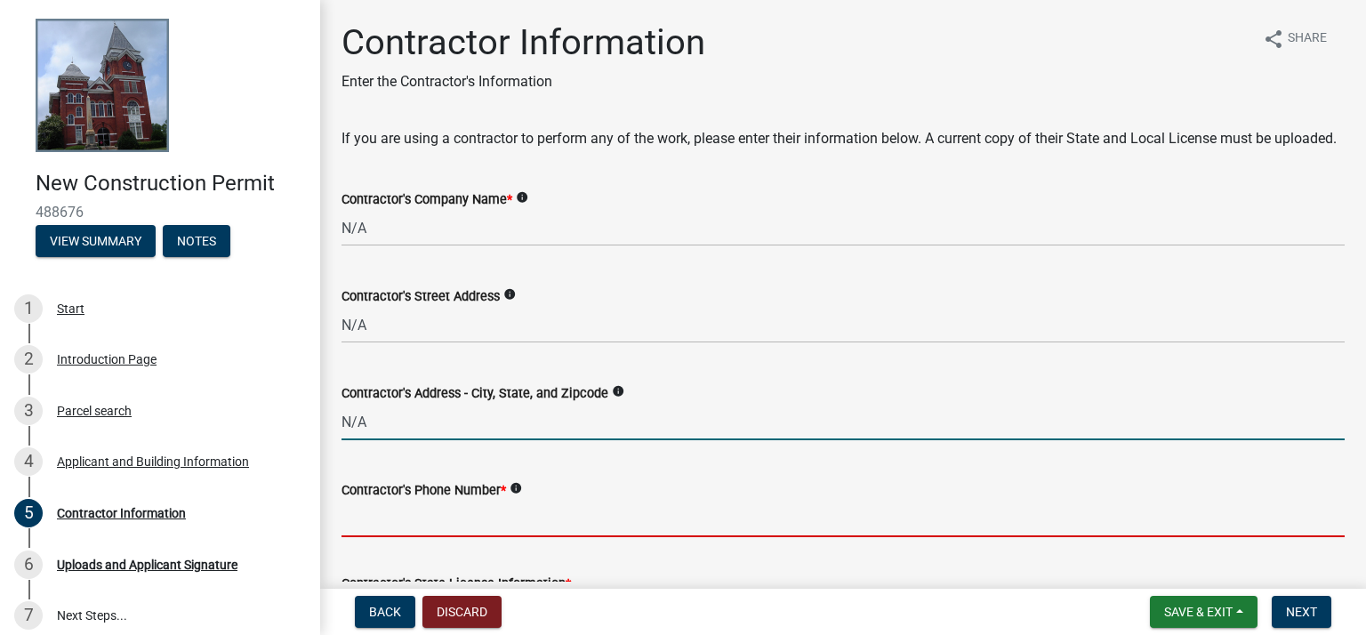
click at [389, 536] on input "Contractor's Phone Number *" at bounding box center [843, 519] width 1003 height 36
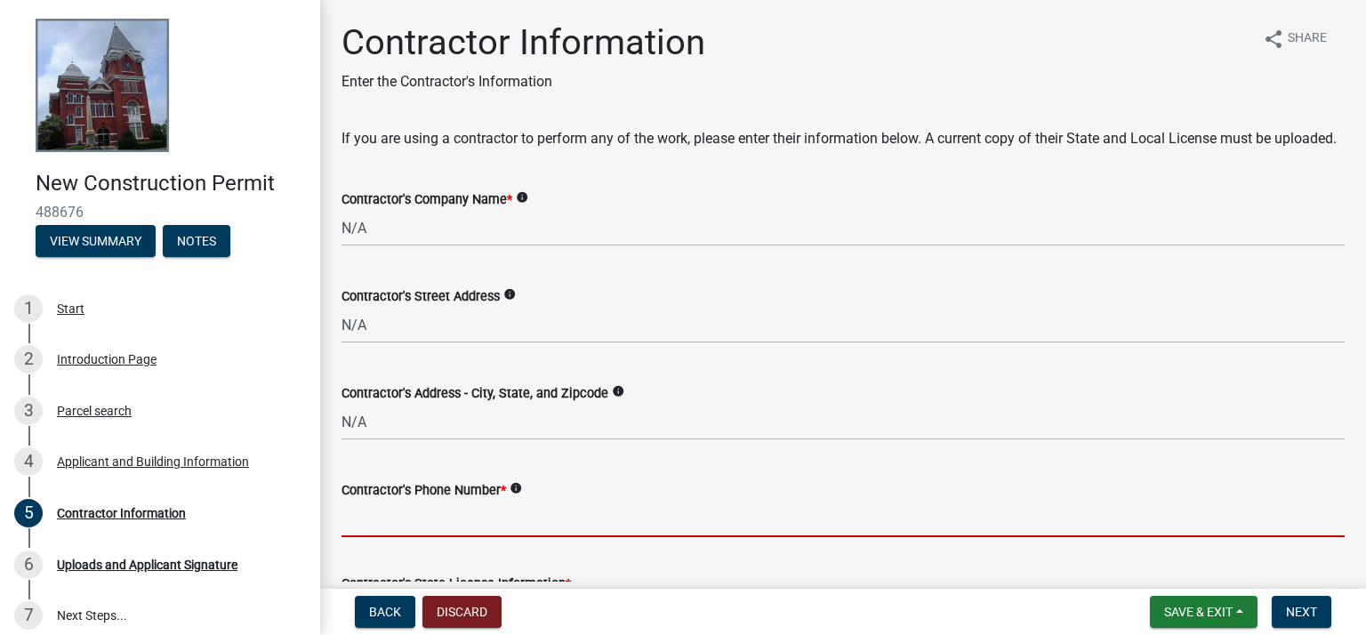
paste input "N/A"
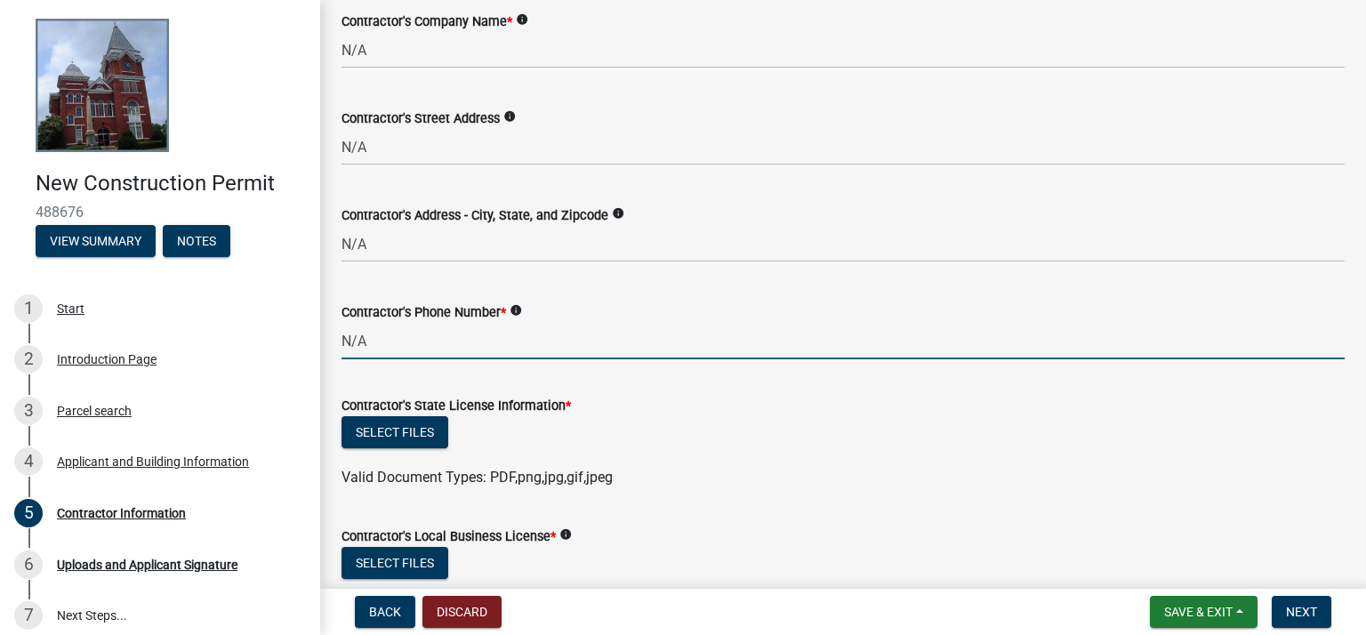
scroll to position [322, 0]
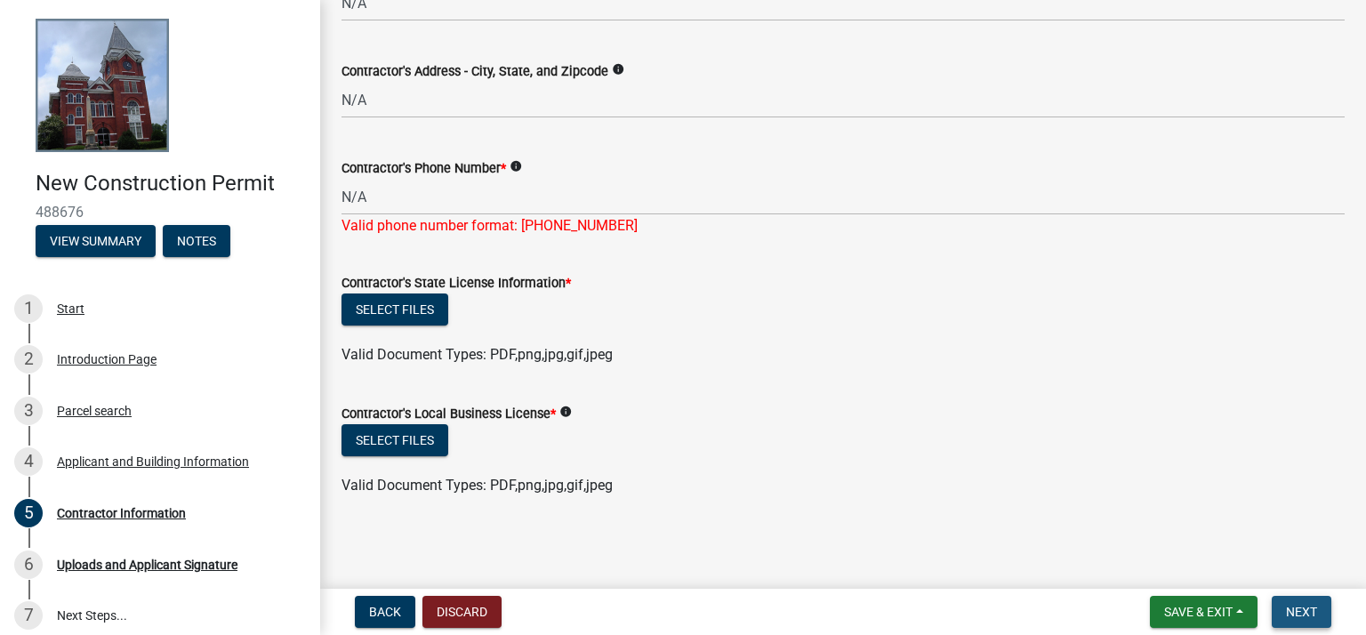
click at [1308, 614] on span "Next" at bounding box center [1301, 612] width 31 height 14
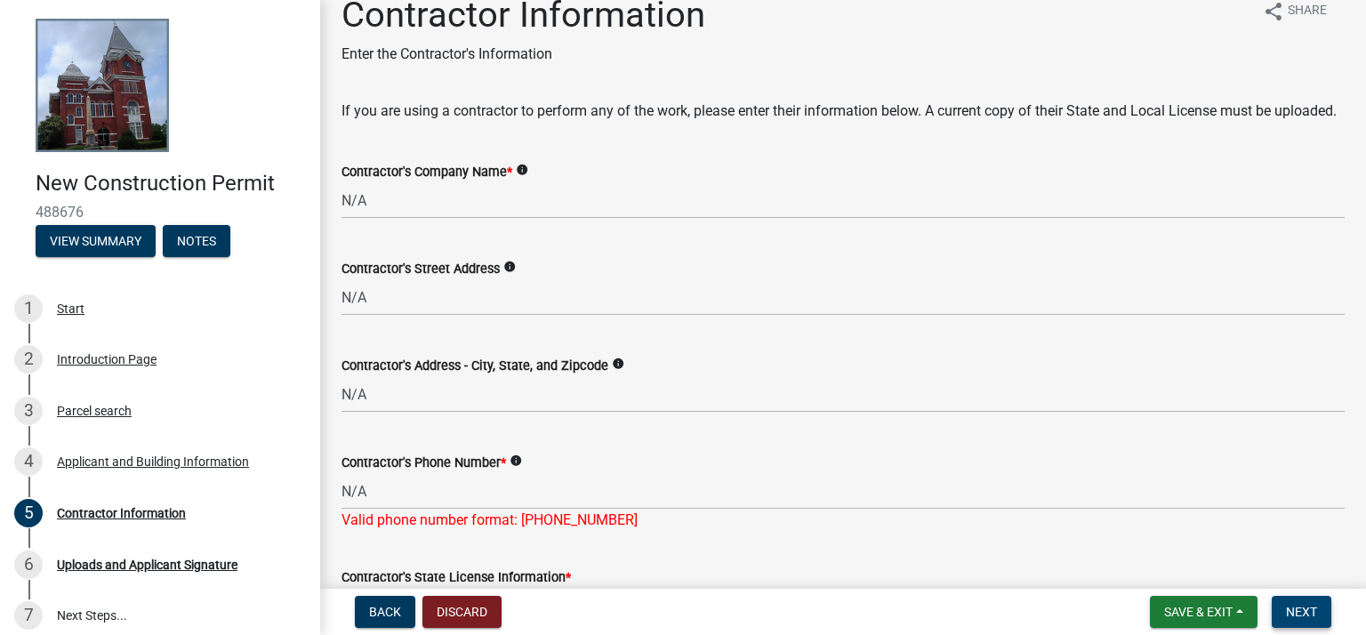
scroll to position [0, 0]
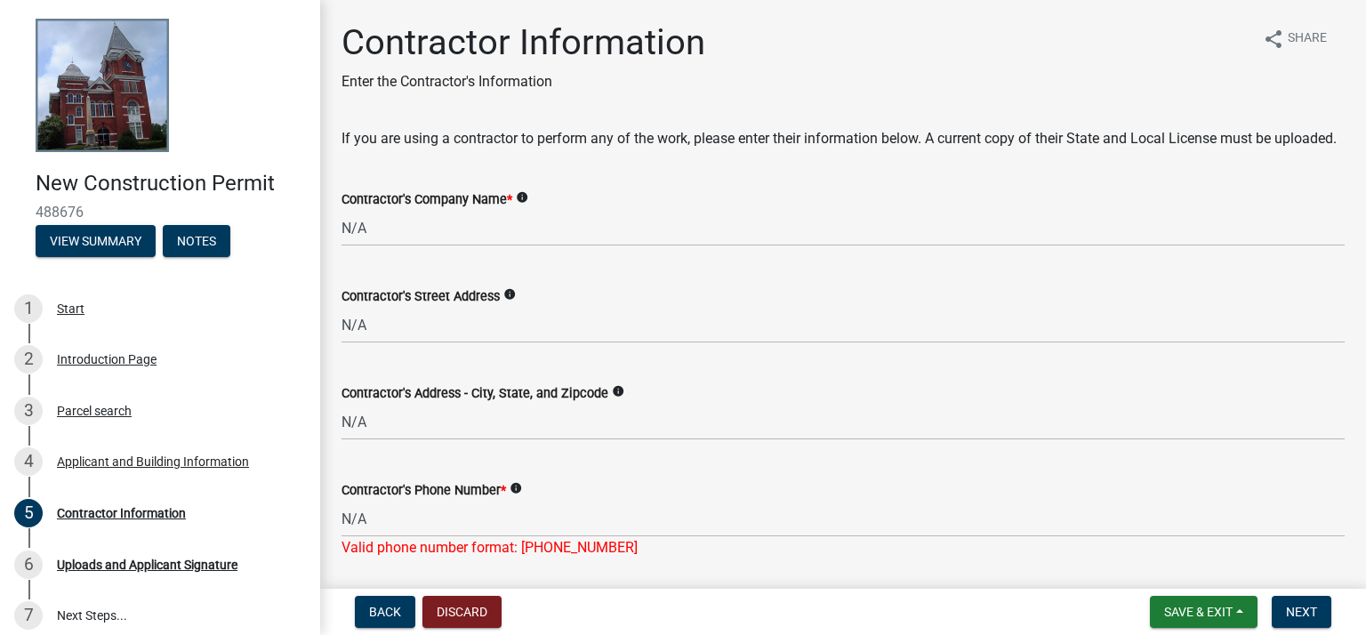
click at [522, 204] on icon "info" at bounding box center [522, 197] width 12 height 12
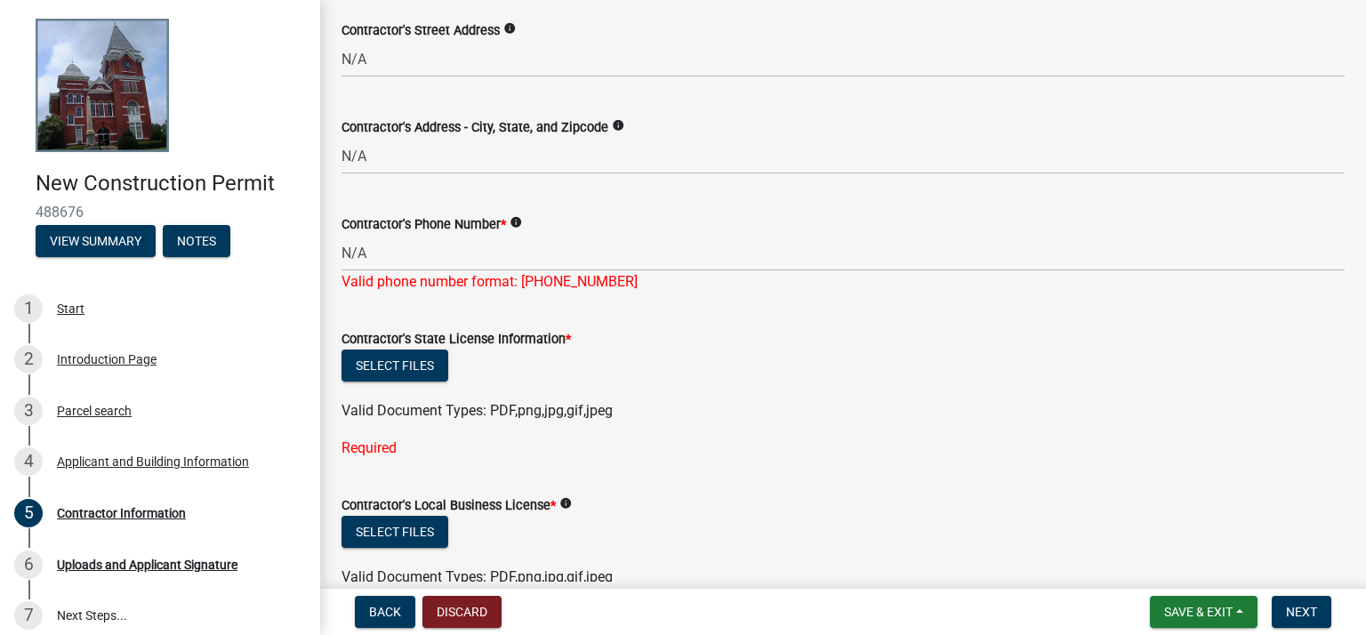
scroll to position [267, 0]
click at [566, 346] on span "*" at bounding box center [568, 338] width 5 height 15
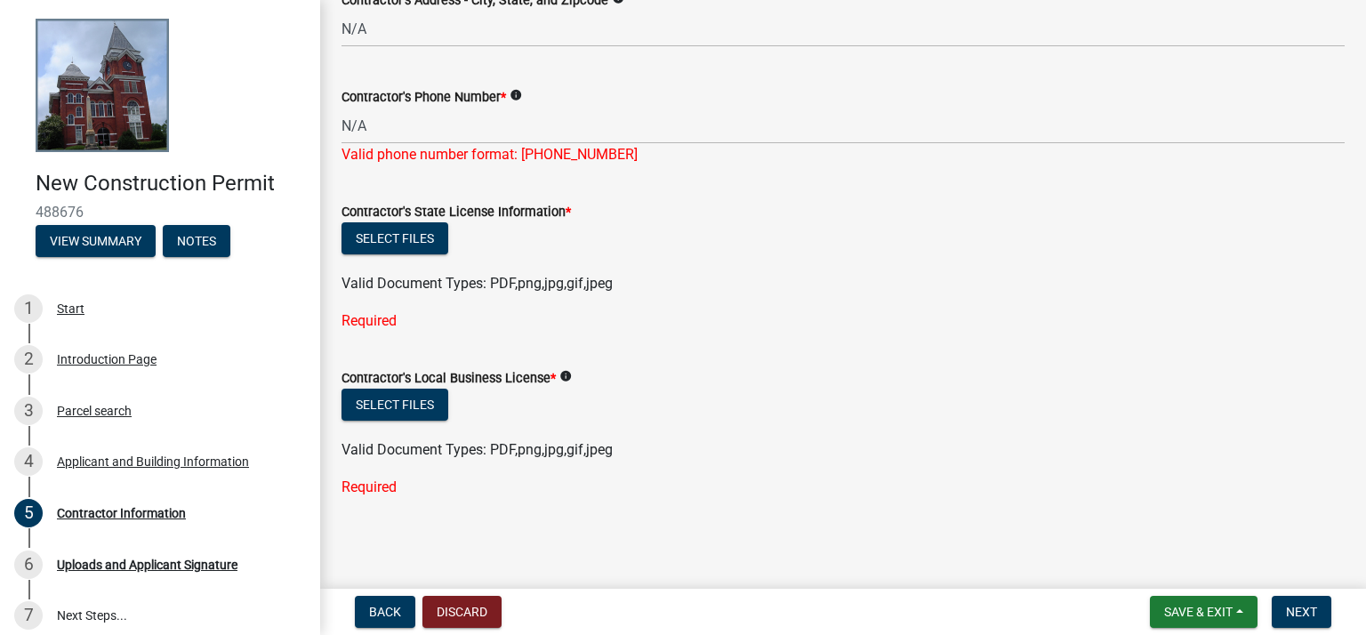
scroll to position [414, 0]
click at [567, 376] on icon "info" at bounding box center [565, 376] width 12 height 12
click at [935, 365] on form "Contractor's Local Business License * info Select files Valid Document Types: P…" at bounding box center [843, 403] width 1003 height 115
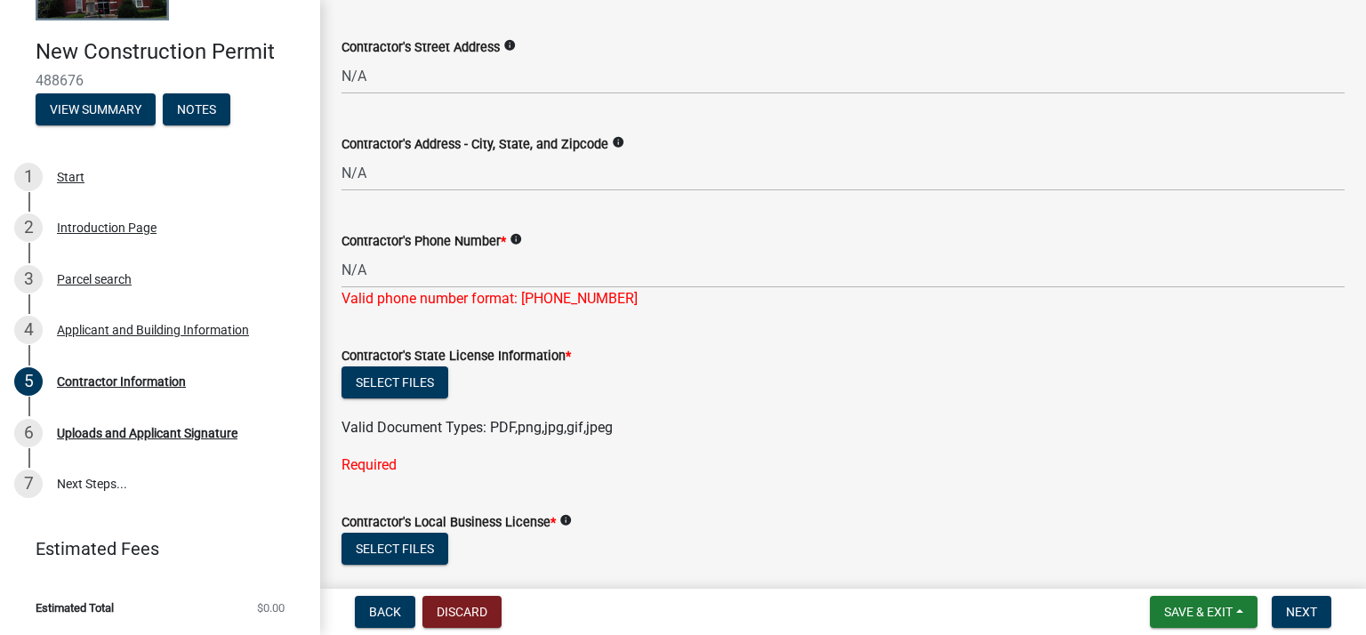
scroll to position [326, 0]
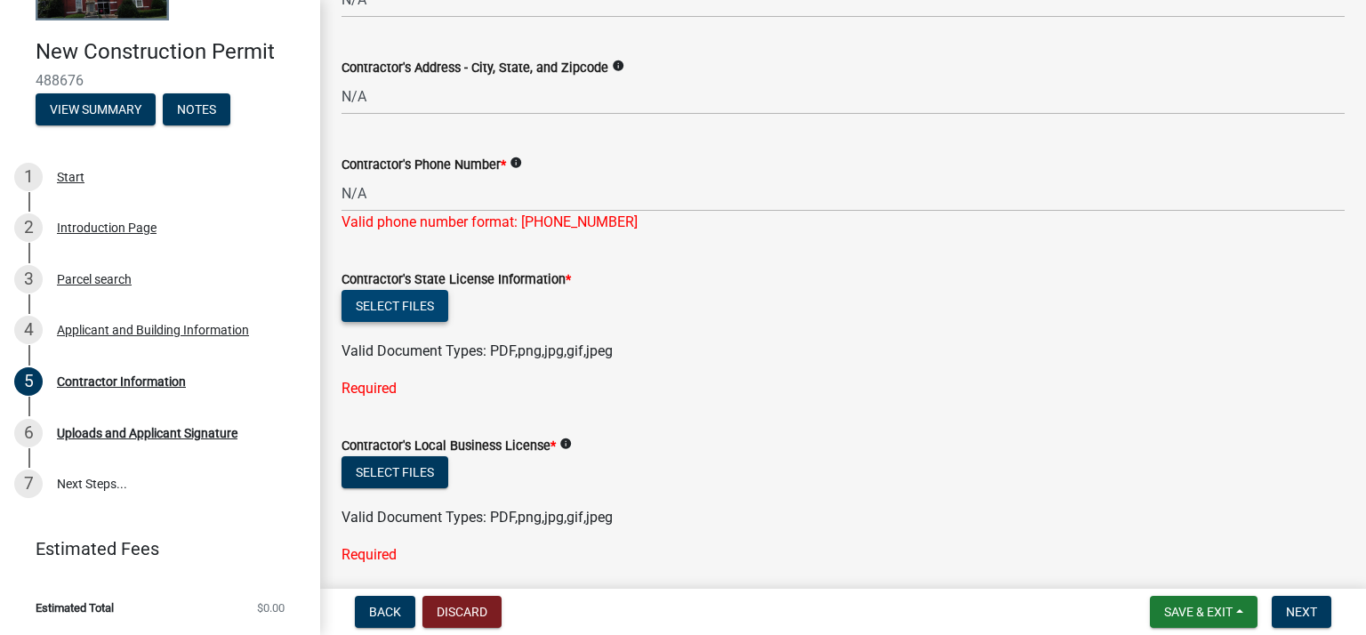
click at [404, 322] on button "Select files" at bounding box center [395, 306] width 107 height 32
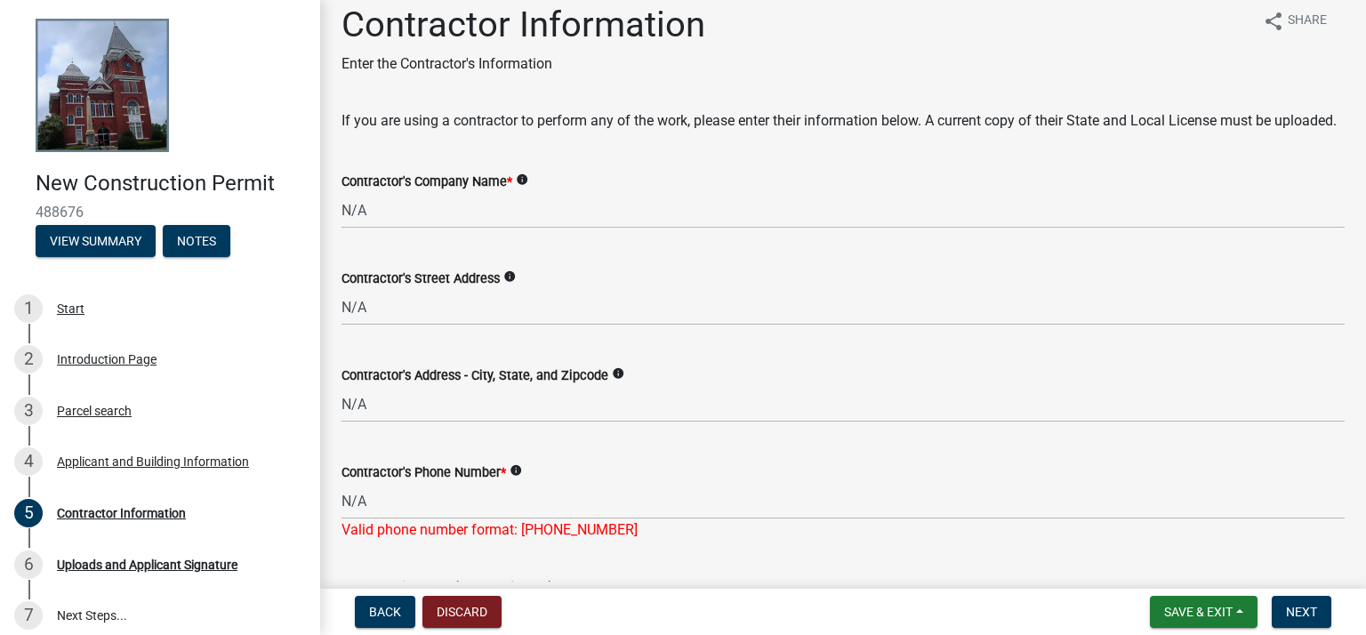
scroll to position [0, 0]
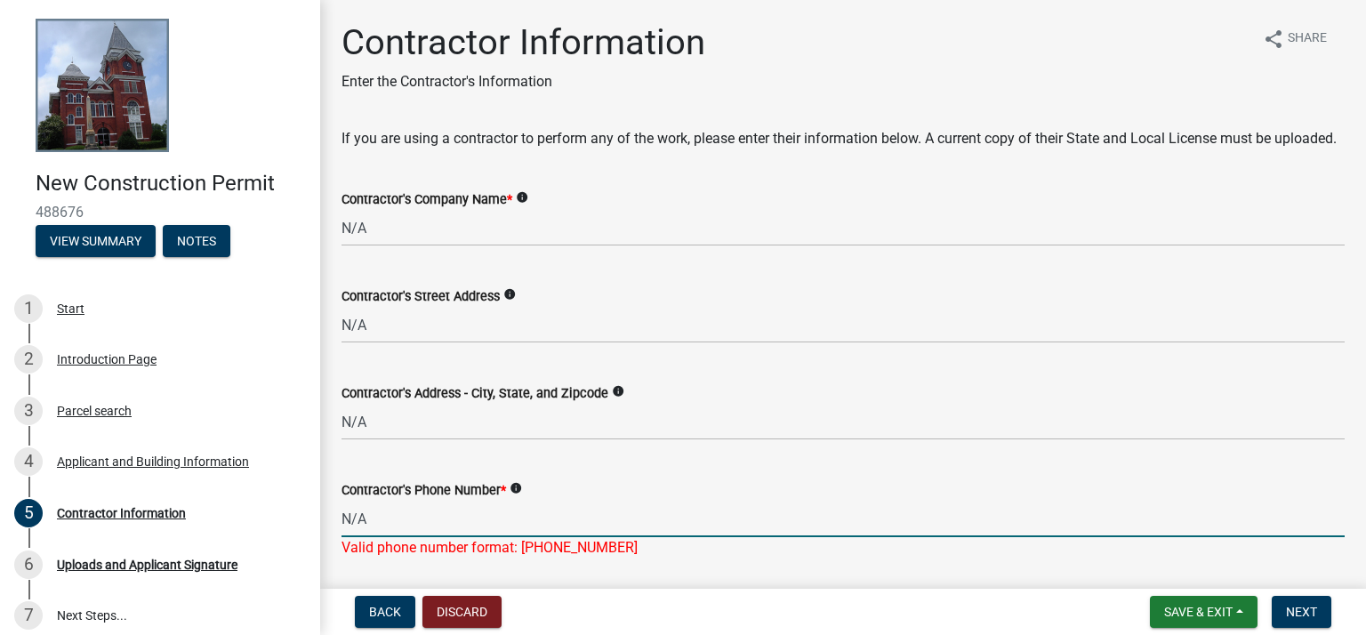
drag, startPoint x: 374, startPoint y: 539, endPoint x: 324, endPoint y: 549, distance: 50.8
click at [324, 549] on div "Contractor Information Enter the Contractor's Information share Share If you ar…" at bounding box center [843, 471] width 1046 height 900
type input "7066653220"
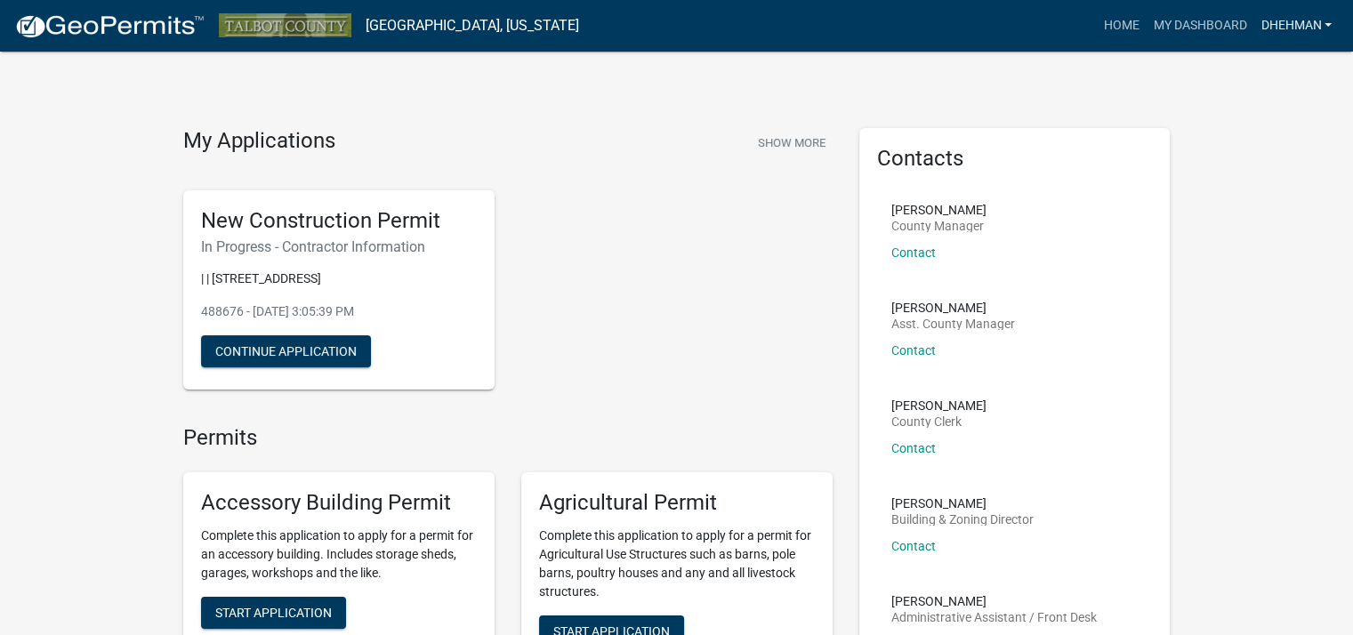
click at [1328, 22] on link "dhehman" at bounding box center [1295, 26] width 85 height 34
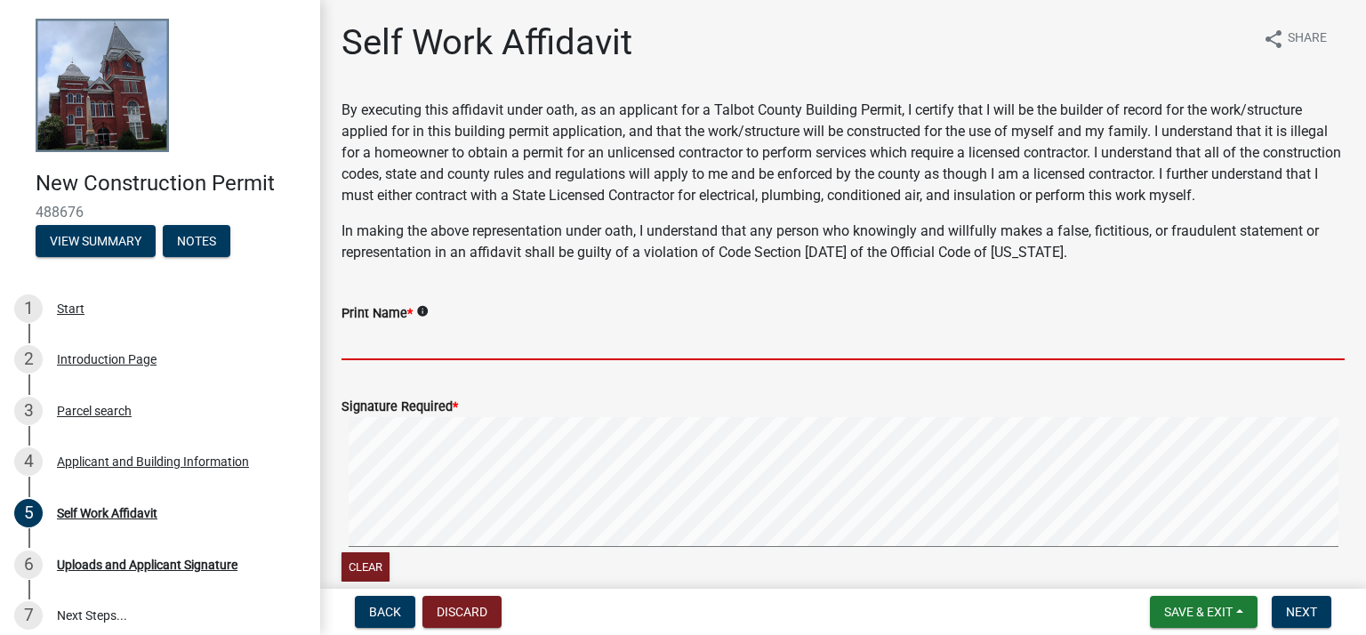
click at [488, 337] on input "Print Name *" at bounding box center [843, 342] width 1003 height 36
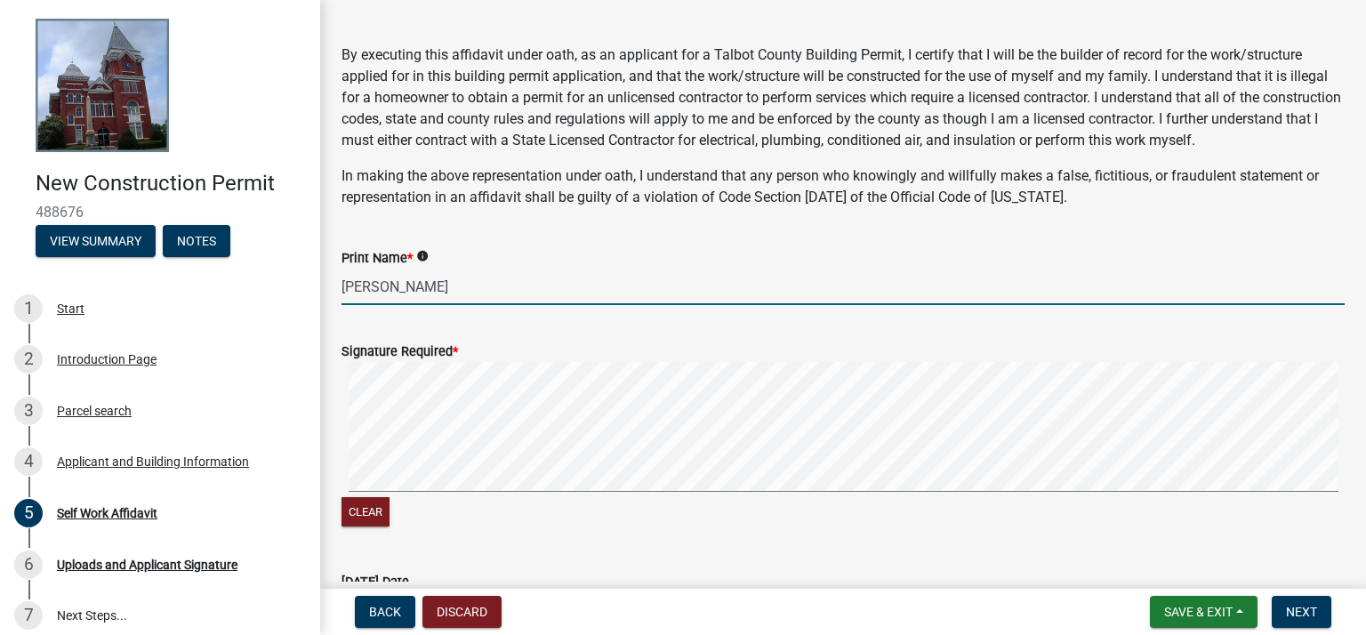
scroll to position [185, 0]
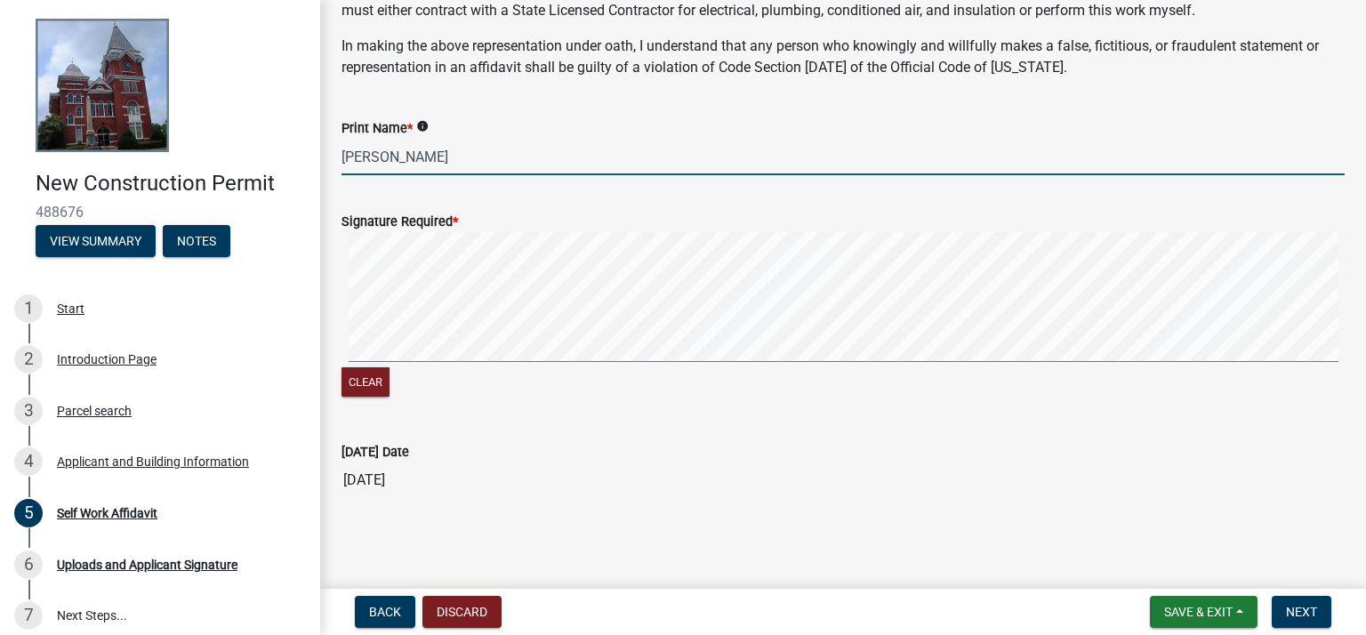
click at [430, 370] on div "Clear" at bounding box center [843, 316] width 1003 height 168
type input "[PERSON_NAME]"
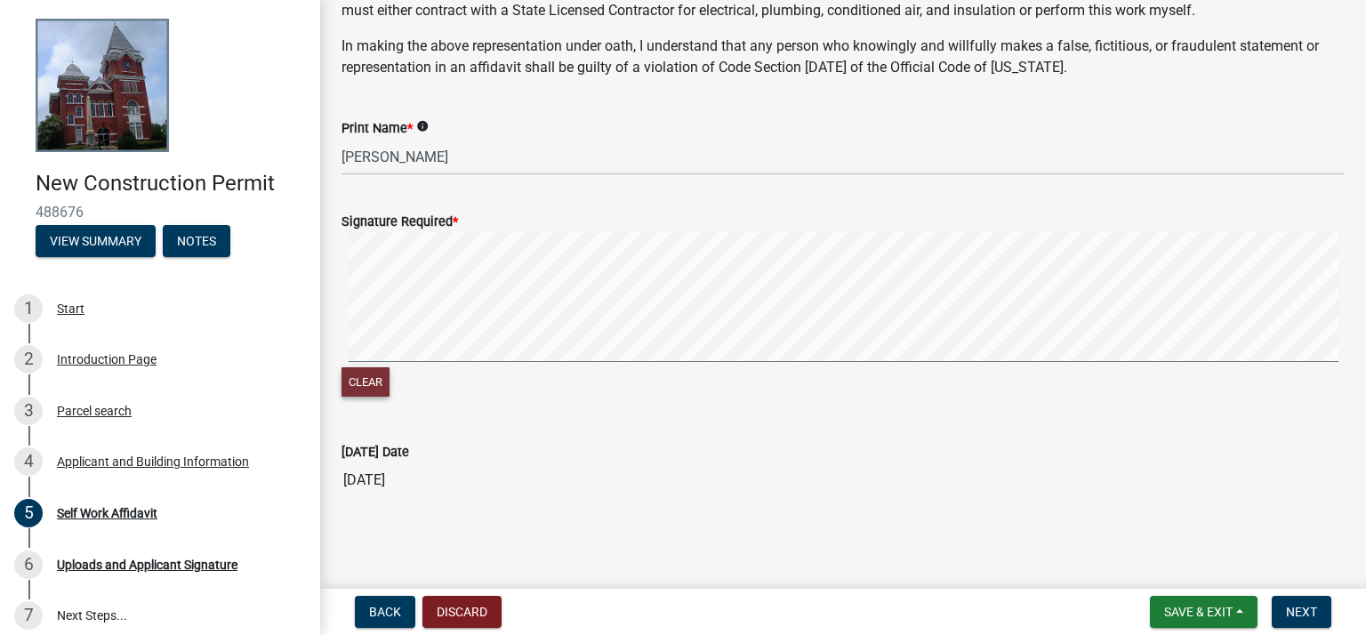
click at [377, 382] on button "Clear" at bounding box center [366, 381] width 48 height 29
click at [470, 371] on div "Clear" at bounding box center [843, 316] width 1003 height 168
click at [380, 373] on button "Clear" at bounding box center [366, 381] width 48 height 29
click at [1299, 607] on span "Next" at bounding box center [1301, 612] width 31 height 14
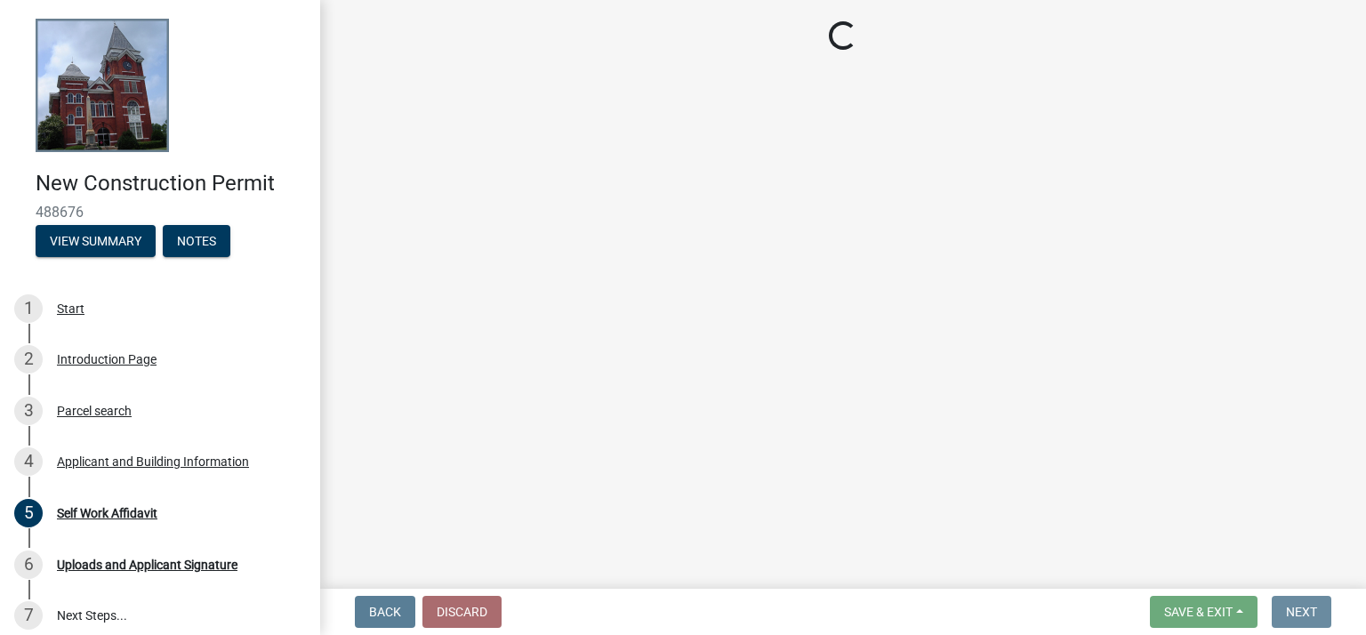
scroll to position [0, 0]
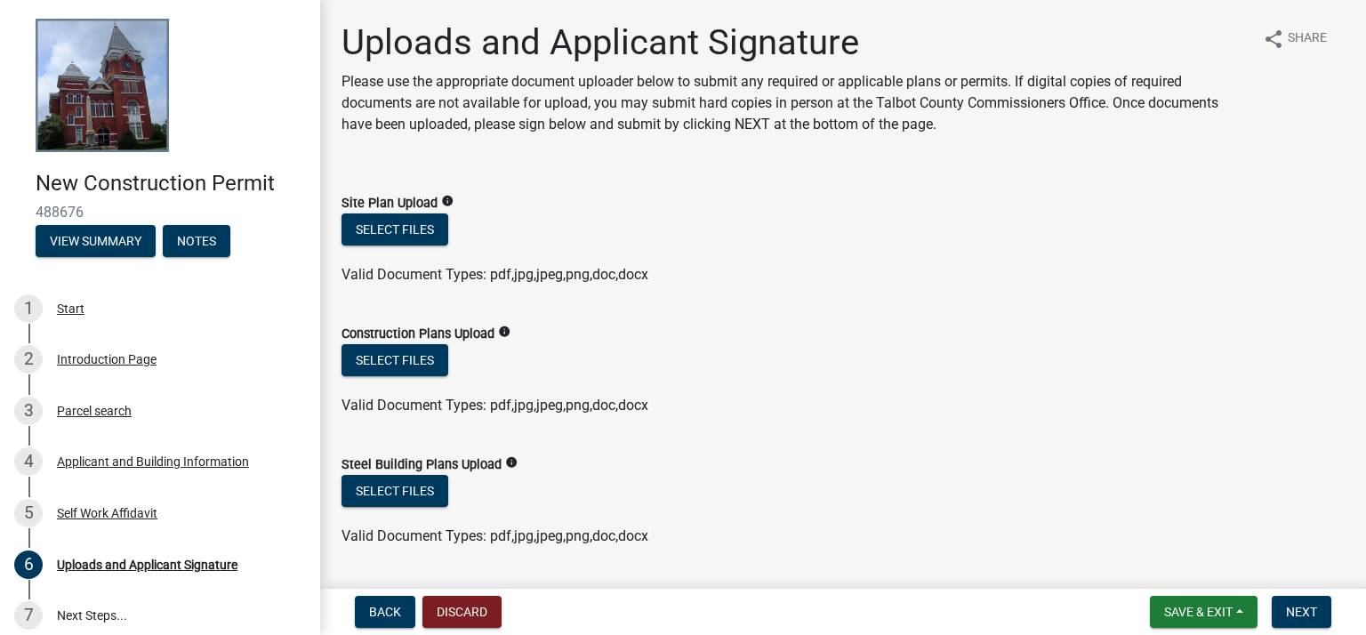
click at [445, 200] on icon "info" at bounding box center [447, 201] width 12 height 12
click at [765, 237] on div "Select files" at bounding box center [843, 231] width 1003 height 36
click at [503, 334] on icon "info" at bounding box center [504, 332] width 12 height 12
click at [502, 332] on icon "info" at bounding box center [504, 332] width 12 height 12
click at [444, 202] on icon "info" at bounding box center [447, 201] width 12 height 12
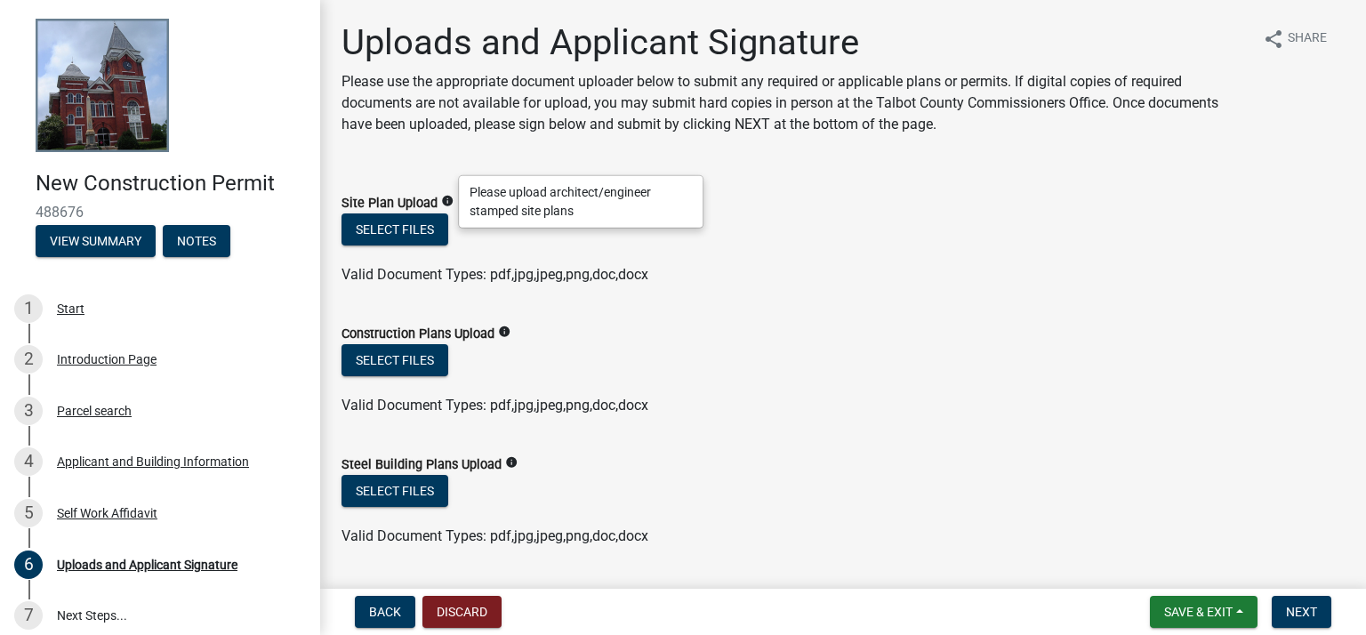
click at [444, 202] on icon "info" at bounding box center [447, 201] width 12 height 12
click at [1302, 605] on span "Next" at bounding box center [1301, 612] width 31 height 14
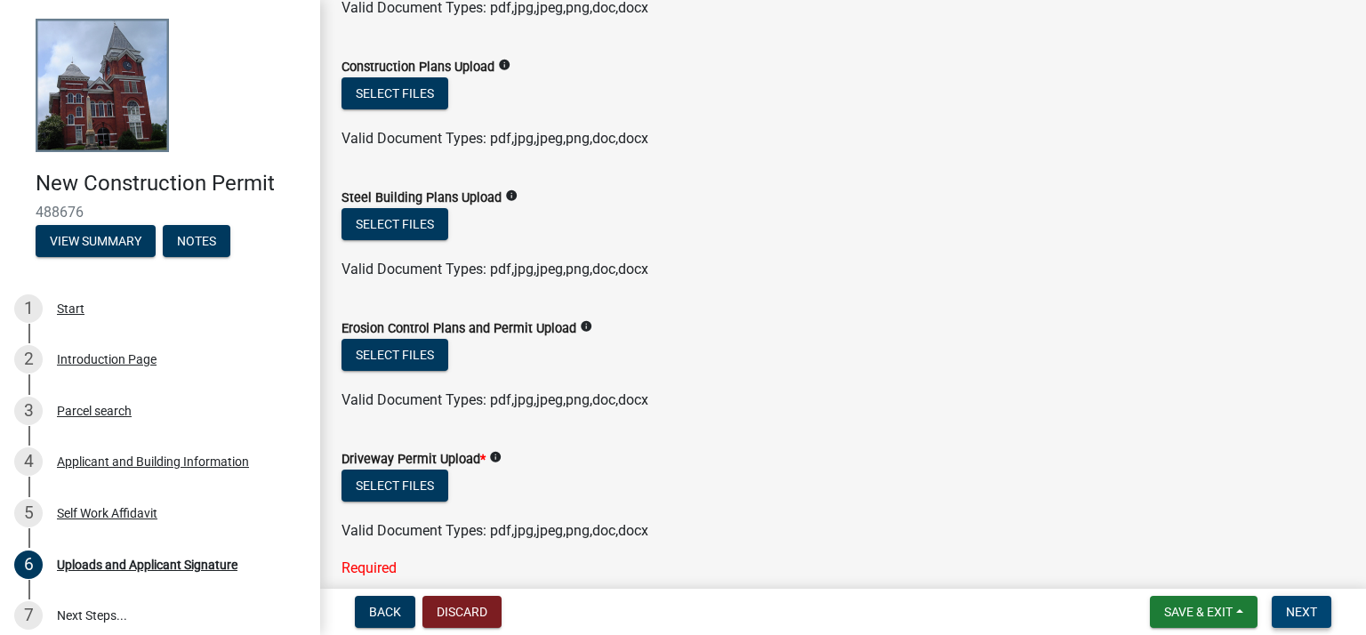
scroll to position [534, 0]
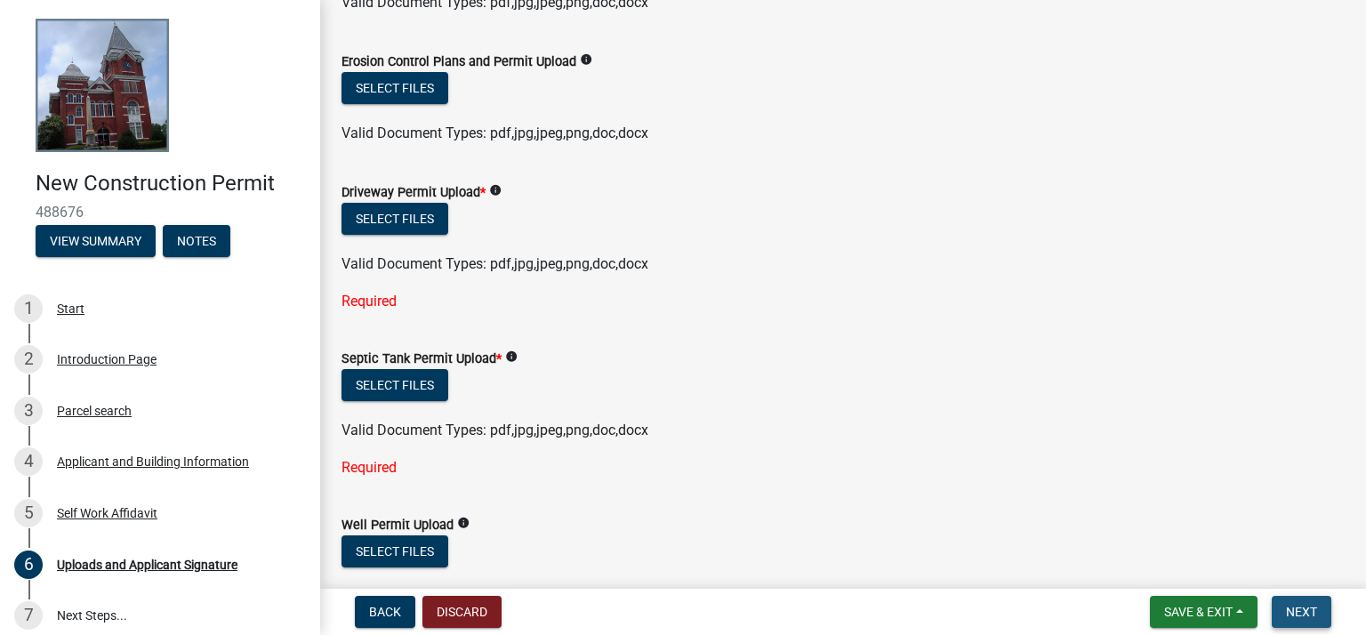
click at [1295, 615] on span "Next" at bounding box center [1301, 612] width 31 height 14
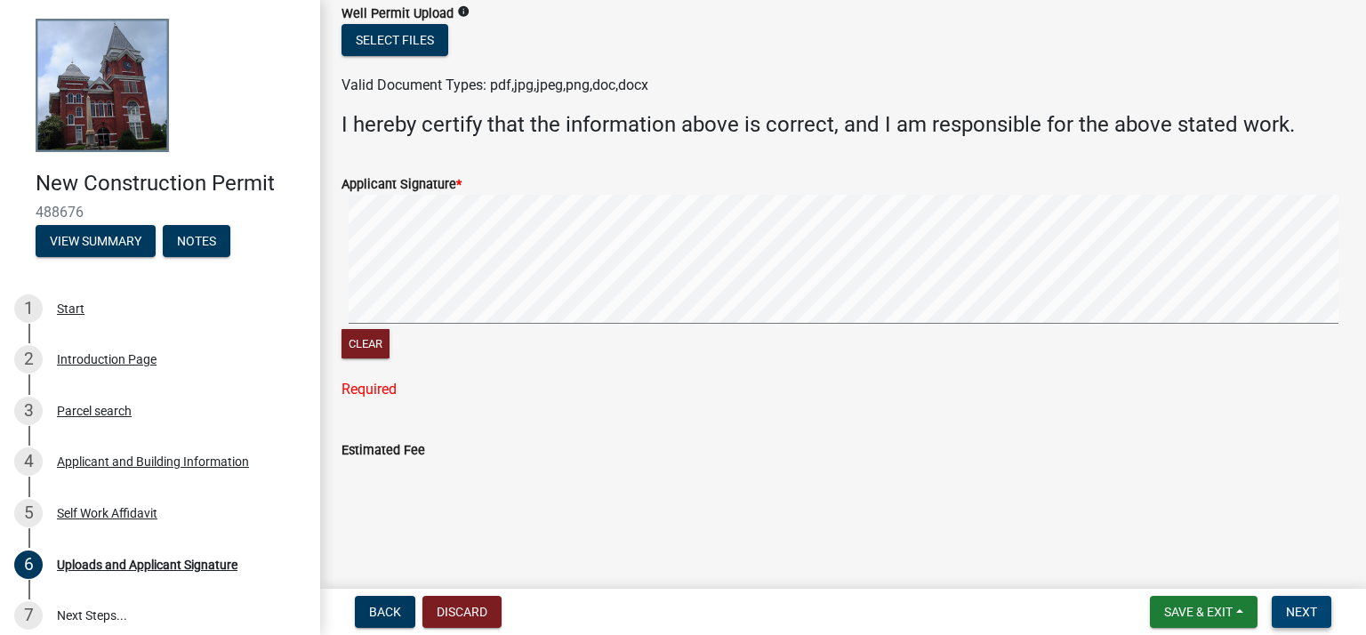
scroll to position [1010, 0]
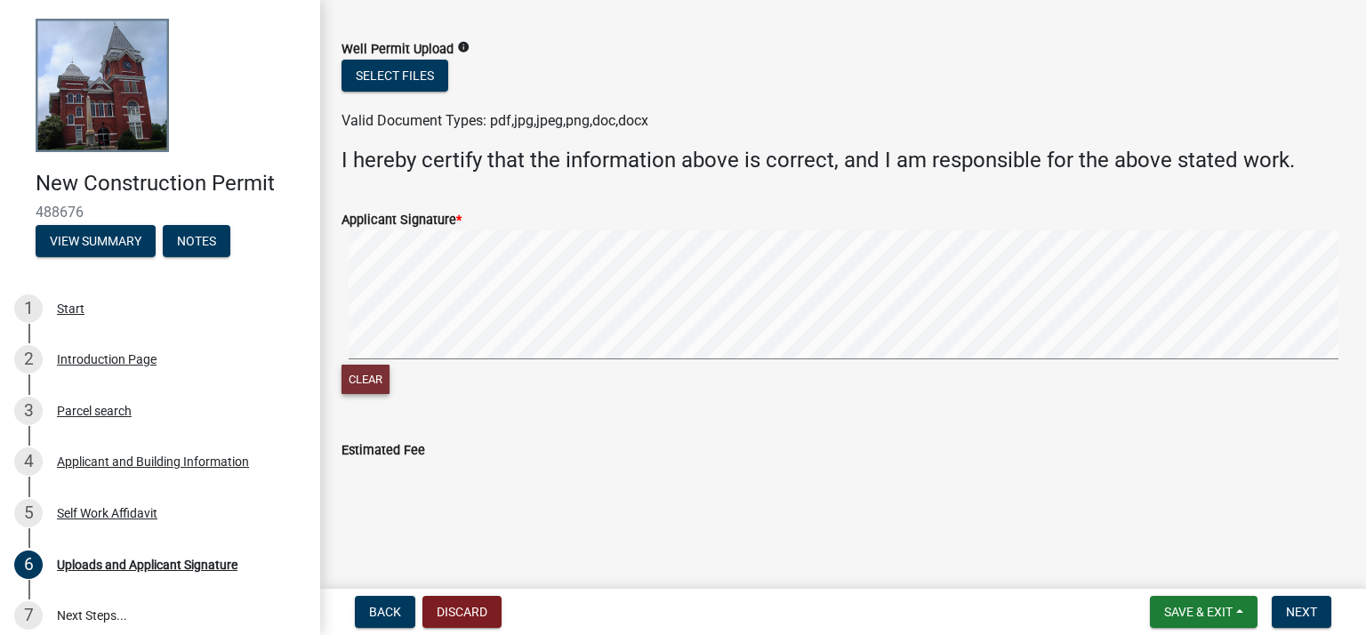
drag, startPoint x: 366, startPoint y: 386, endPoint x: 389, endPoint y: 365, distance: 30.8
click at [368, 386] on button "Clear" at bounding box center [366, 379] width 48 height 29
click at [1304, 609] on span "Next" at bounding box center [1301, 612] width 31 height 14
click at [1299, 616] on span "Next" at bounding box center [1301, 612] width 31 height 14
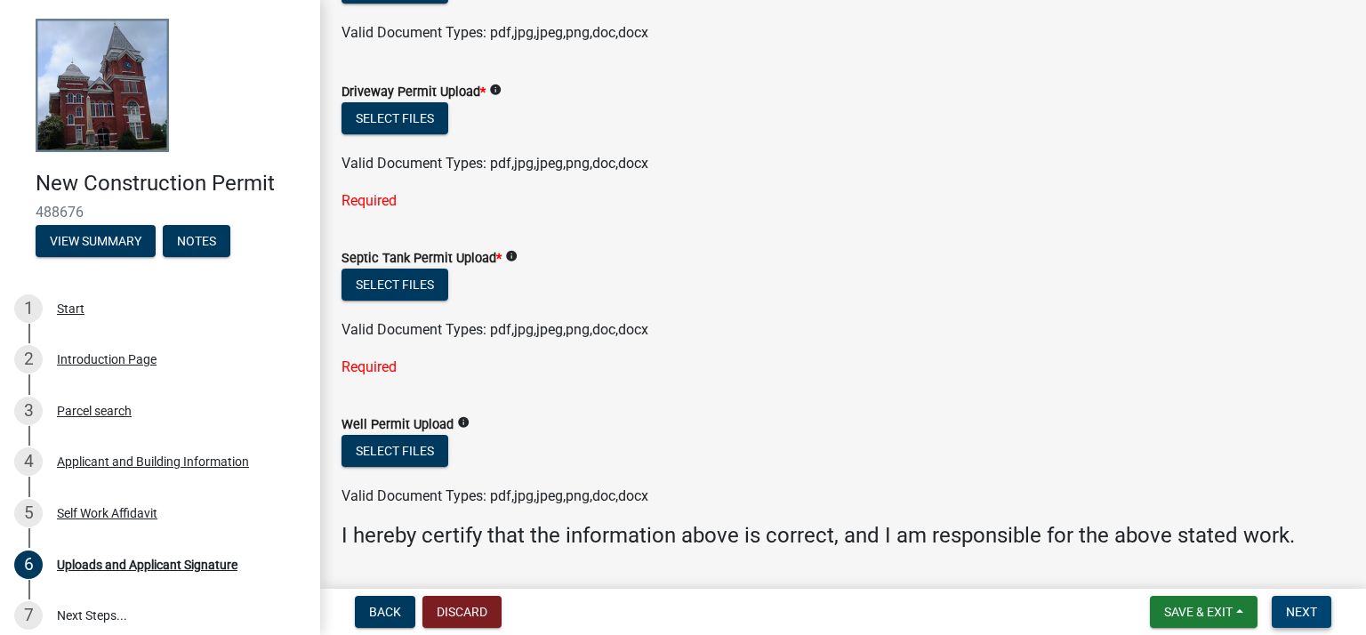
scroll to position [445, 0]
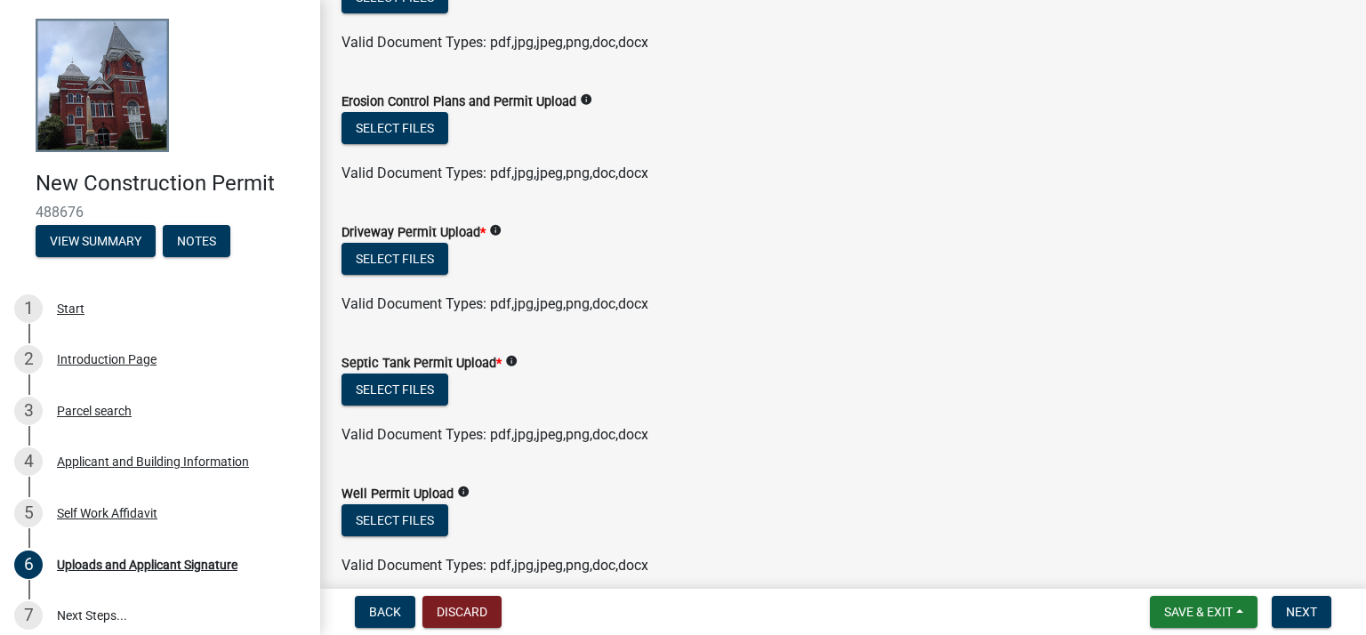
scroll to position [49, 0]
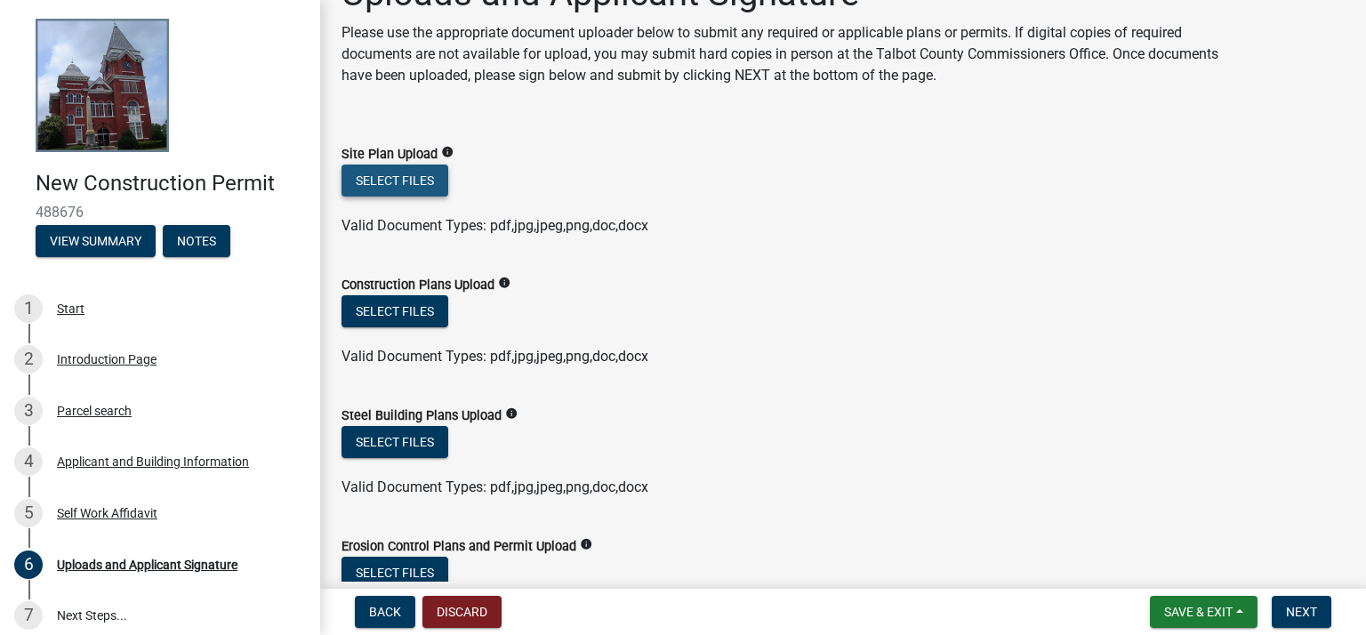
click at [409, 181] on button "Select files" at bounding box center [395, 181] width 107 height 32
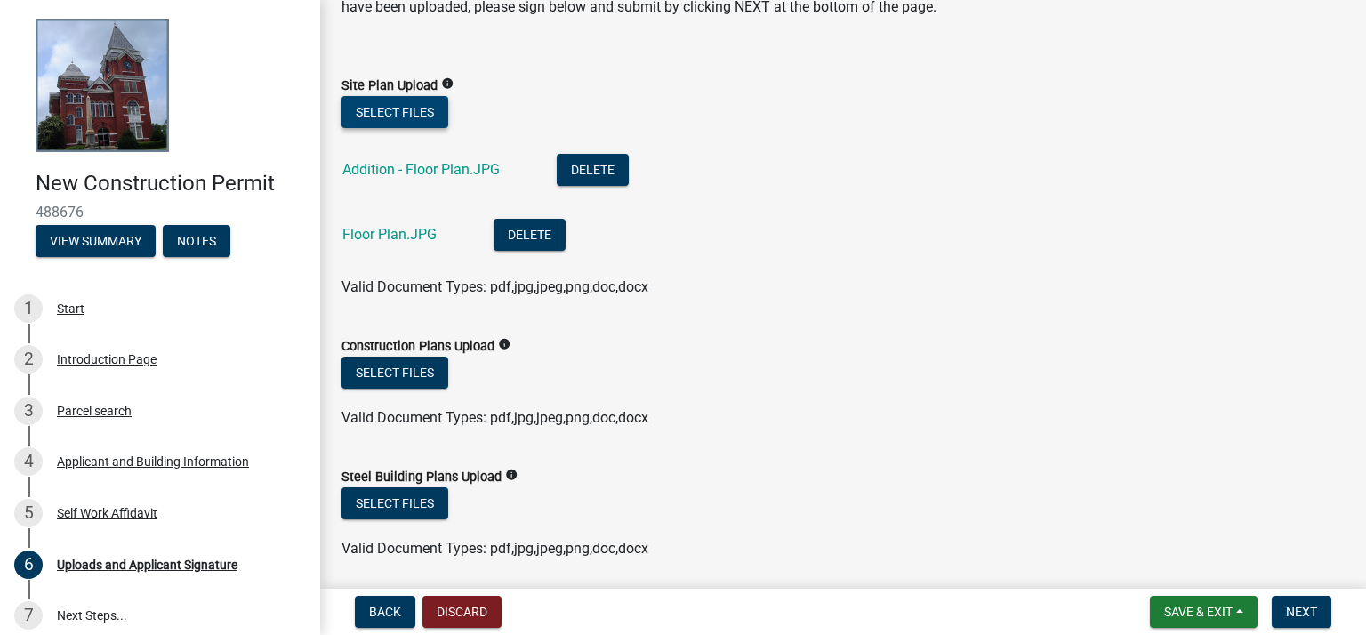
scroll to position [227, 0]
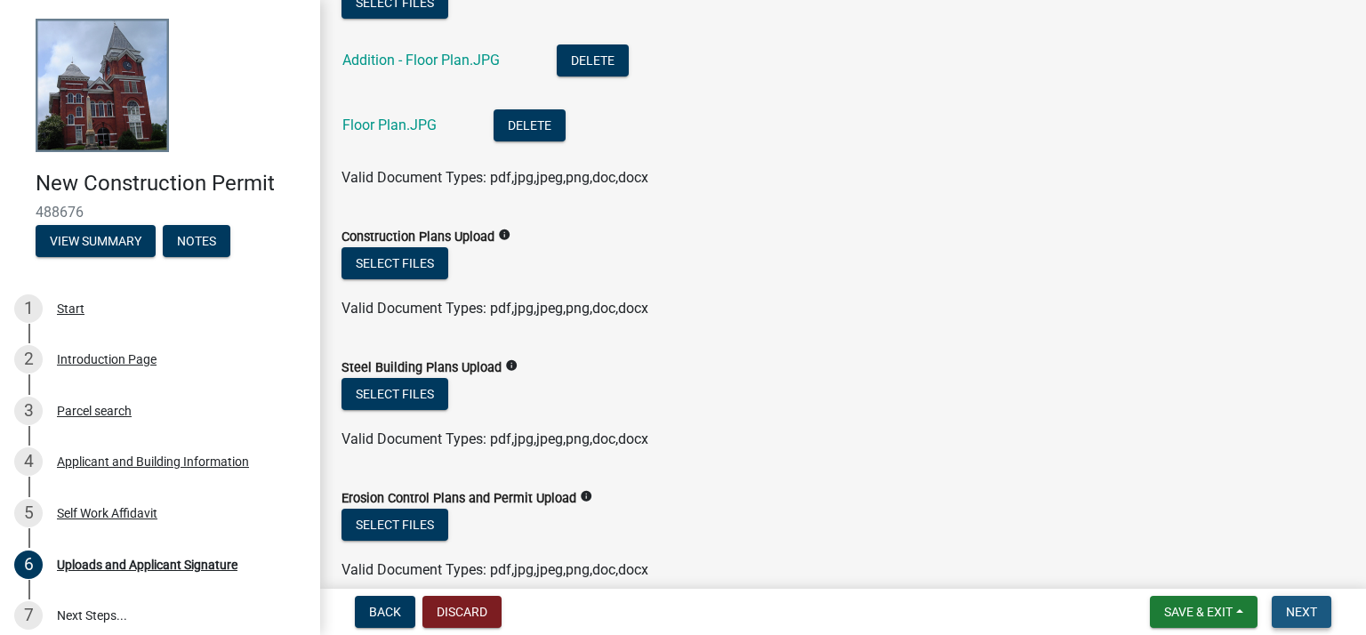
click at [1303, 607] on span "Next" at bounding box center [1301, 612] width 31 height 14
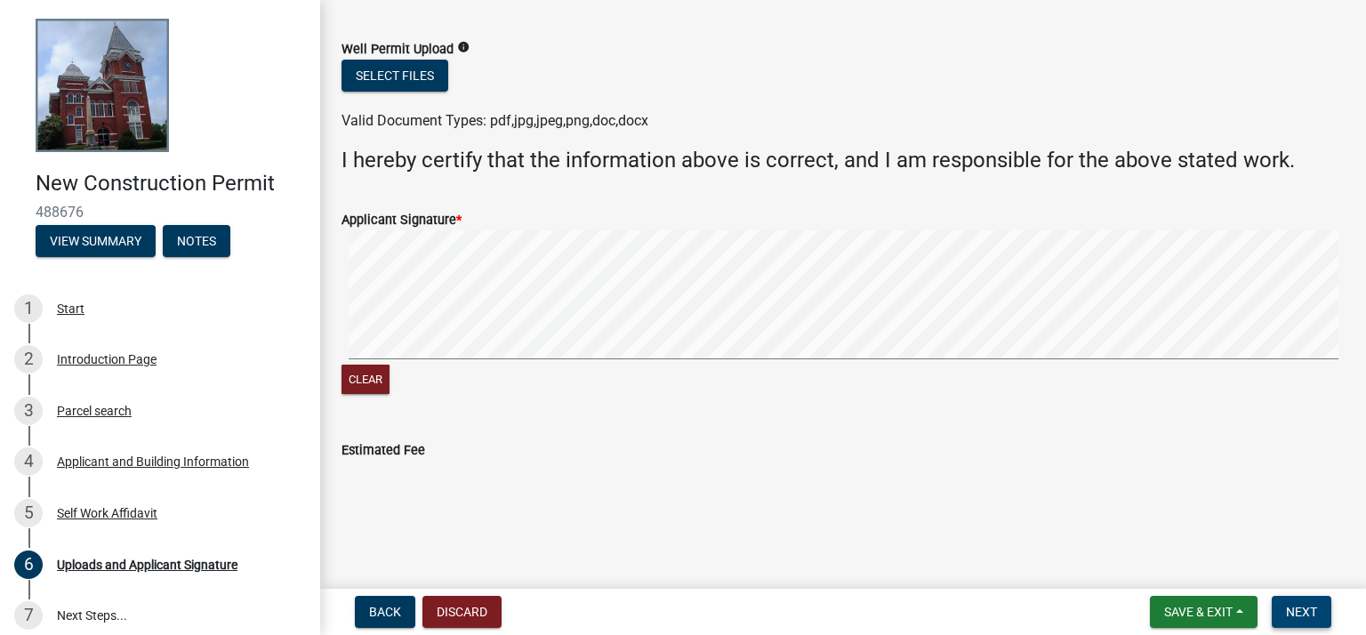
scroll to position [1138, 0]
click at [1307, 598] on button "Next" at bounding box center [1302, 612] width 60 height 32
click at [1306, 608] on span "Next" at bounding box center [1301, 612] width 31 height 14
click at [1306, 612] on span "Next" at bounding box center [1301, 612] width 31 height 14
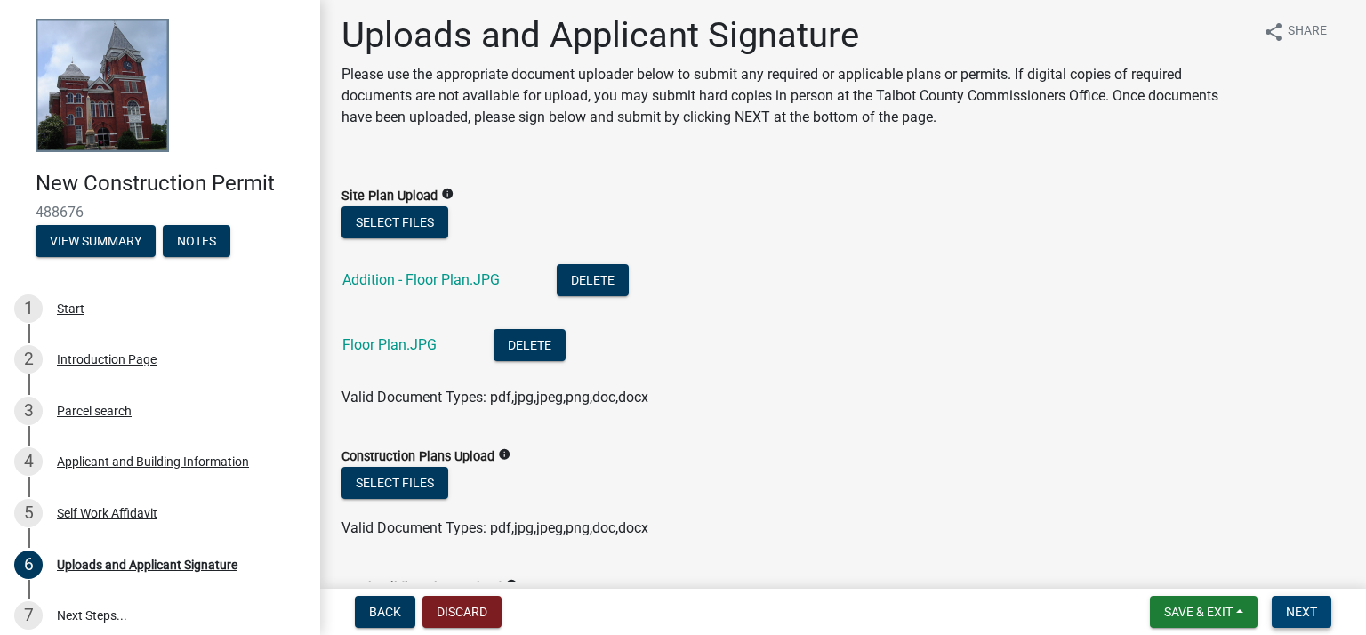
scroll to position [0, 0]
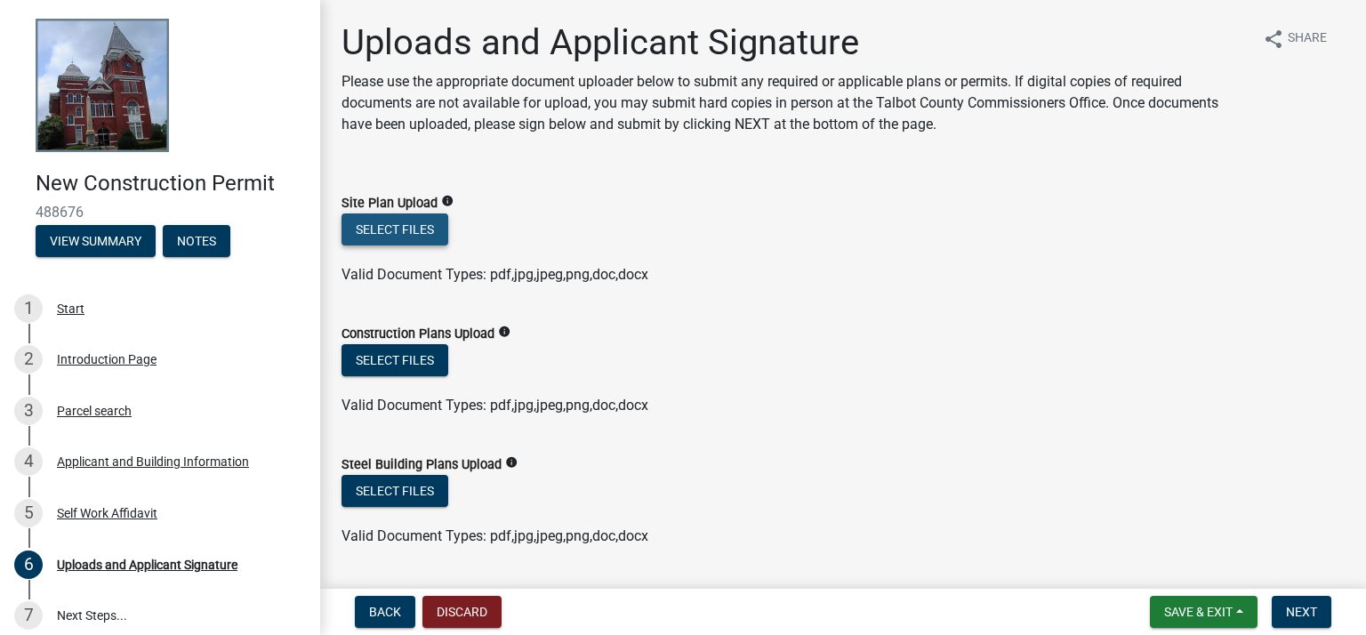
click at [398, 230] on button "Select files" at bounding box center [395, 229] width 107 height 32
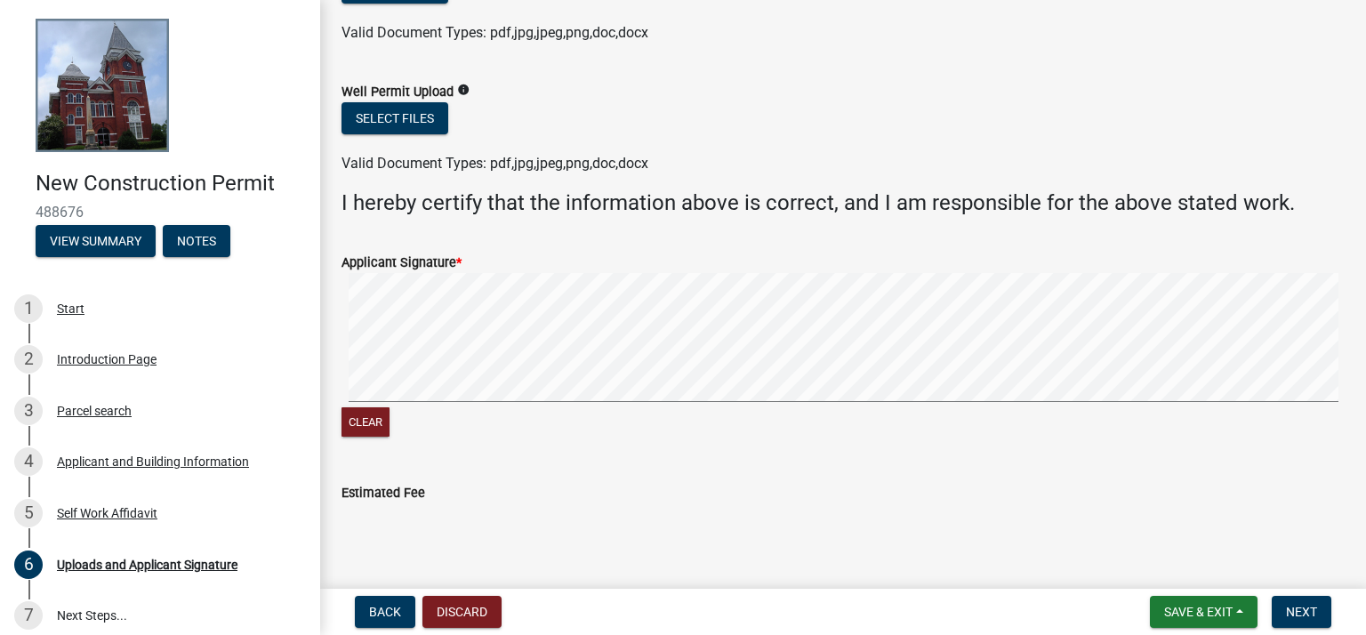
scroll to position [1067, 0]
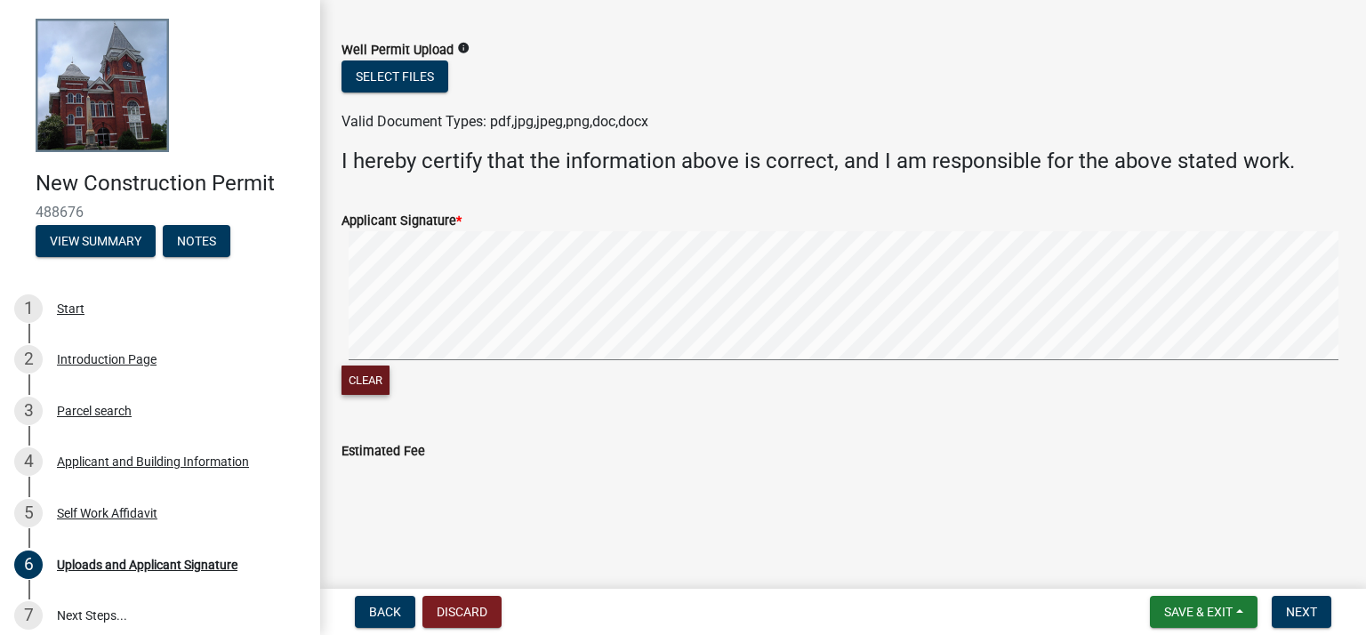
click at [372, 372] on button "Clear" at bounding box center [366, 380] width 48 height 29
click at [1311, 606] on span "Next" at bounding box center [1301, 612] width 31 height 14
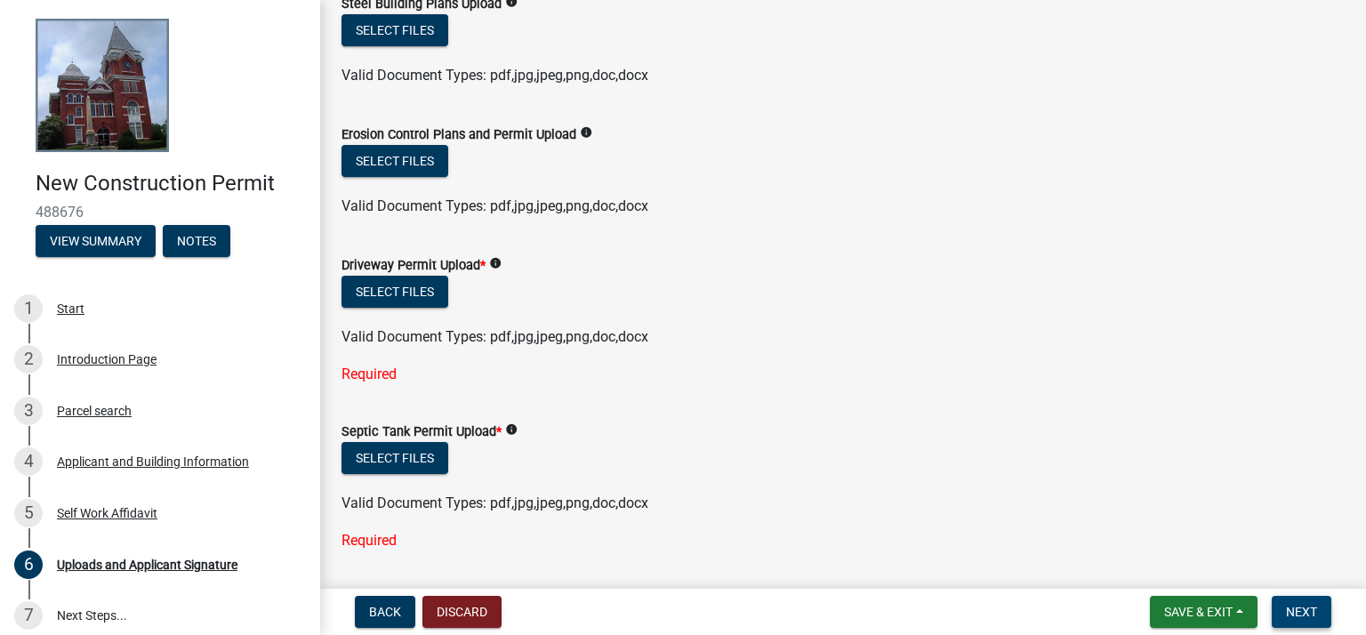
scroll to position [623, 0]
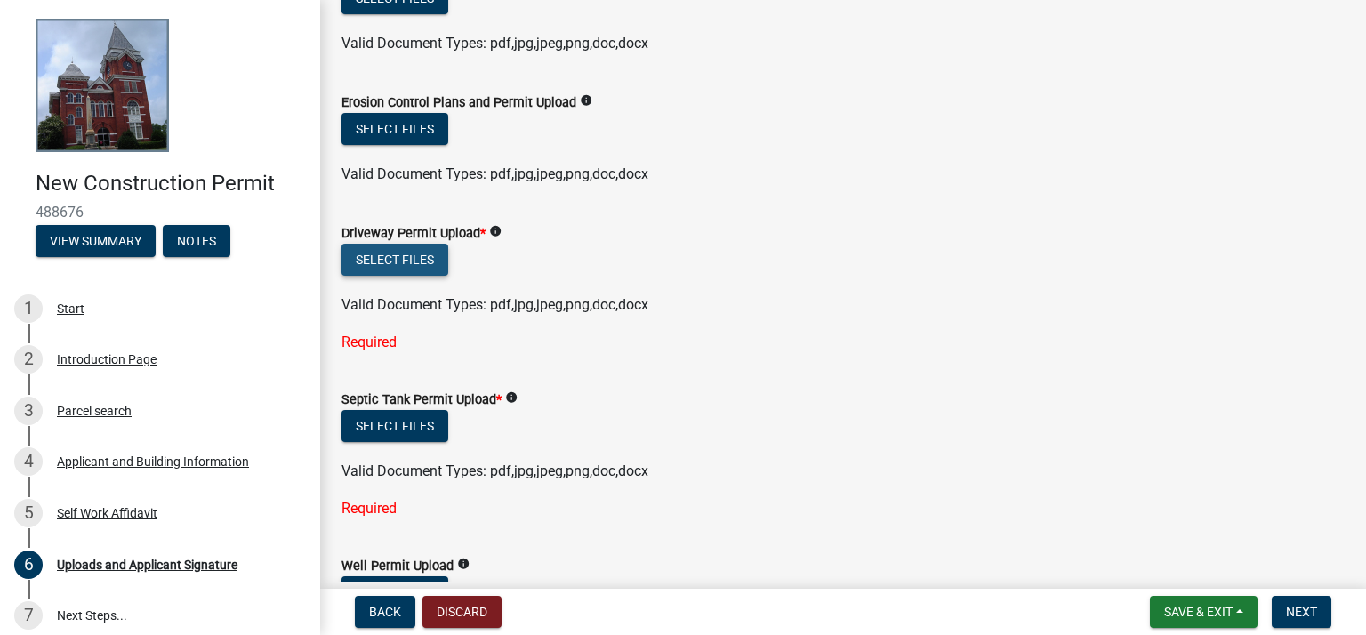
click at [396, 260] on button "Select files" at bounding box center [395, 260] width 107 height 32
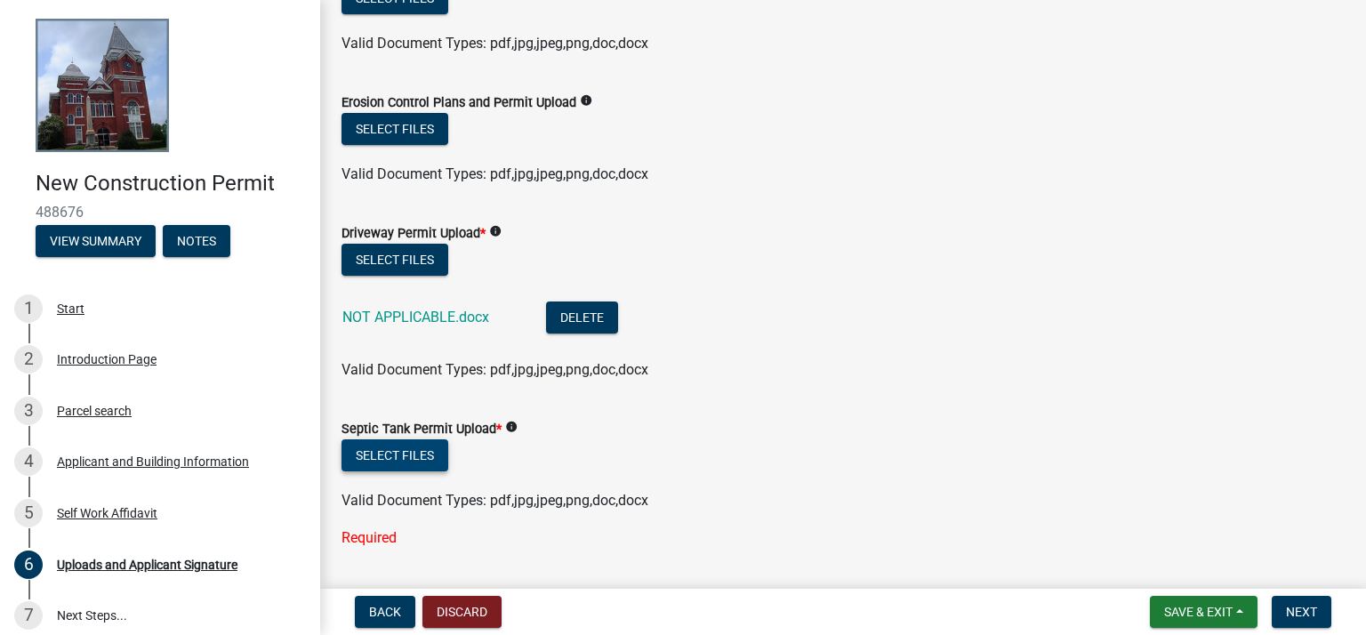
click at [420, 455] on button "Select files" at bounding box center [395, 455] width 107 height 32
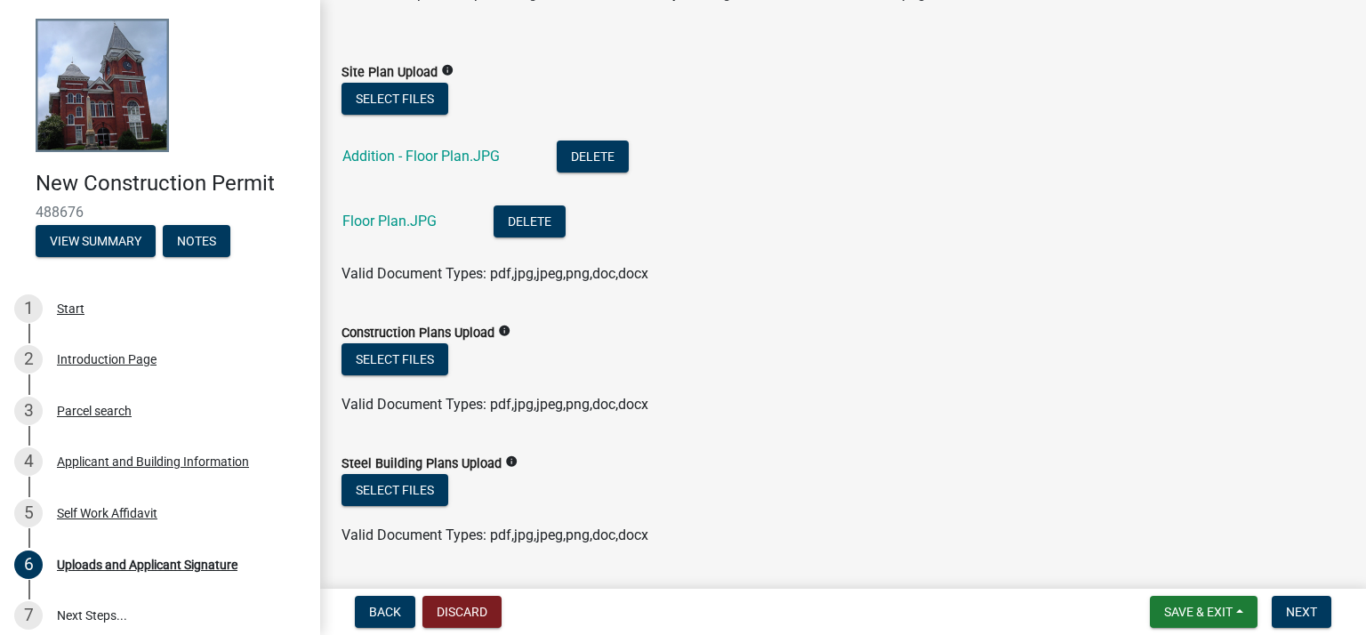
scroll to position [0, 0]
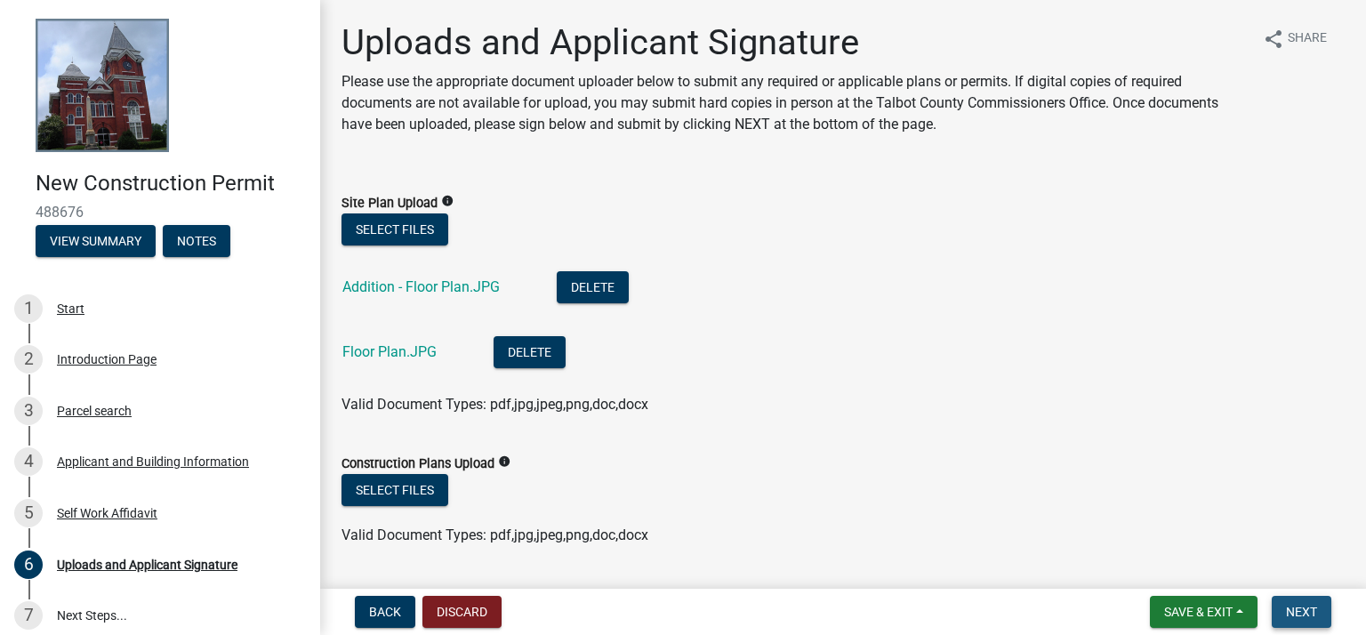
click at [1302, 607] on span "Next" at bounding box center [1301, 612] width 31 height 14
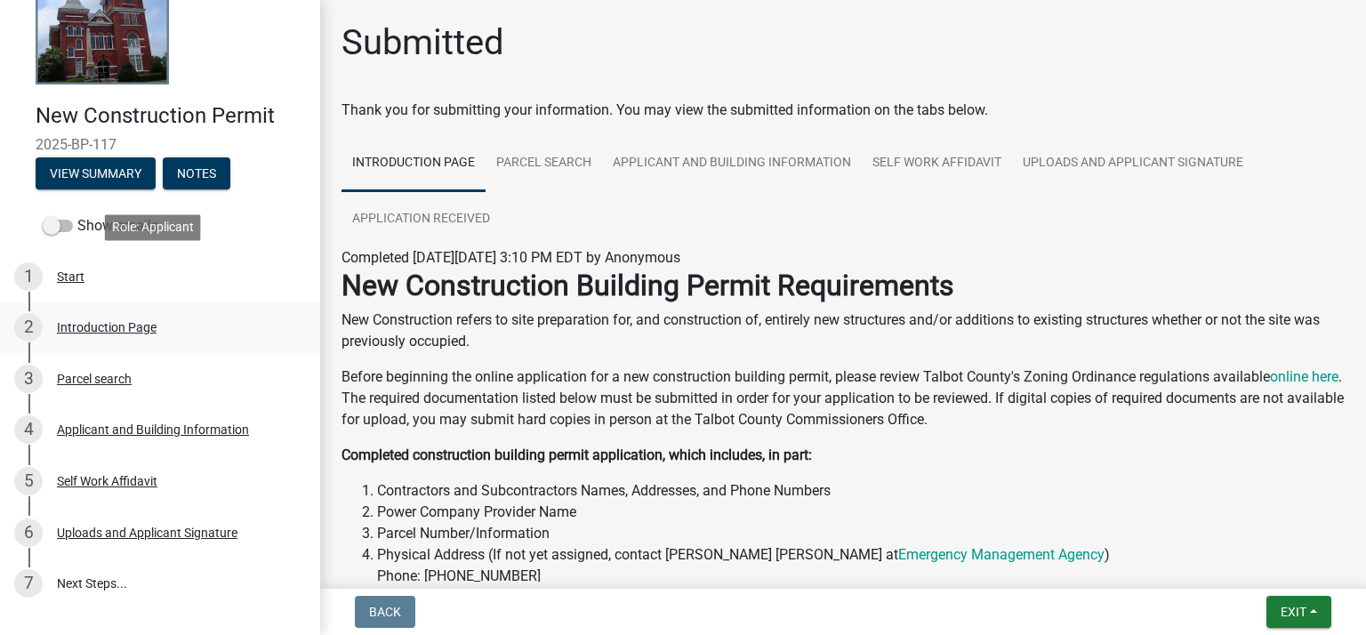
scroll to position [167, 0]
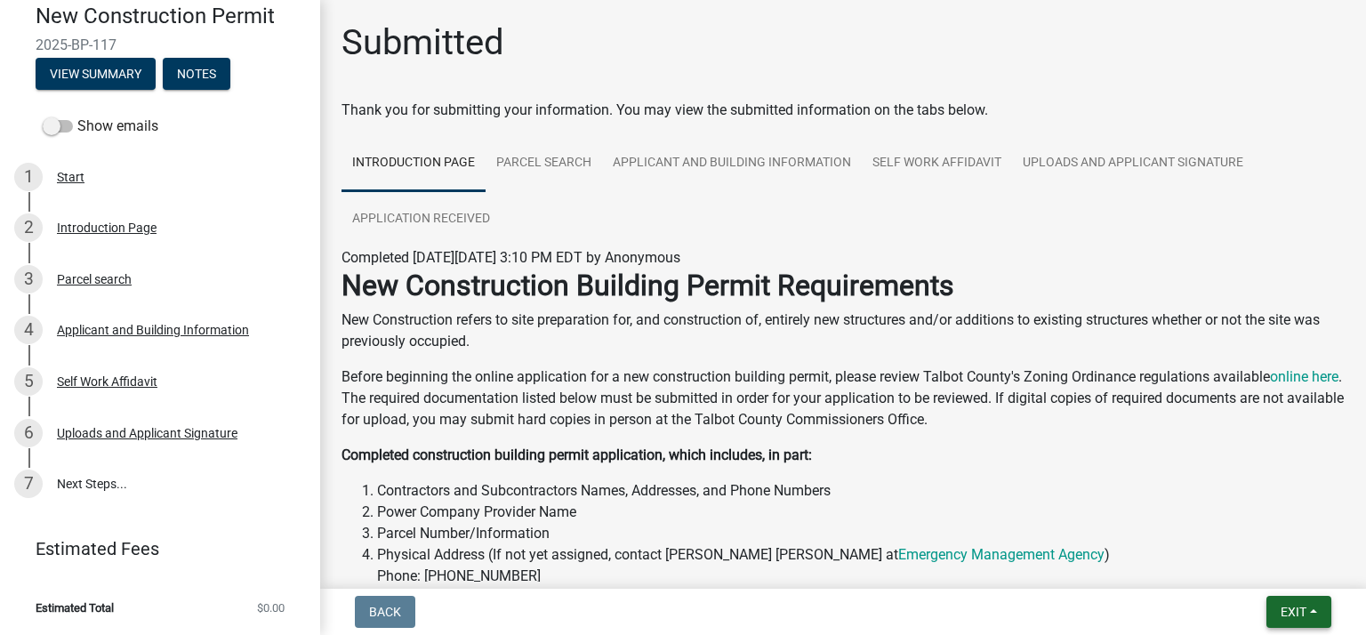
click at [1309, 610] on button "Exit" at bounding box center [1299, 612] width 65 height 32
click at [639, 621] on div "Back Exit Save Save & Exit" at bounding box center [843, 612] width 1018 height 32
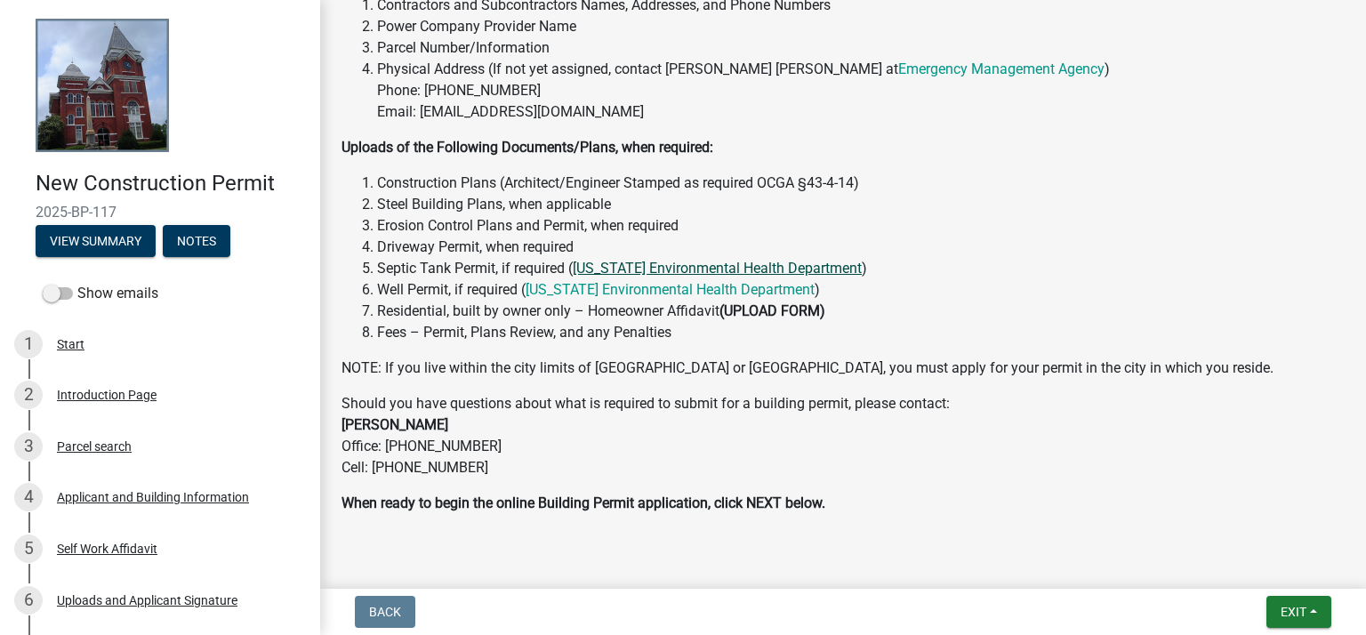
scroll to position [524, 0]
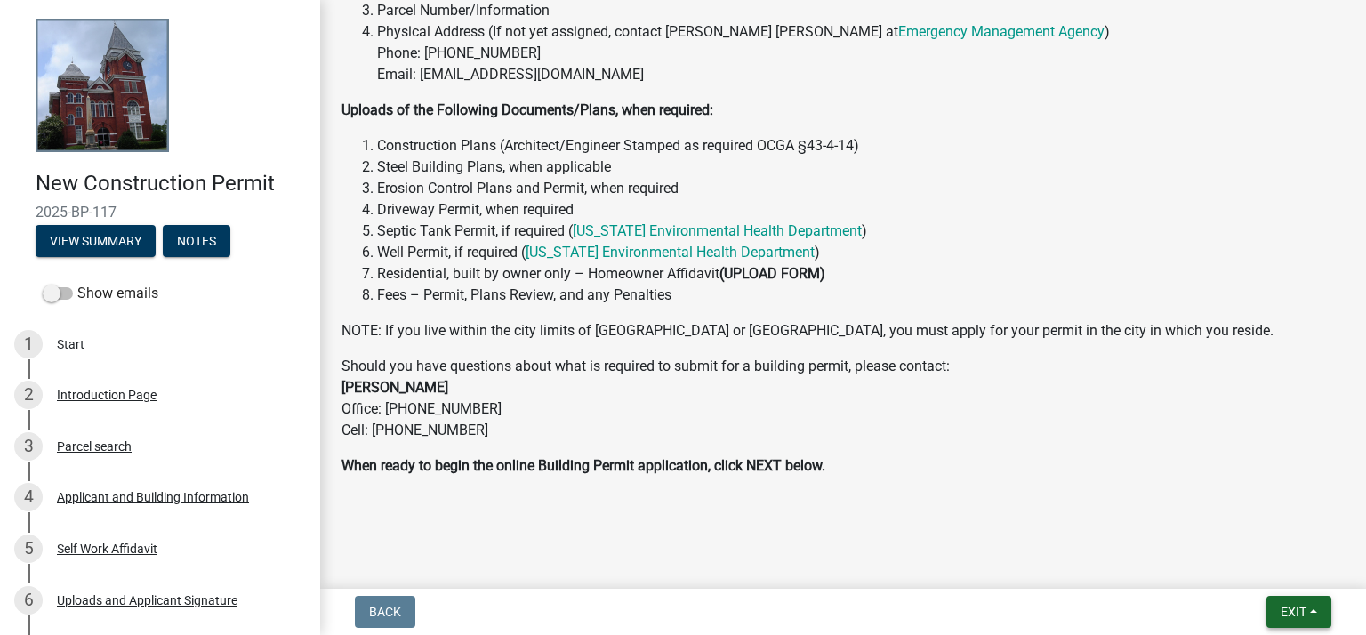
click at [1295, 605] on span "Exit" at bounding box center [1294, 612] width 26 height 14
click at [852, 471] on p "When ready to begin the online Building Permit application, click NEXT below." at bounding box center [843, 465] width 1003 height 21
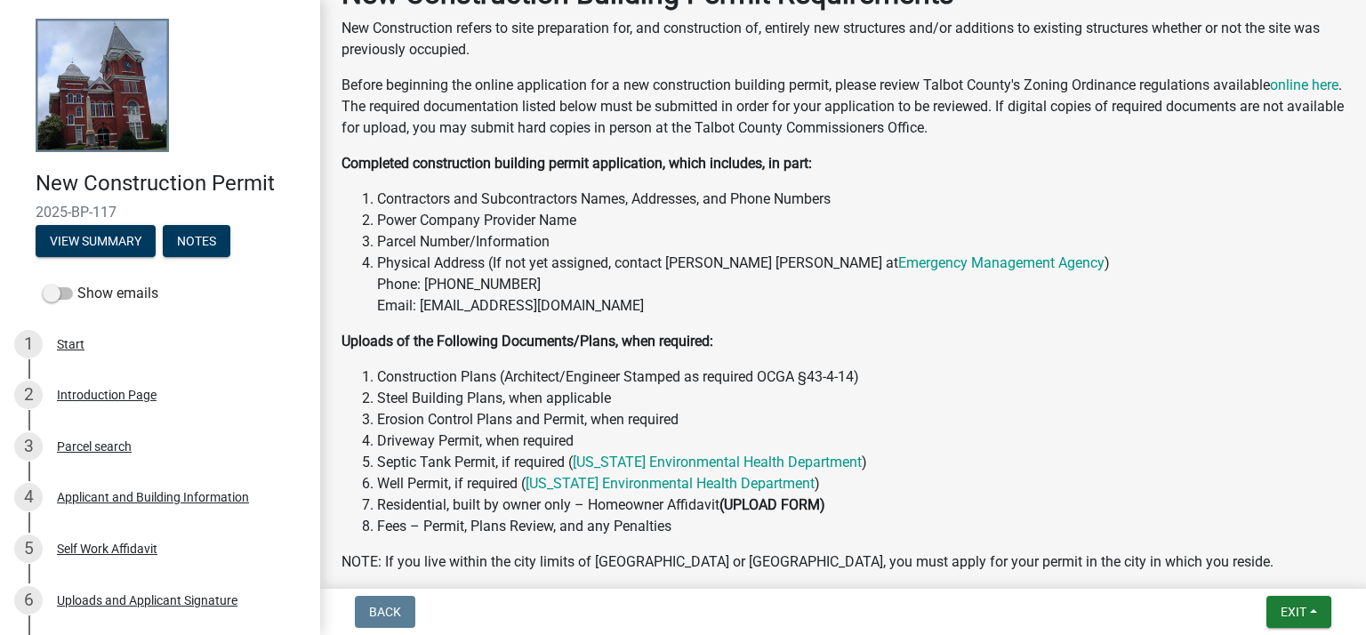
scroll to position [79, 0]
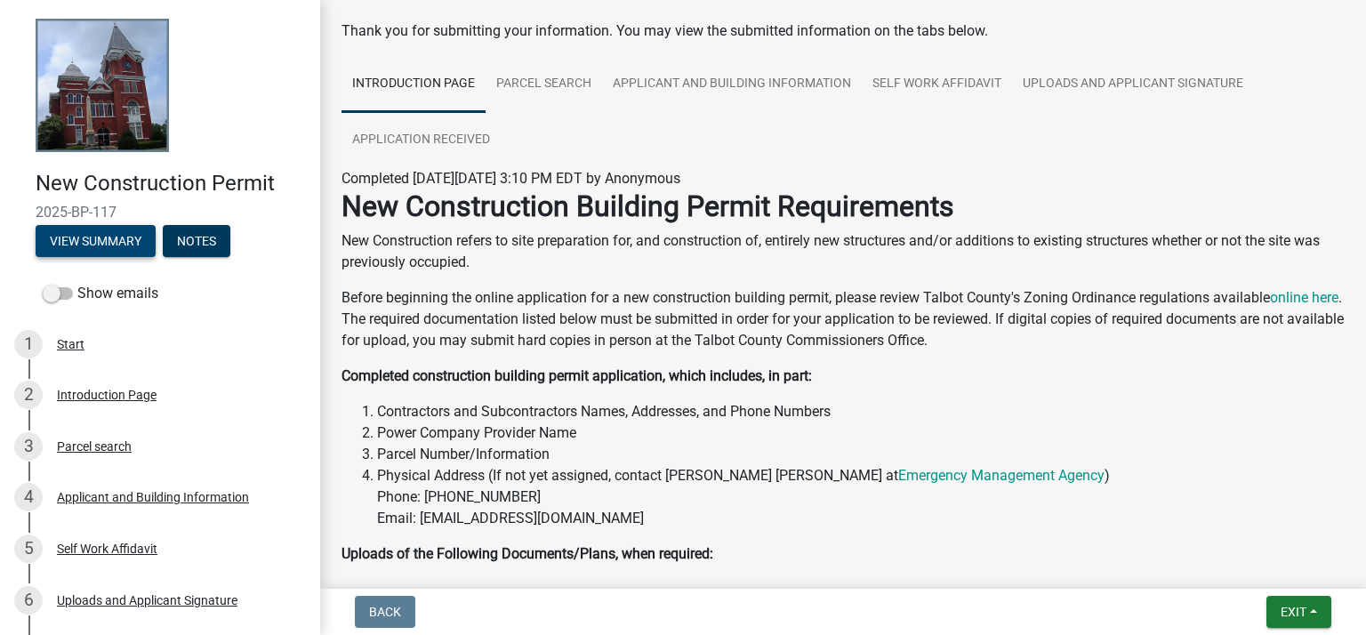
click at [101, 237] on button "View Summary" at bounding box center [96, 241] width 120 height 32
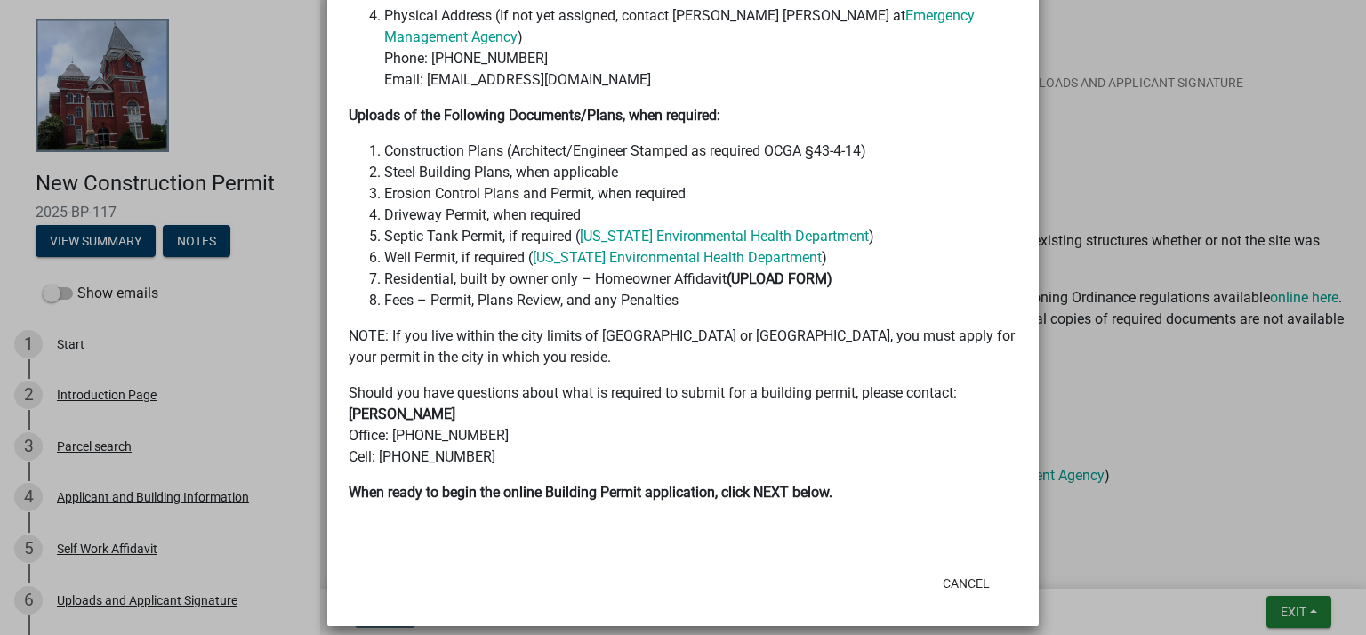
scroll to position [581, 0]
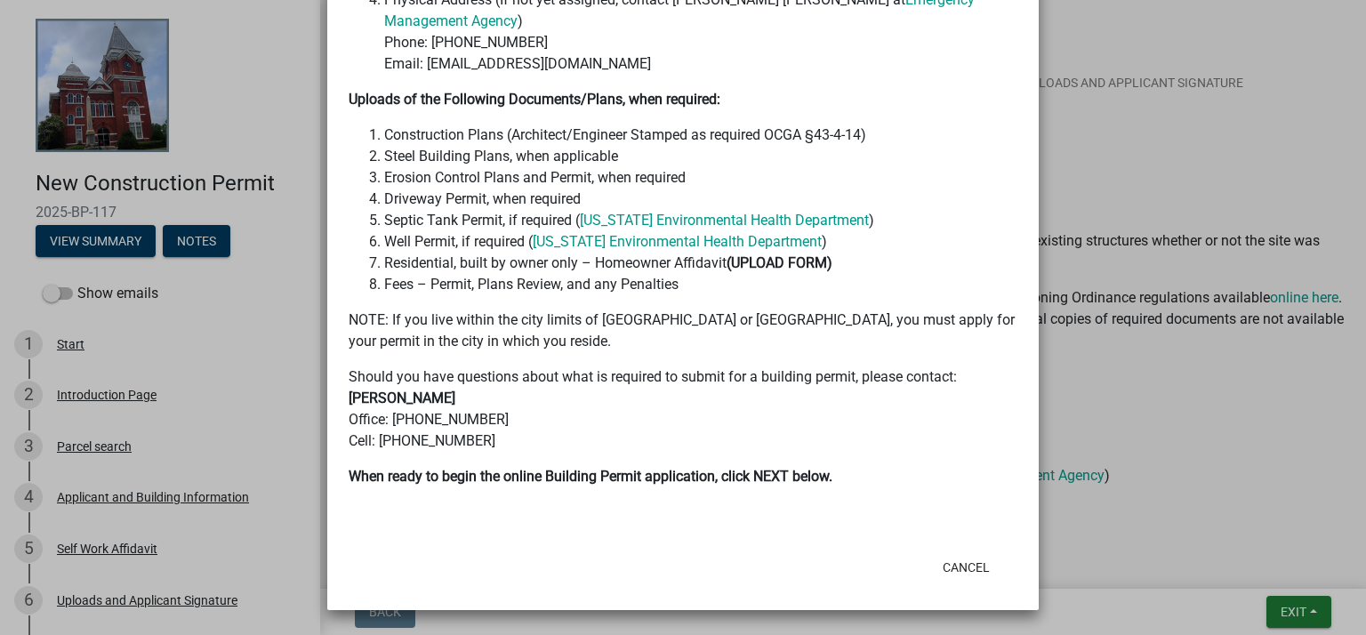
click at [1175, 298] on ngb-modal-window "Summary × Printer Friendly Introduction Page Parcel search Applicant and Buildi…" at bounding box center [683, 317] width 1366 height 635
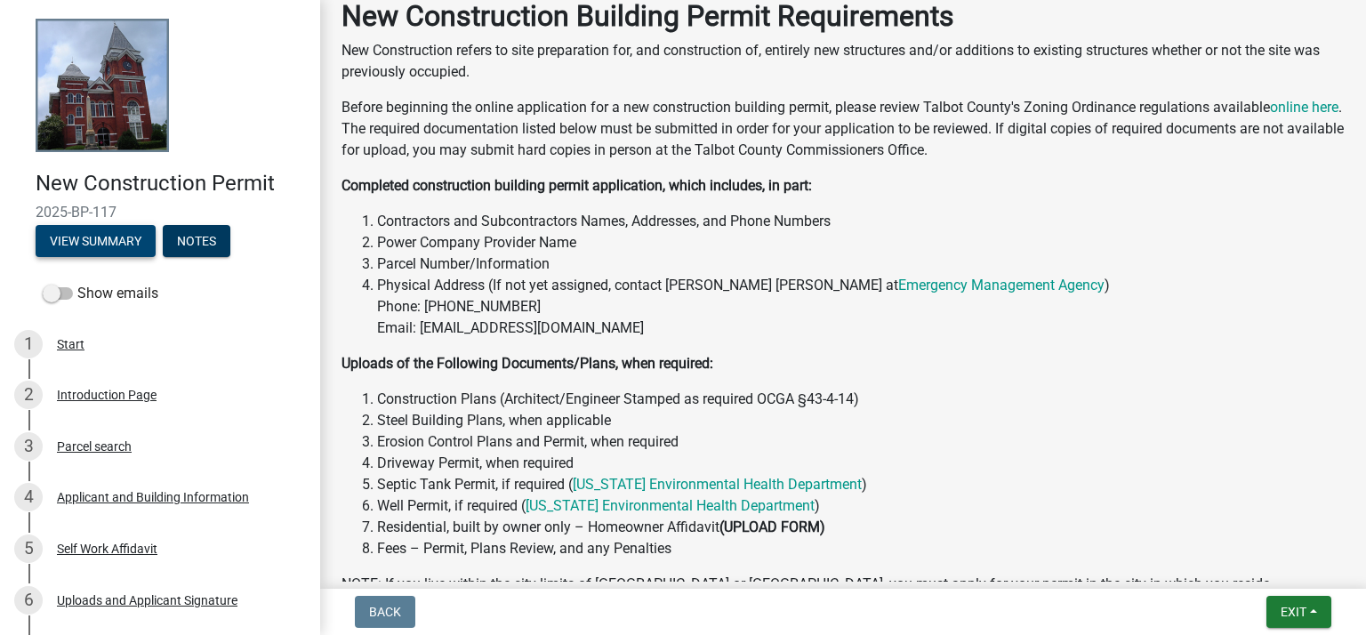
scroll to position [0, 0]
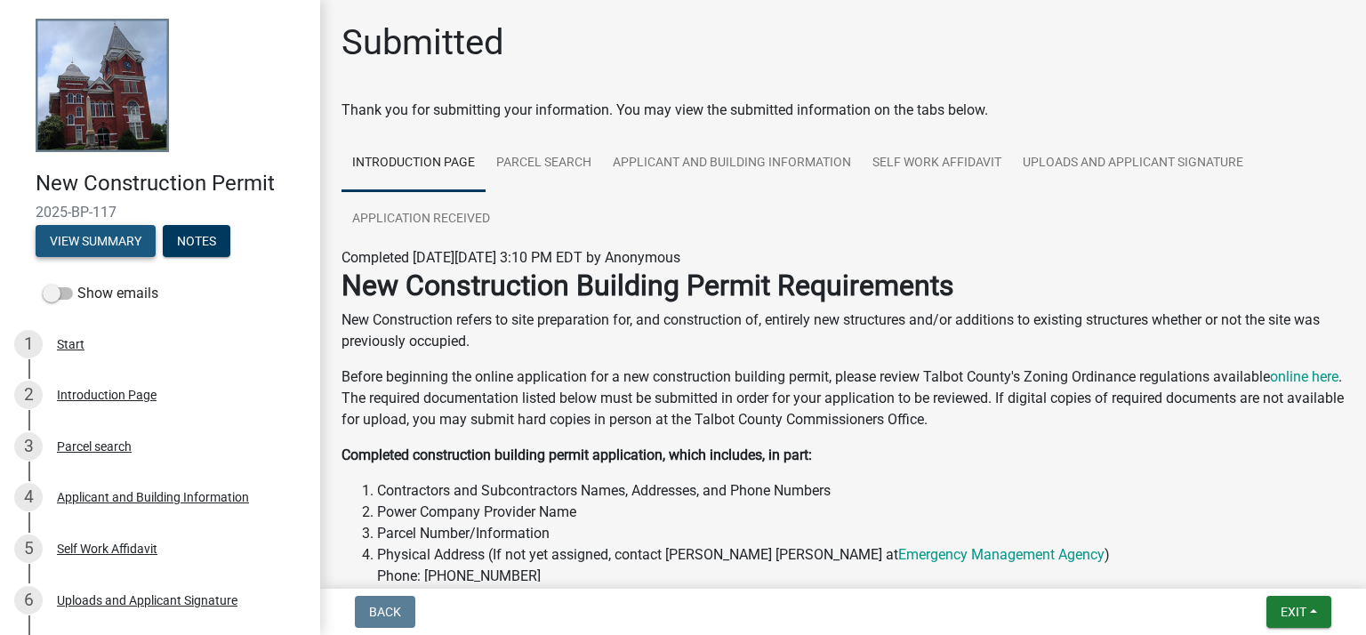
click at [113, 233] on button "View Summary" at bounding box center [96, 241] width 120 height 32
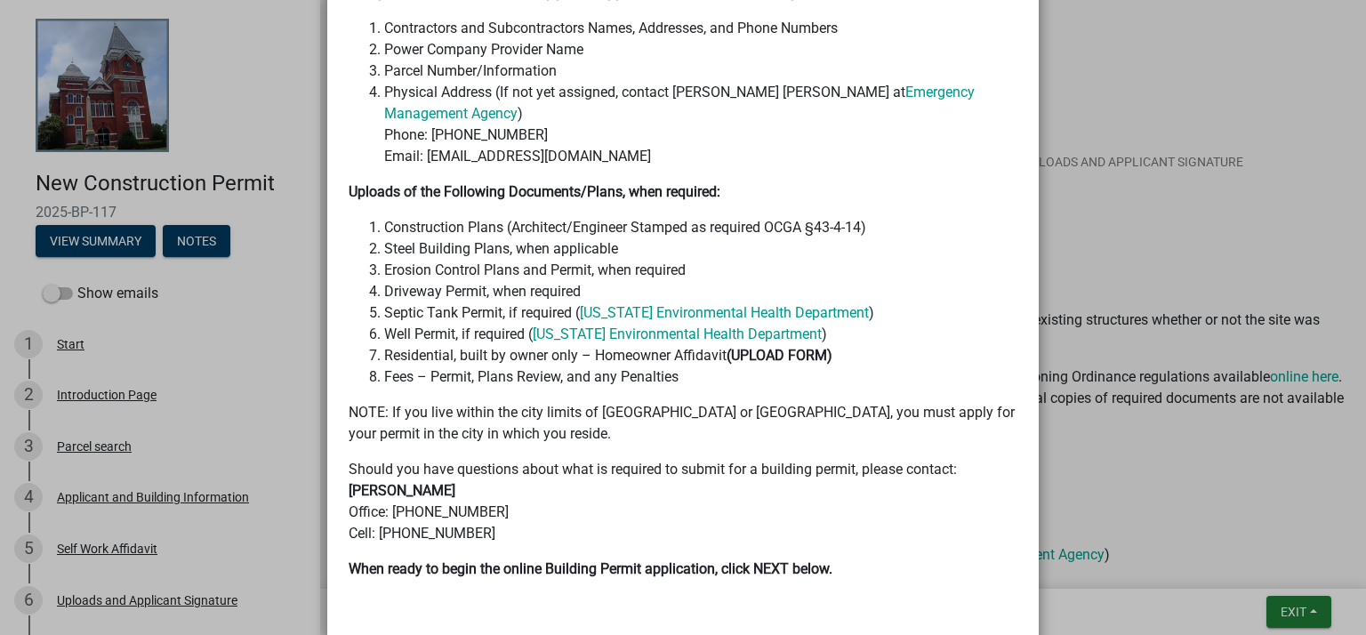
scroll to position [581, 0]
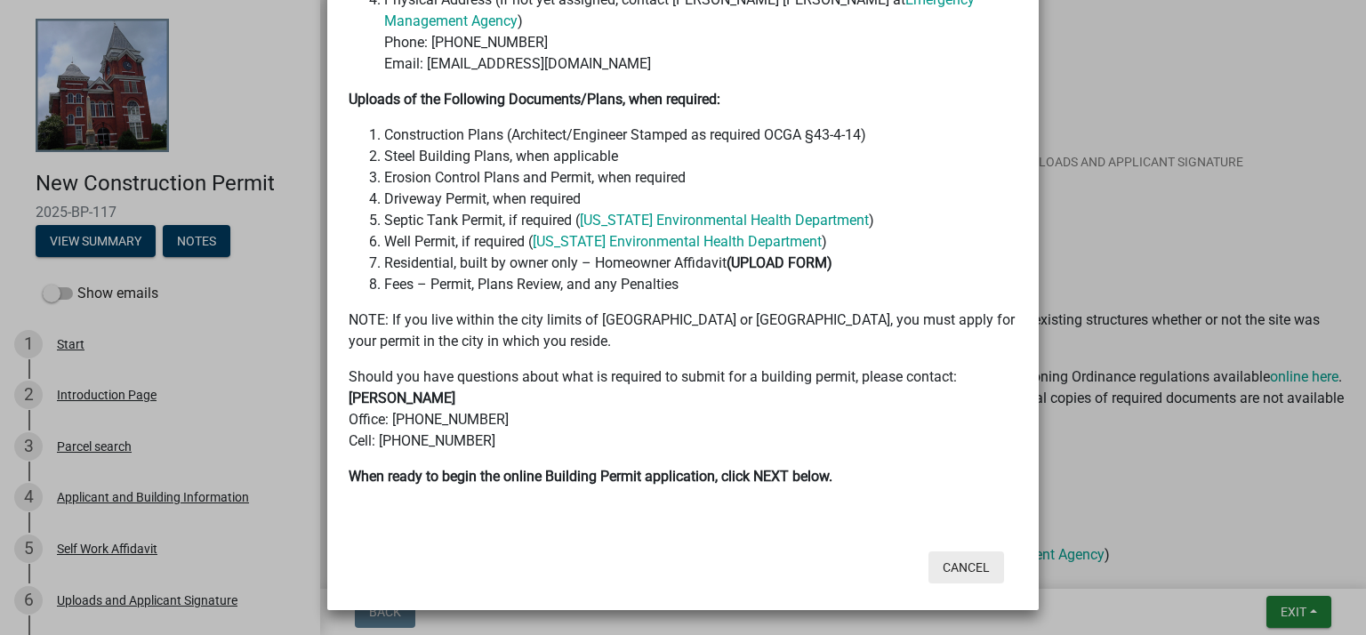
click at [966, 566] on button "Cancel" at bounding box center [967, 567] width 76 height 32
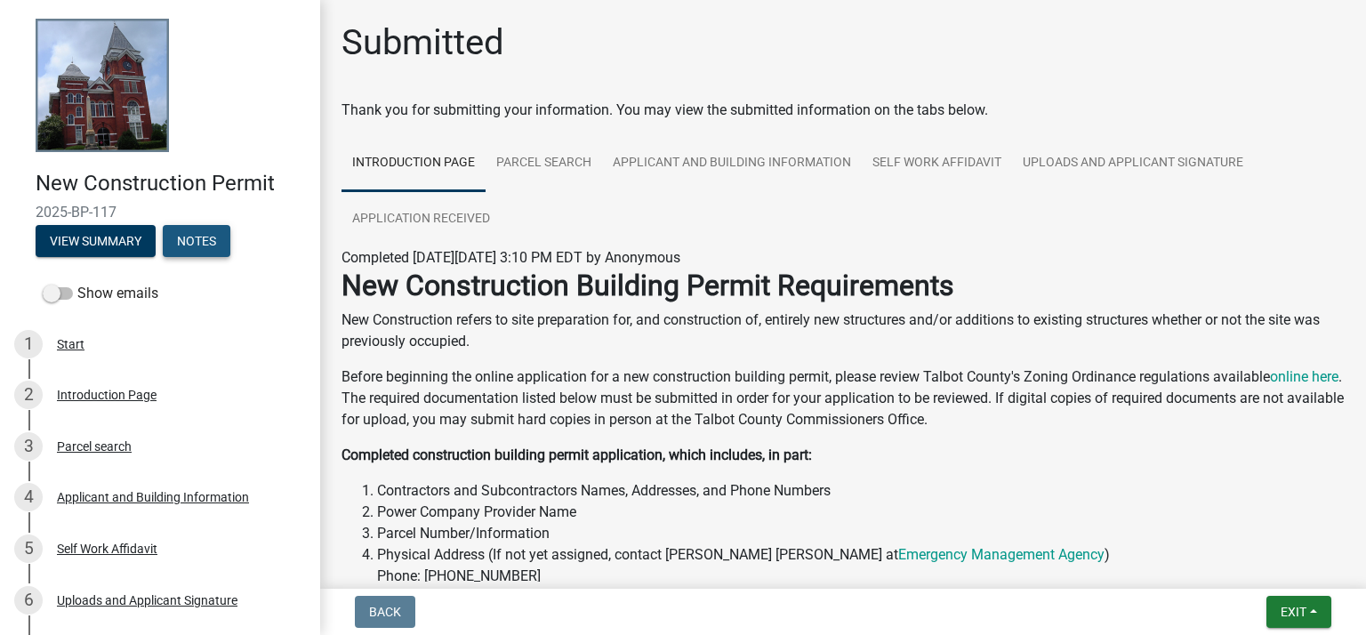
click at [219, 244] on button "Notes" at bounding box center [197, 241] width 68 height 32
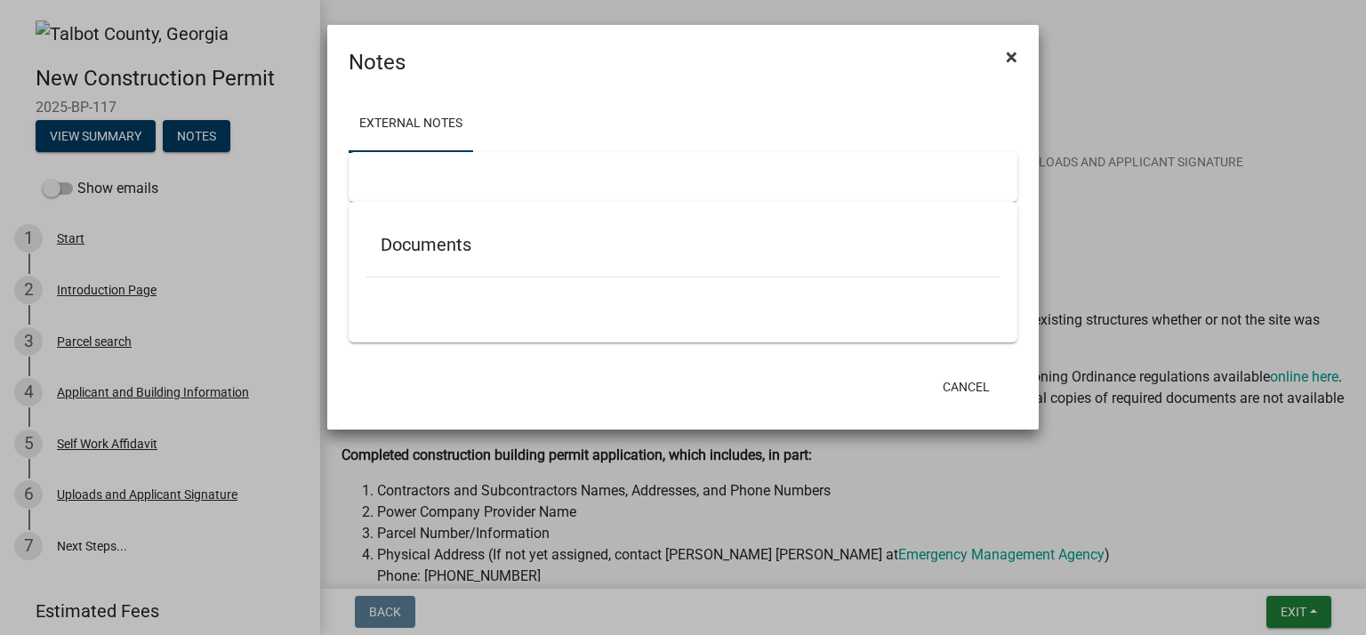
click at [1006, 53] on span "×" at bounding box center [1012, 56] width 12 height 25
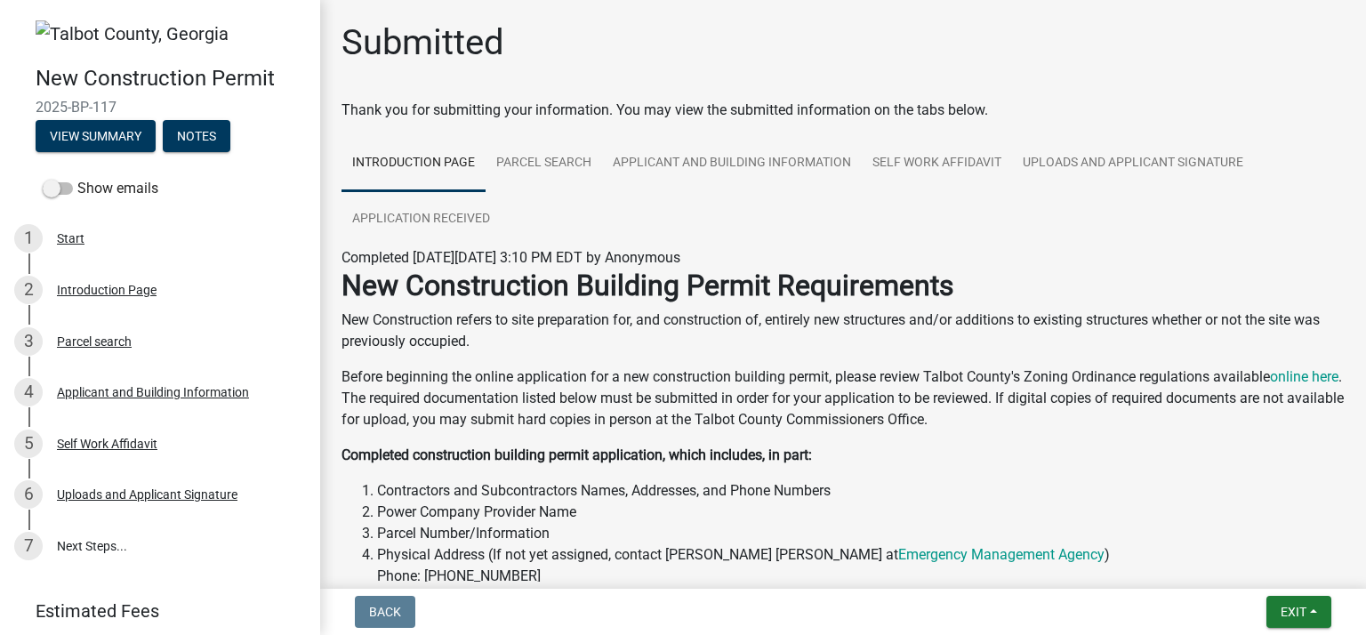
click at [116, 28] on img at bounding box center [132, 33] width 193 height 27
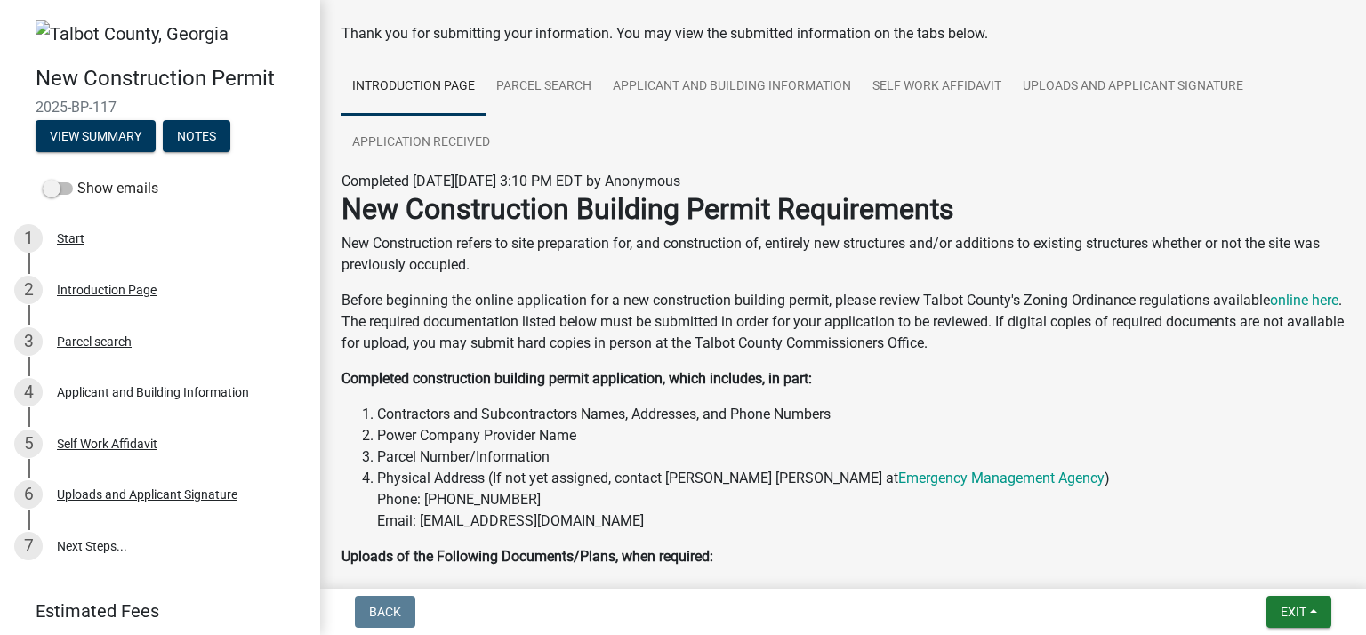
scroll to position [0, 0]
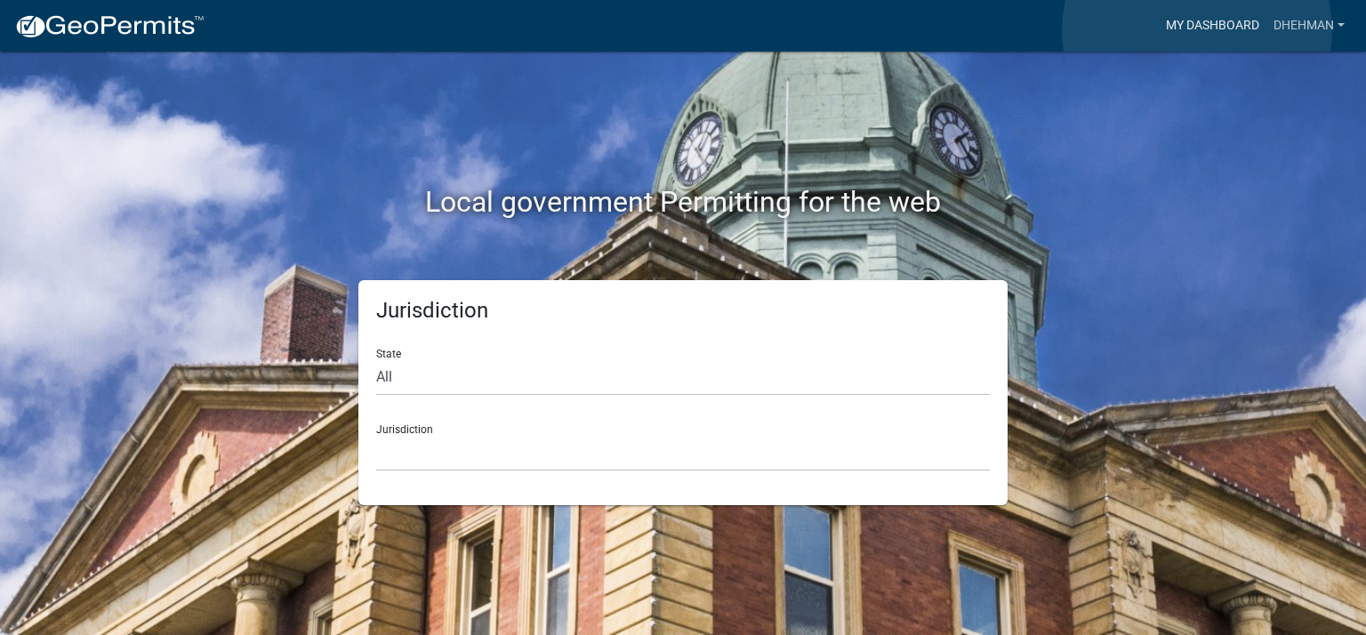
click at [1197, 29] on link "My Dashboard" at bounding box center [1213, 26] width 108 height 34
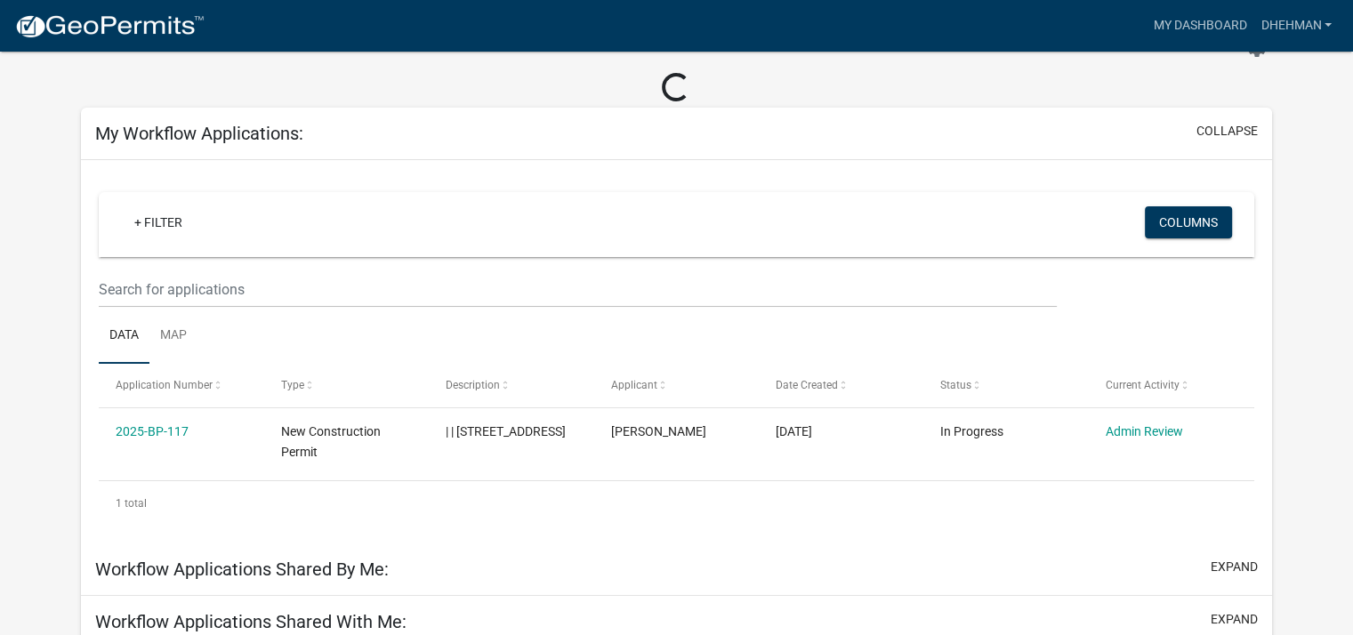
scroll to position [178, 0]
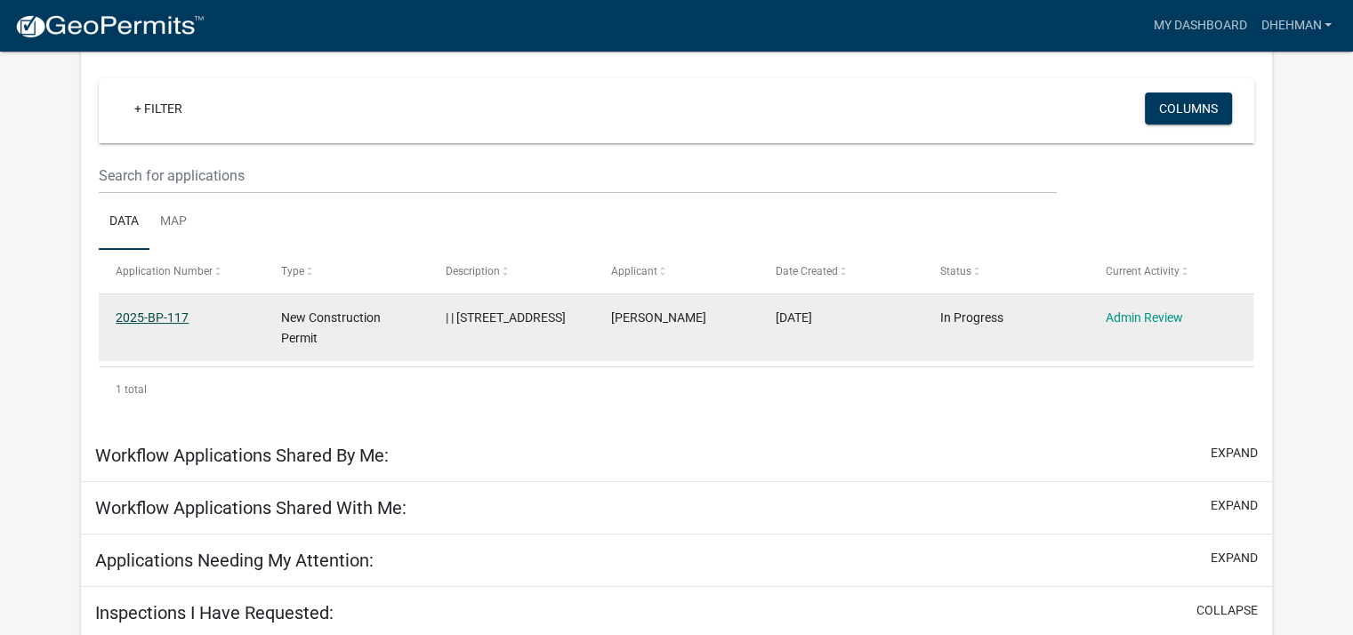
click at [149, 312] on link "2025-BP-117" at bounding box center [152, 317] width 73 height 14
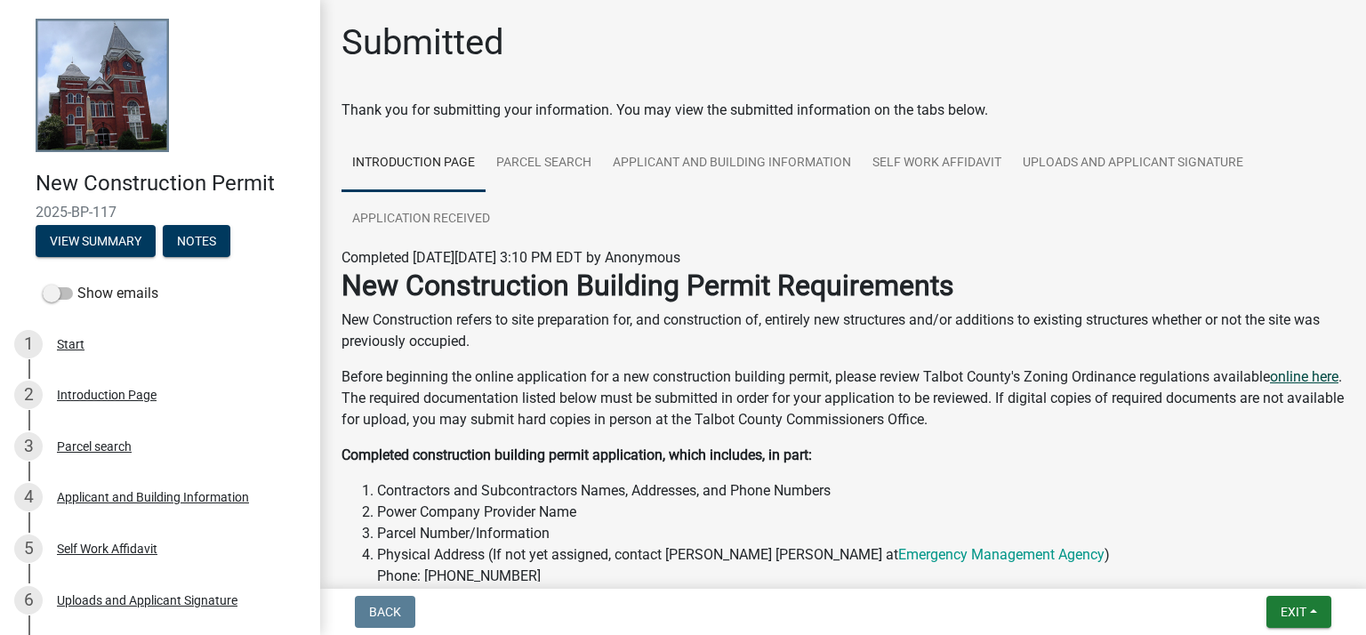
click at [1270, 385] on link "online here" at bounding box center [1304, 376] width 68 height 17
